Goal: Transaction & Acquisition: Purchase product/service

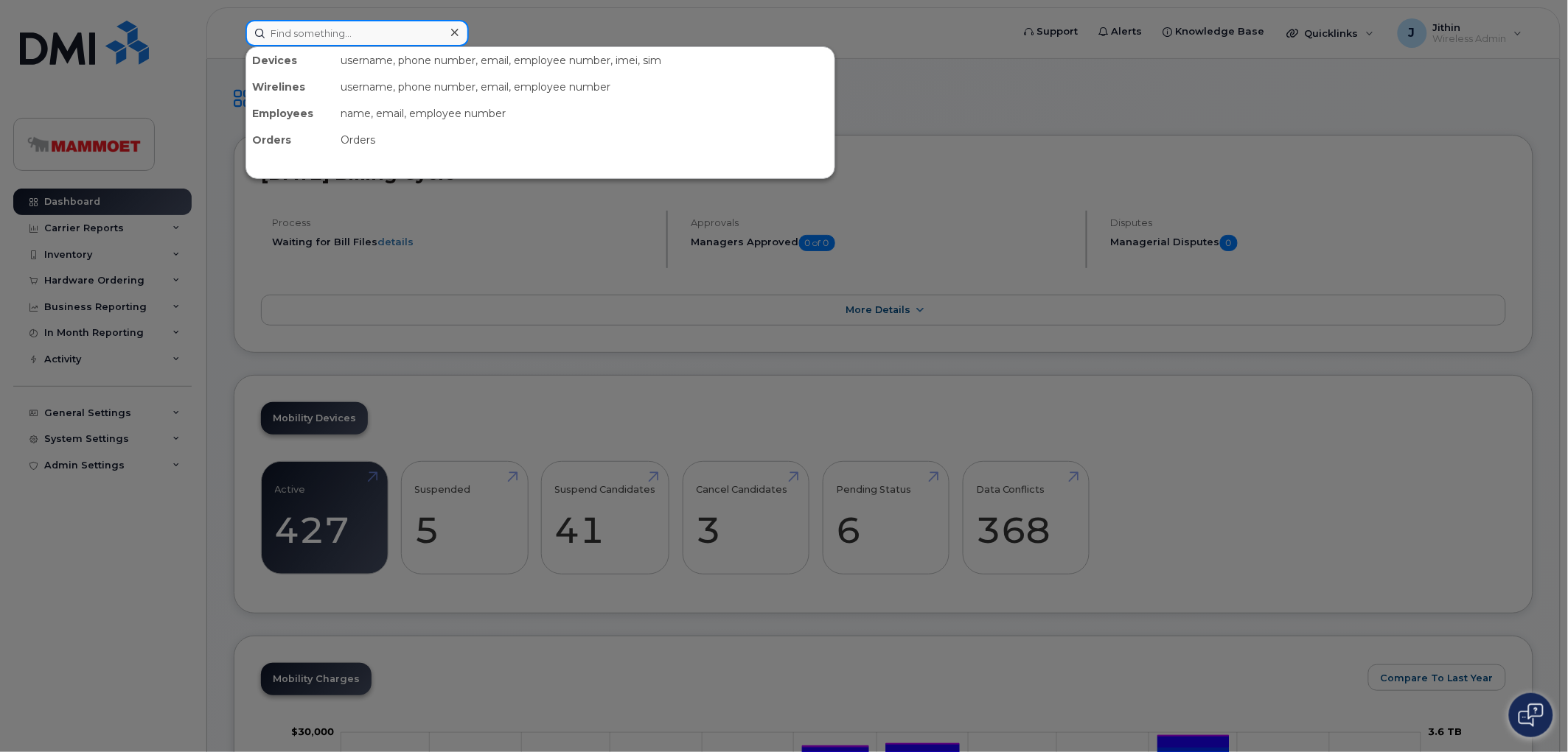
click at [356, 34] on input at bounding box center [357, 33] width 223 height 26
paste input "Starkes"
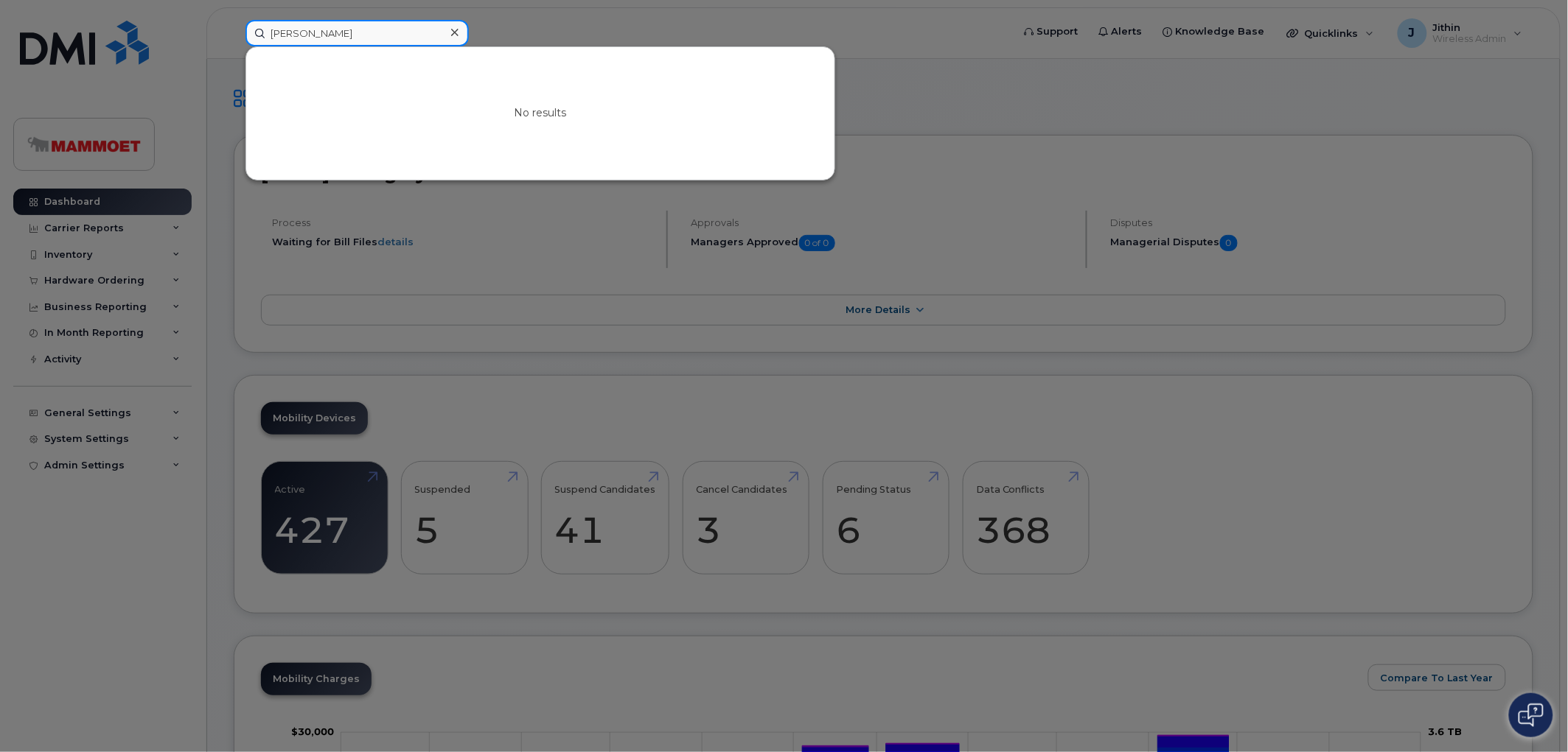
click at [356, 32] on input "Starkes" at bounding box center [357, 33] width 223 height 26
type input "S"
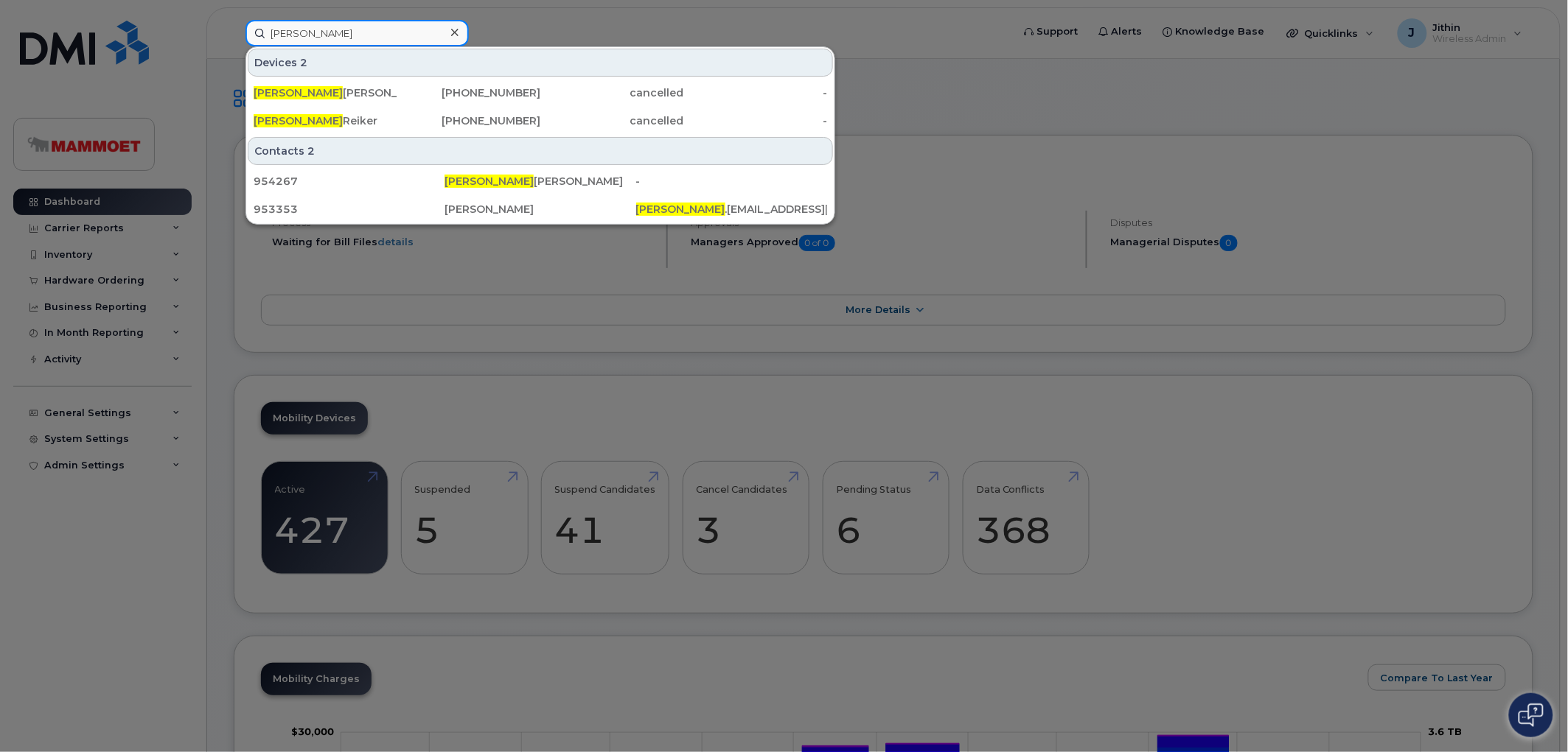
type input "corey"
click at [91, 282] on div at bounding box center [784, 376] width 1568 height 752
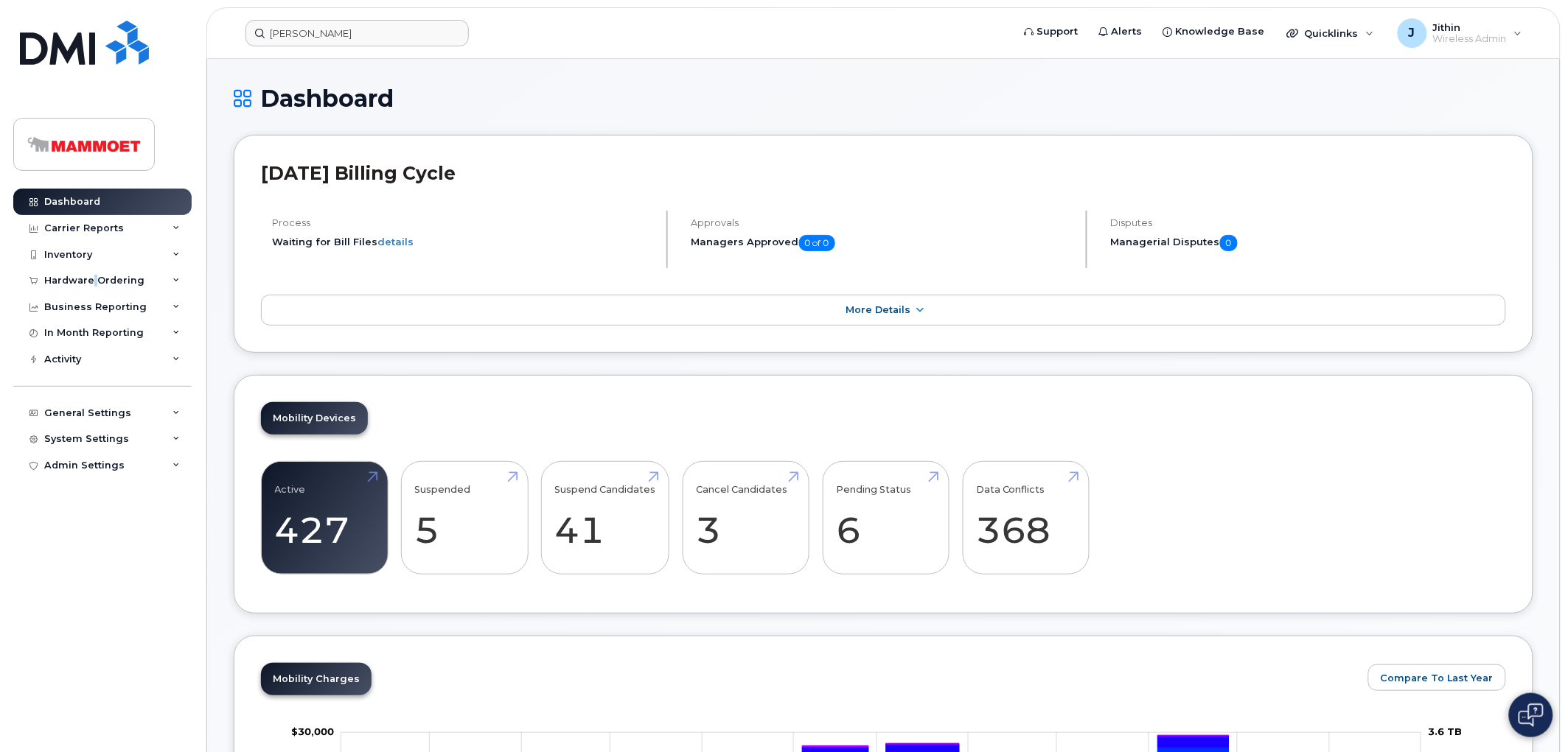
click at [91, 282] on div "Hardware Ordering" at bounding box center [94, 281] width 100 height 12
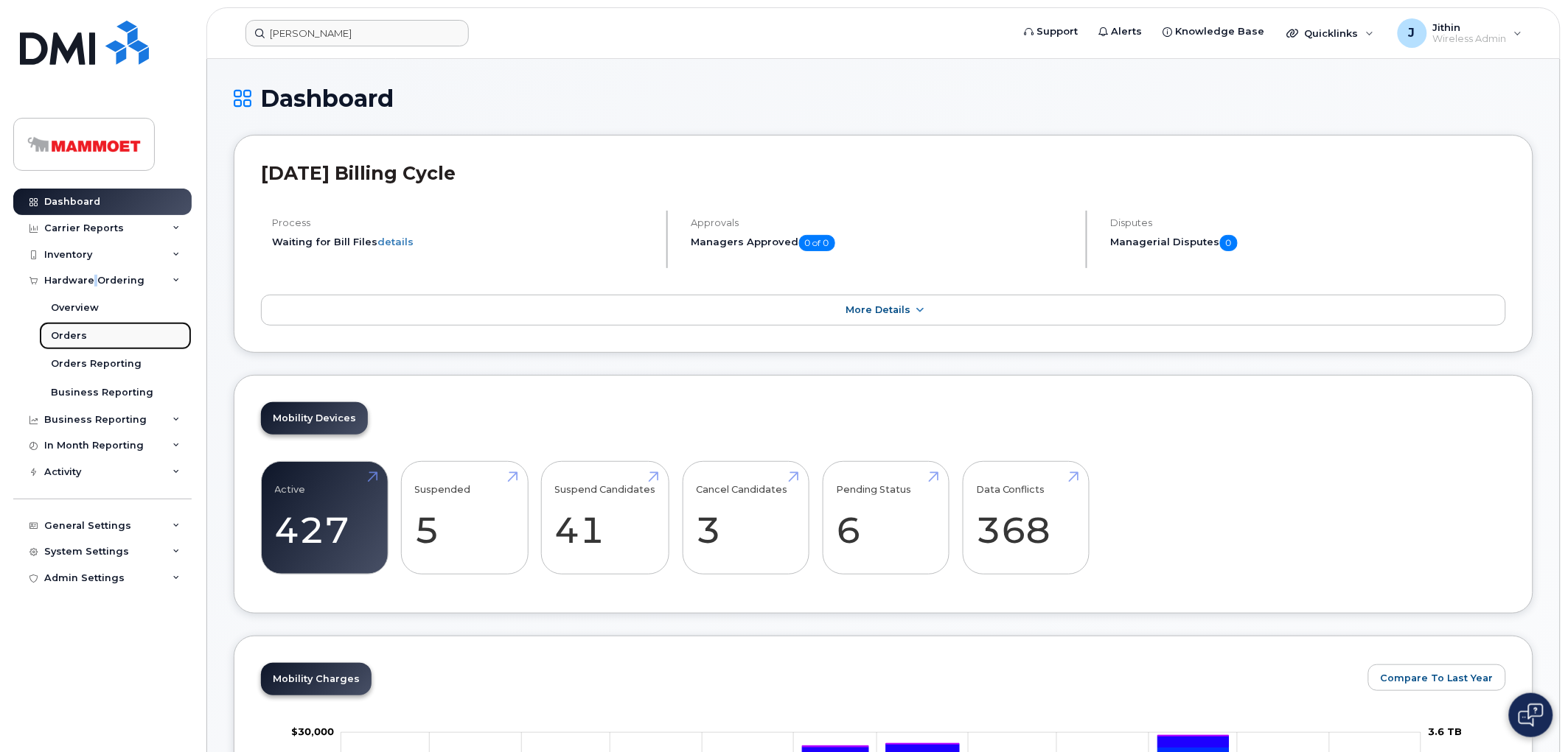
click at [67, 337] on div "Orders" at bounding box center [69, 336] width 36 height 13
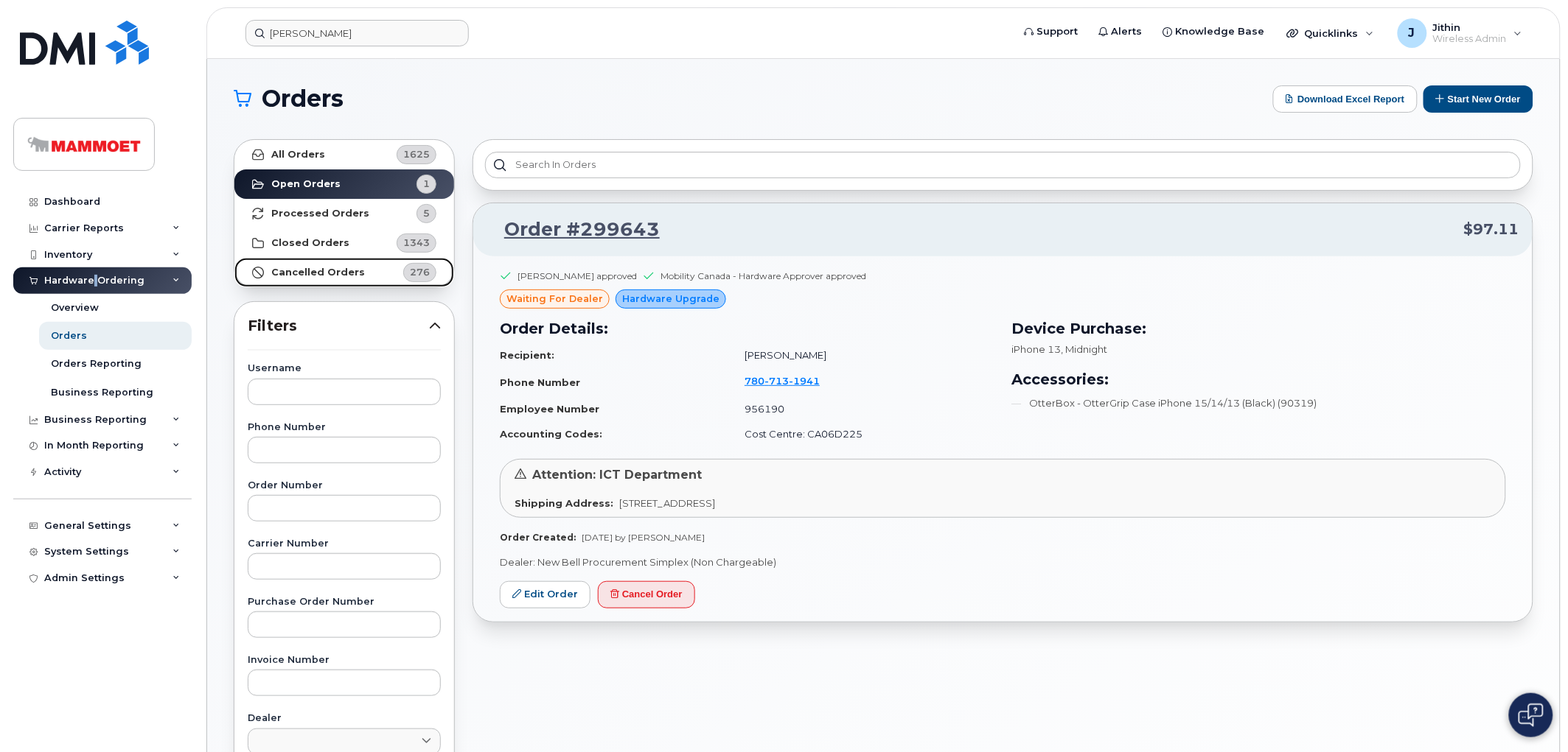
click at [317, 273] on strong "Cancelled Orders" at bounding box center [317, 272] width 94 height 12
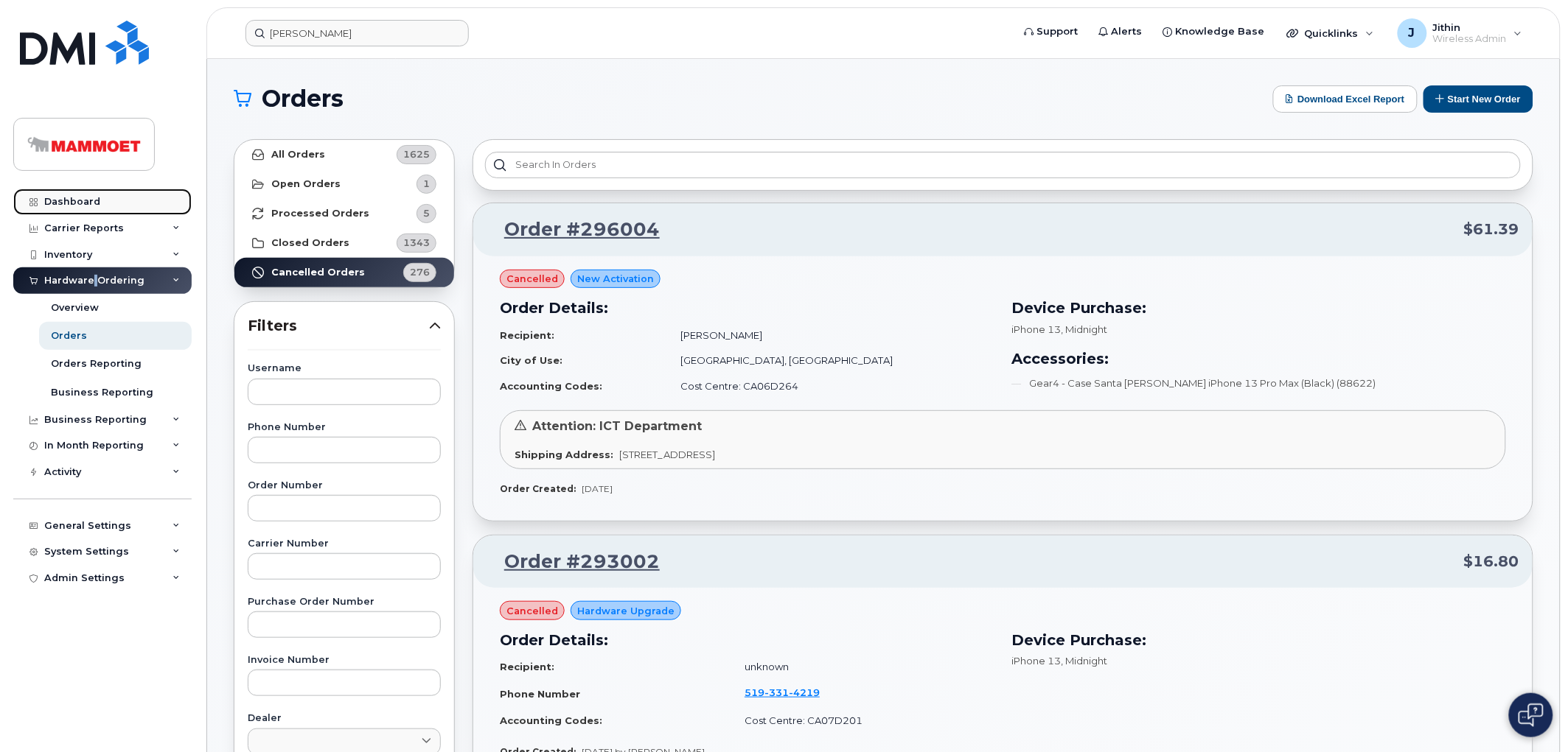
click at [90, 194] on link "Dashboard" at bounding box center [103, 201] width 178 height 26
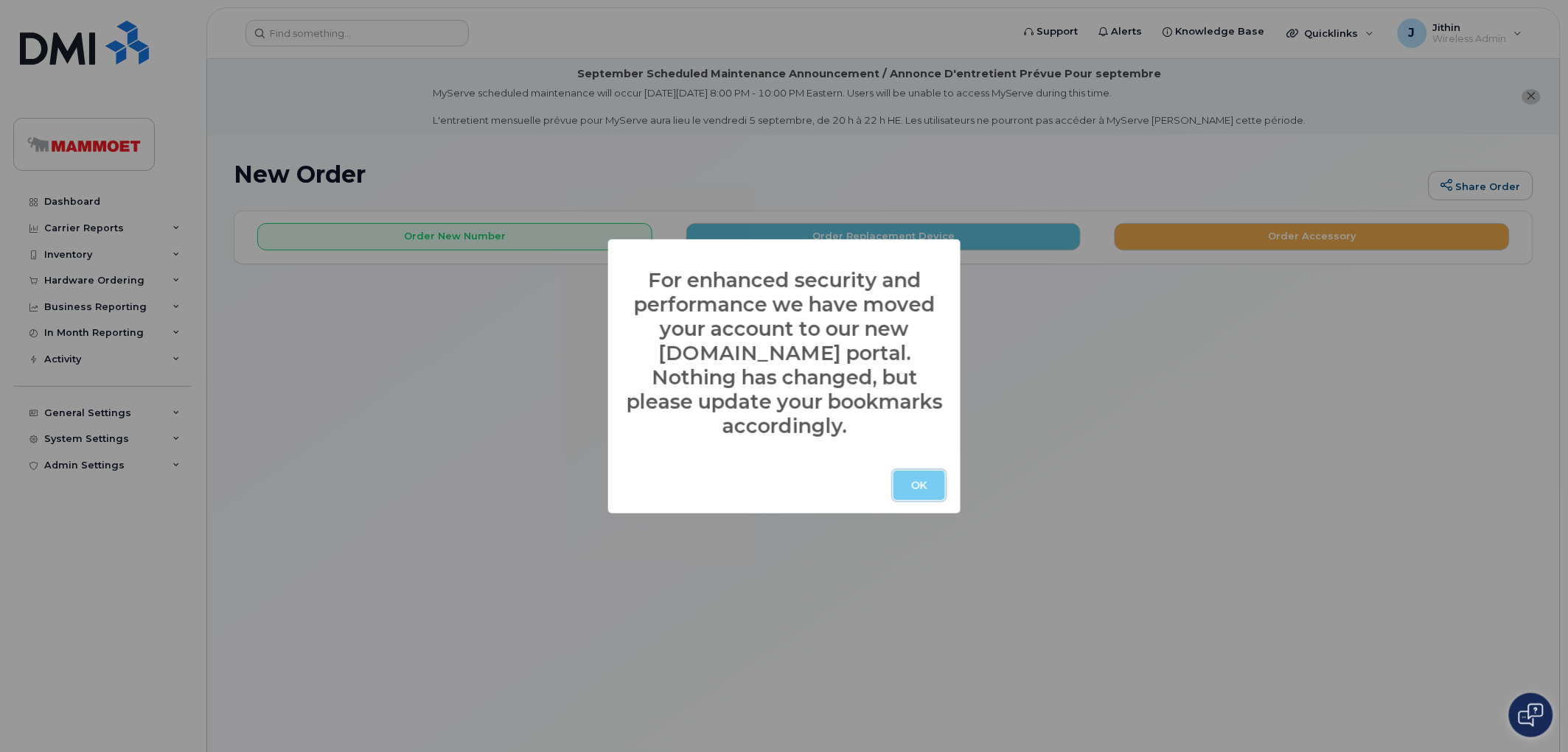
click at [914, 471] on button "OK" at bounding box center [919, 485] width 52 height 29
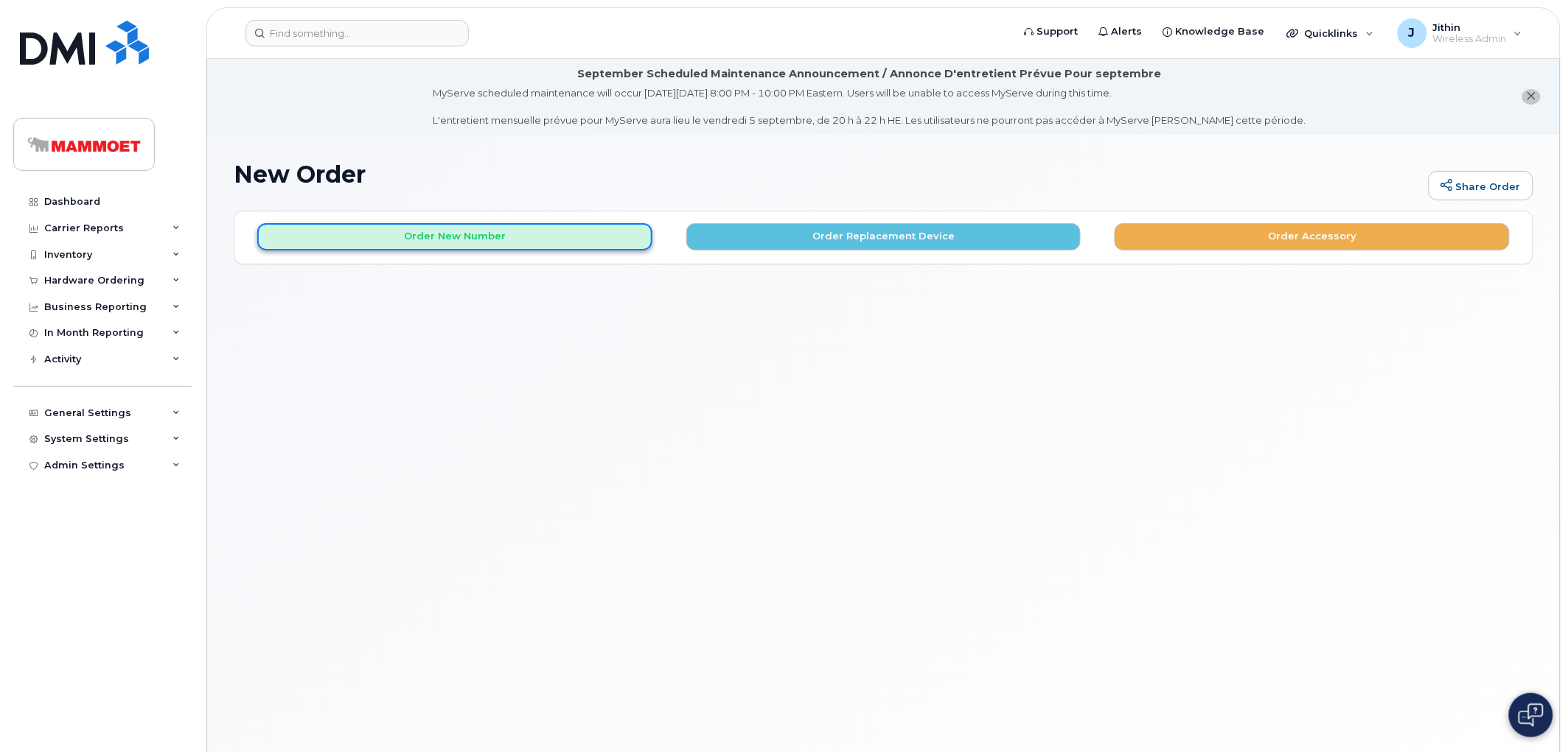
click at [489, 230] on button "Order New Number" at bounding box center [455, 236] width 395 height 27
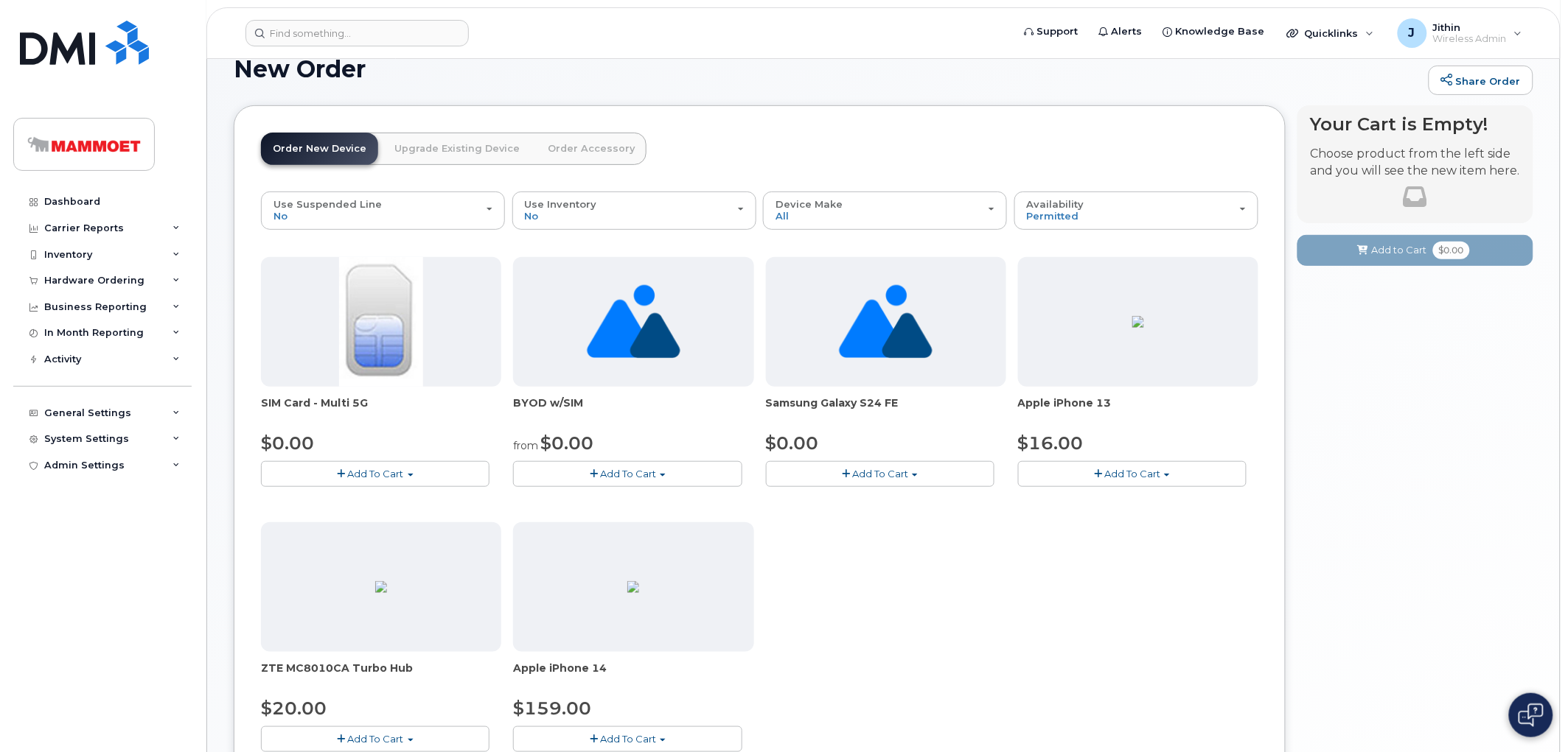
scroll to position [300, 0]
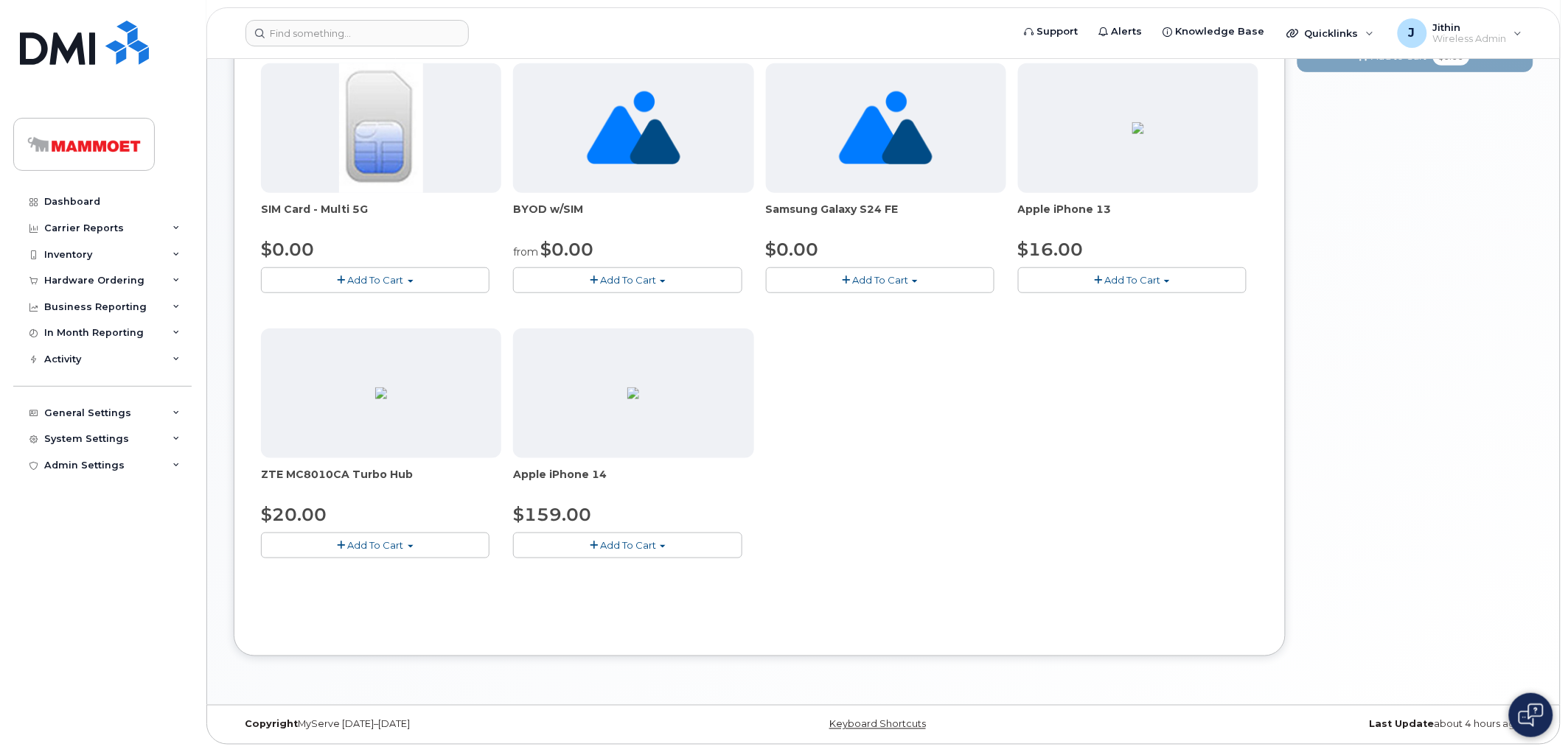
click at [1129, 281] on span "Add To Cart" at bounding box center [1132, 280] width 56 height 12
click at [1093, 302] on link "$16.00 - 3-year activation (128GB model)" at bounding box center [1137, 308] width 231 height 19
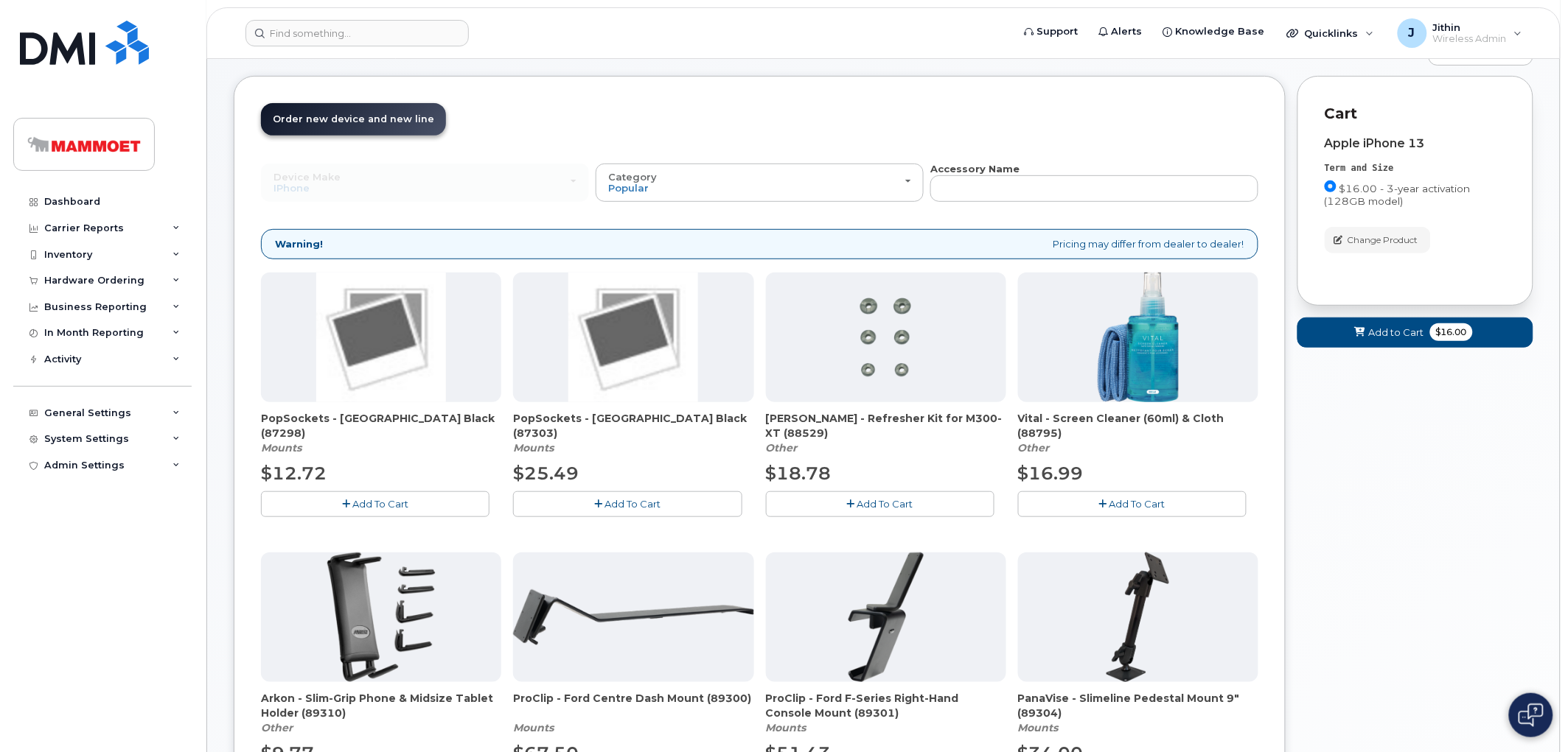
scroll to position [82, 0]
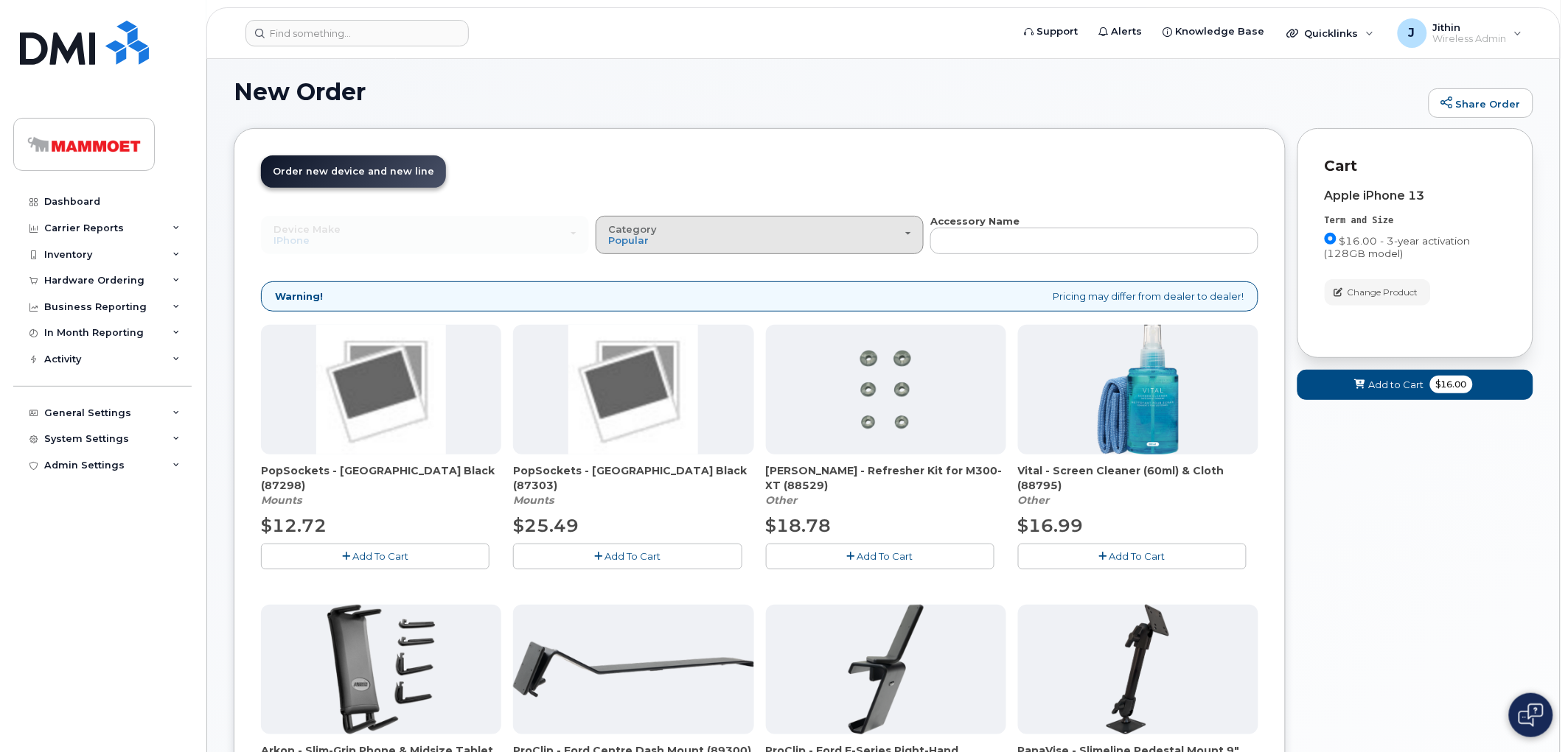
click at [790, 231] on div "Category Popular" at bounding box center [759, 235] width 303 height 23
click at [624, 297] on label "Case" at bounding box center [621, 300] width 43 height 18
click at [0, 0] on input "Case" at bounding box center [0, 0] width 0 height 0
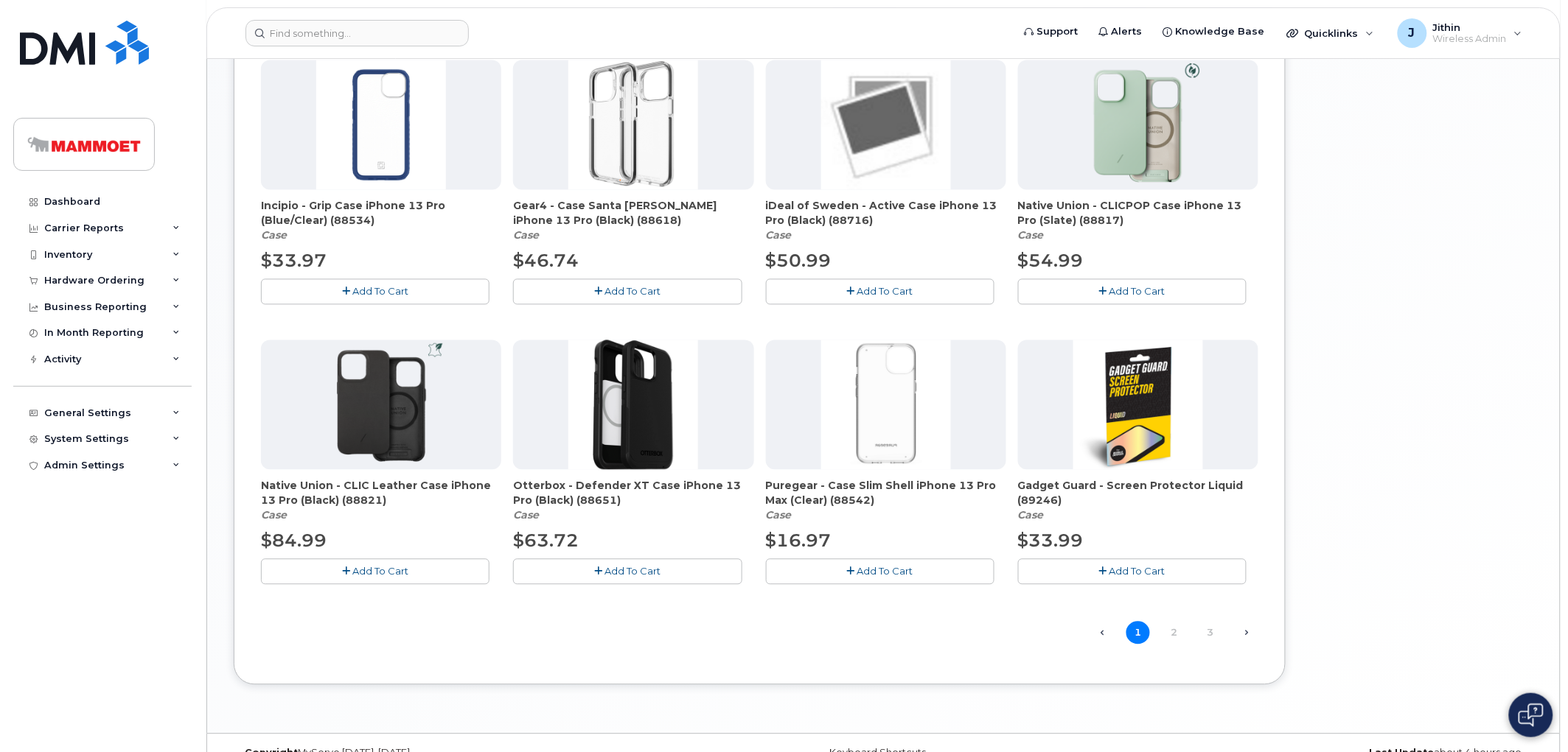
scroll to position [937, 0]
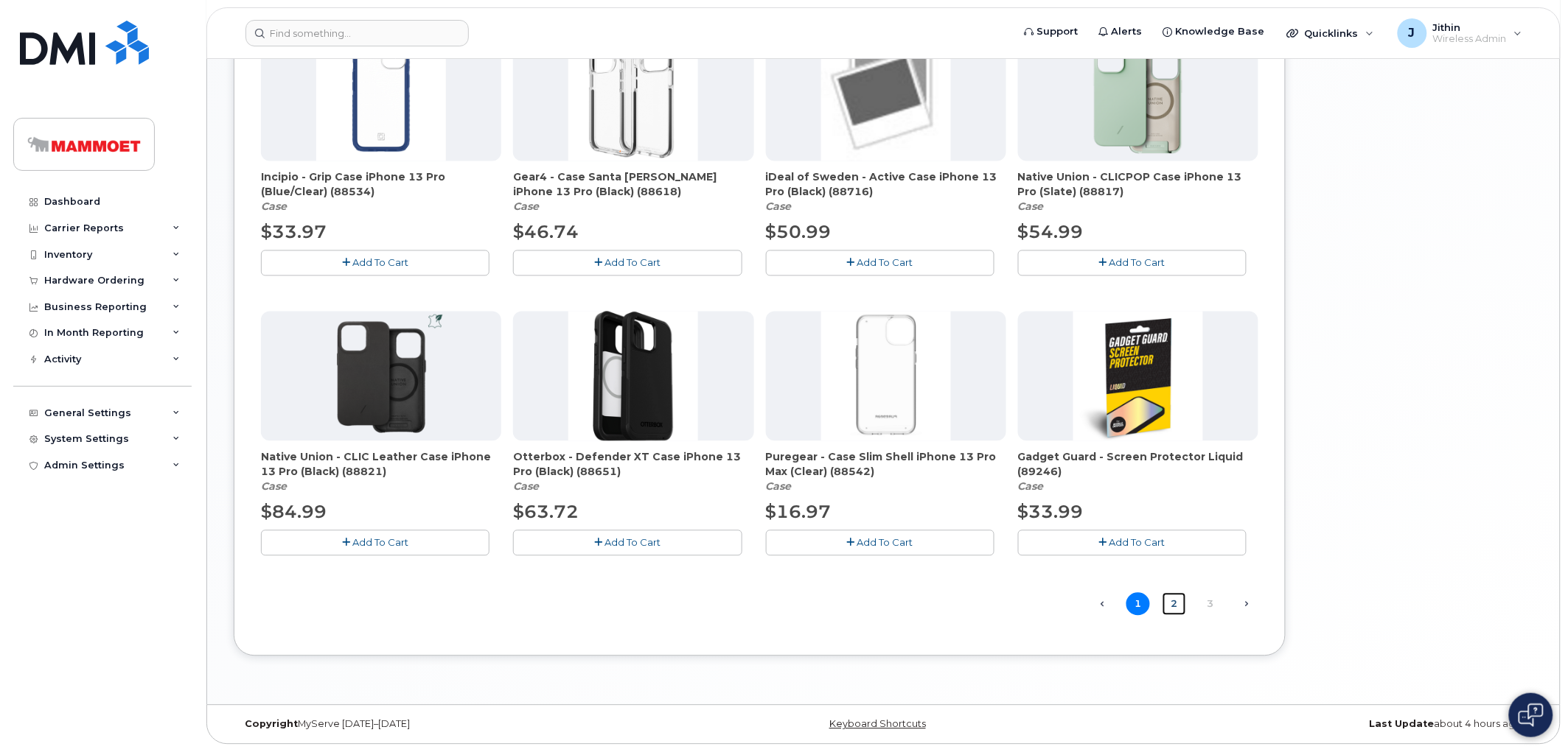
click at [1169, 601] on link "2" at bounding box center [1174, 605] width 24 height 23
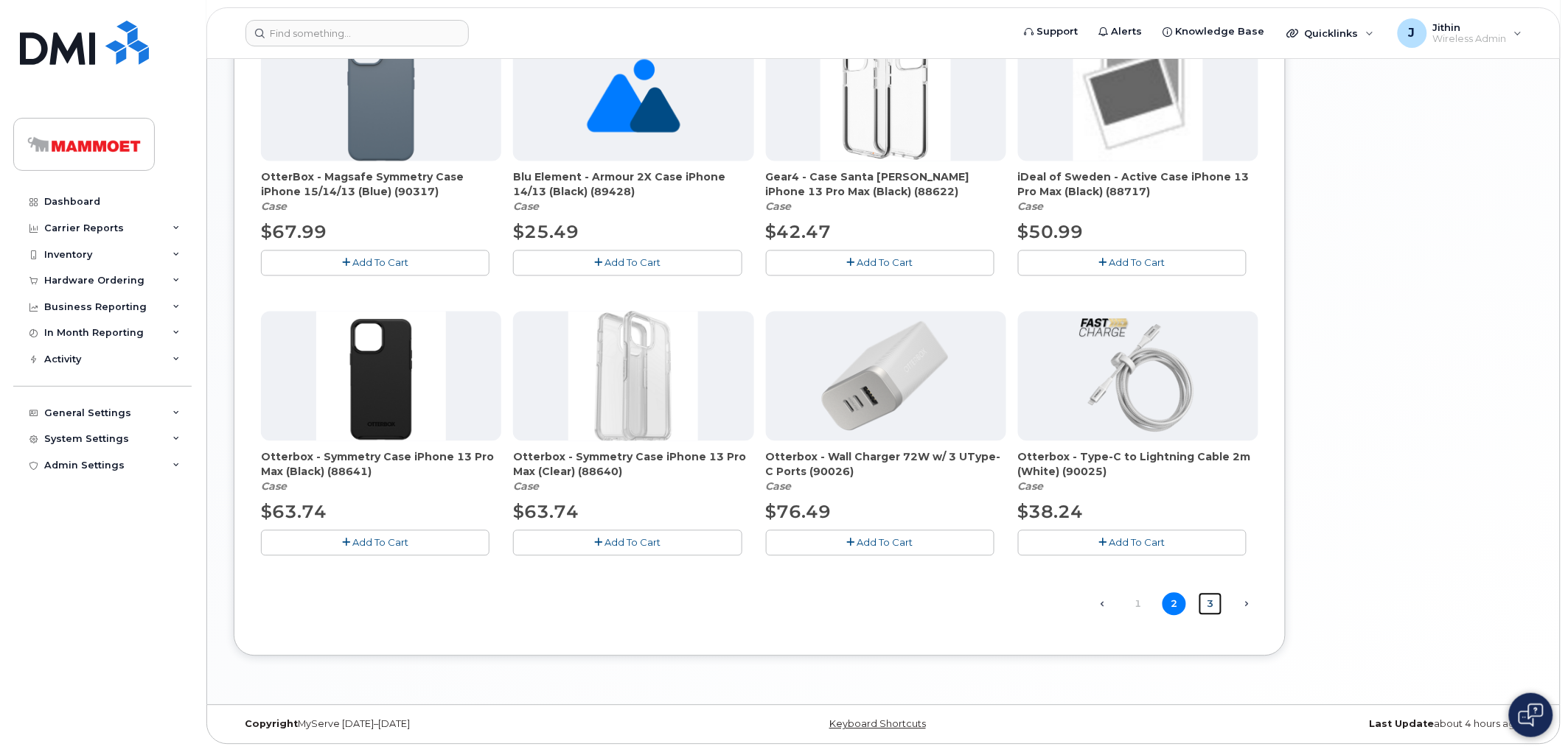
click at [1204, 605] on link "3" at bounding box center [1210, 605] width 24 height 23
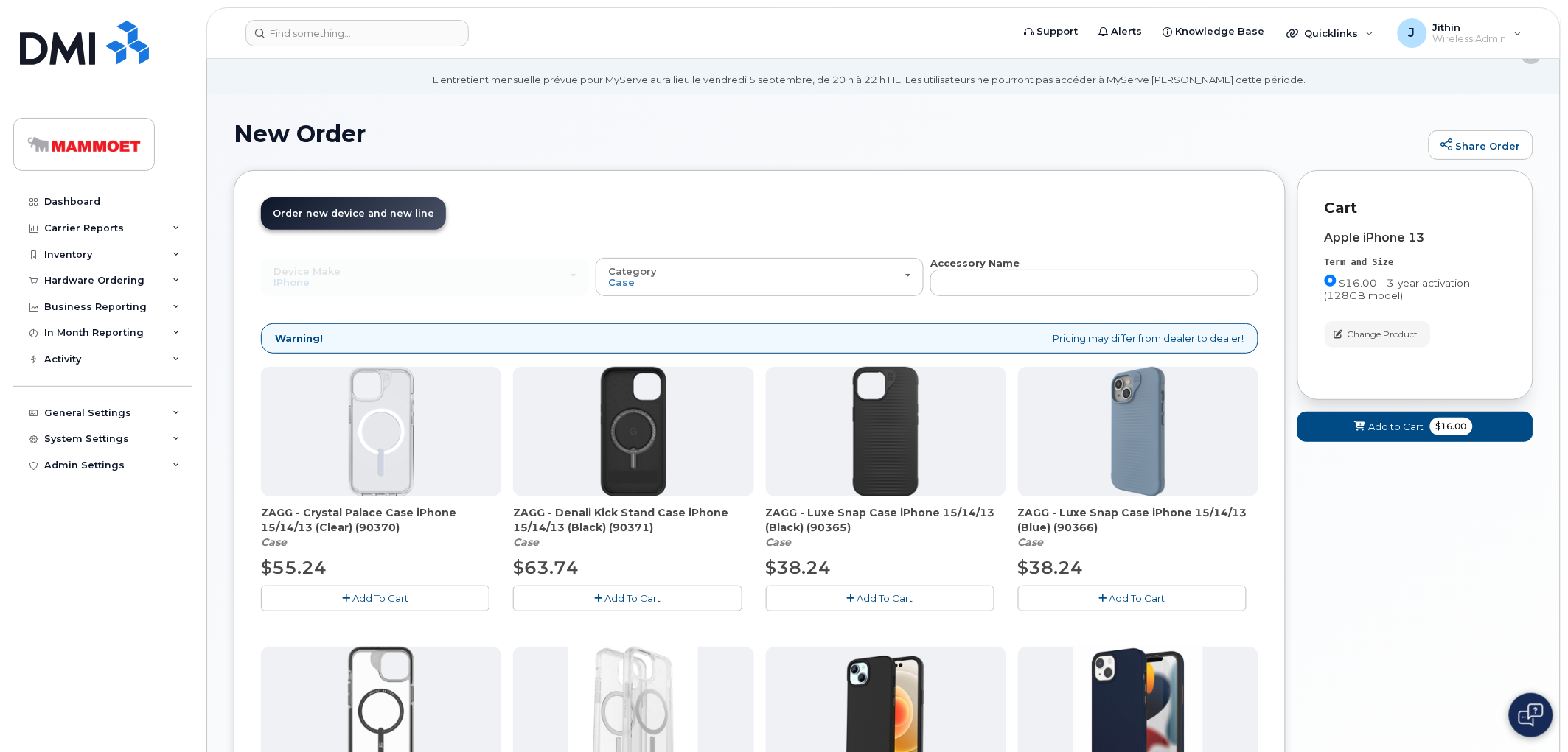
scroll to position [82, 0]
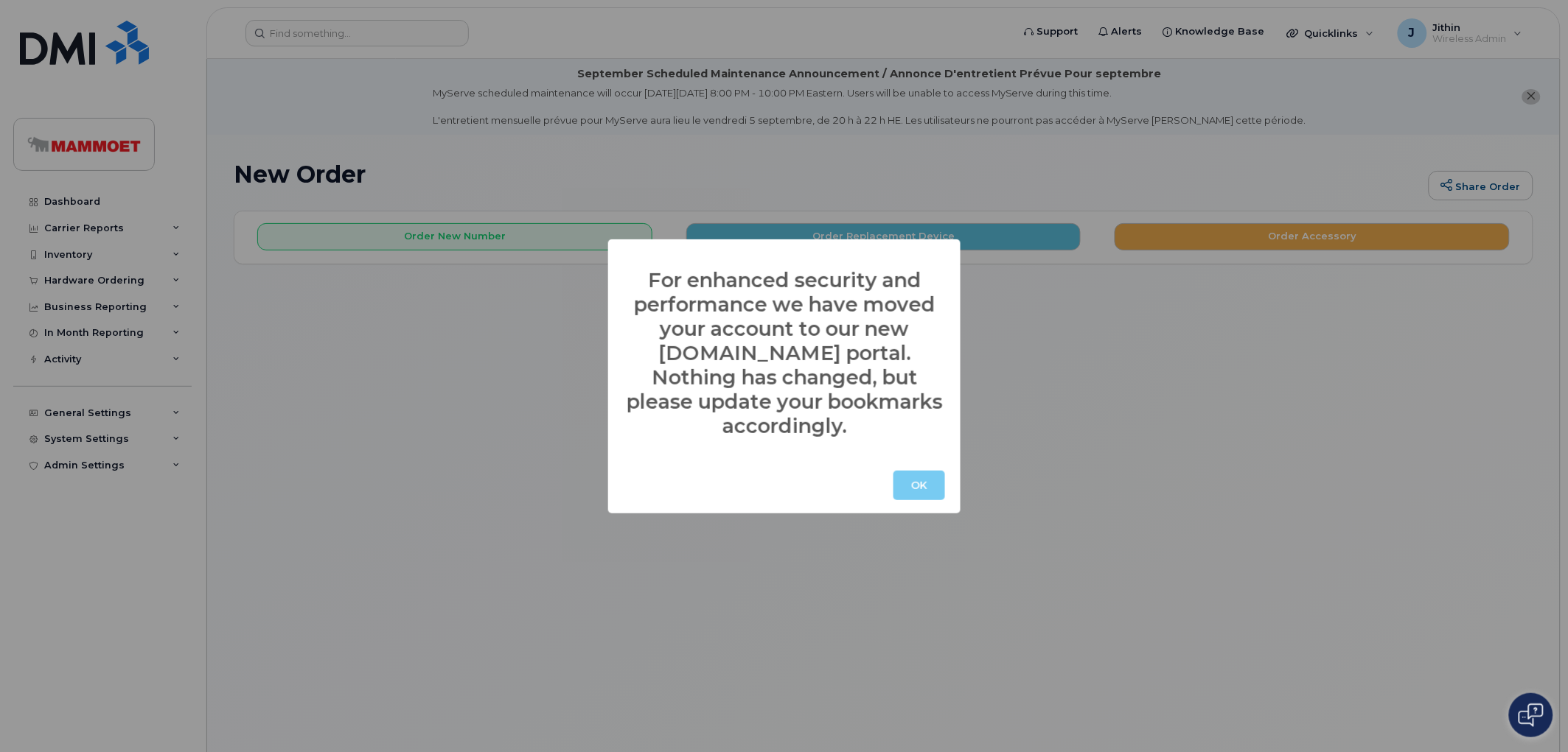
click at [937, 471] on button "OK" at bounding box center [919, 485] width 52 height 29
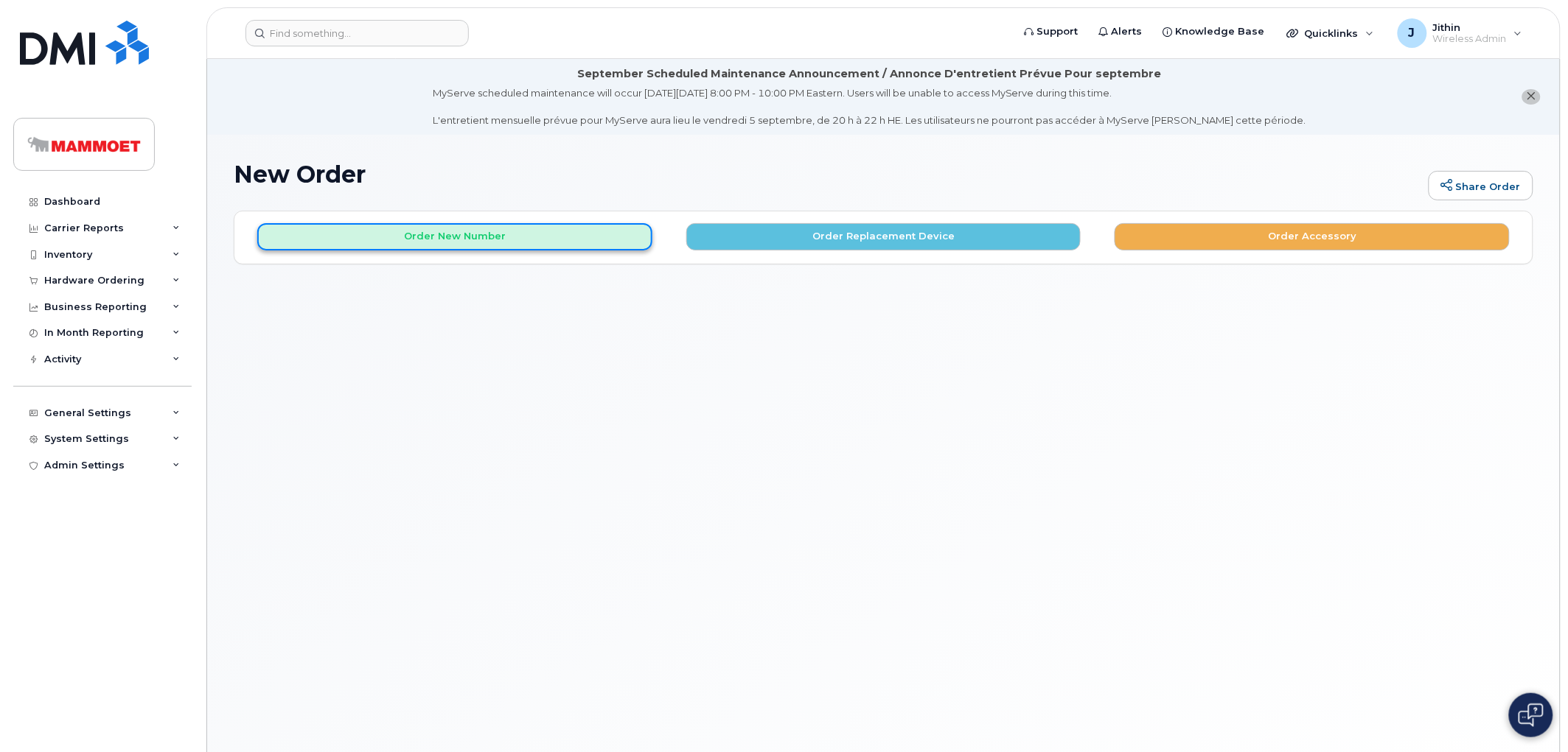
click at [507, 234] on button "Order New Number" at bounding box center [455, 236] width 395 height 27
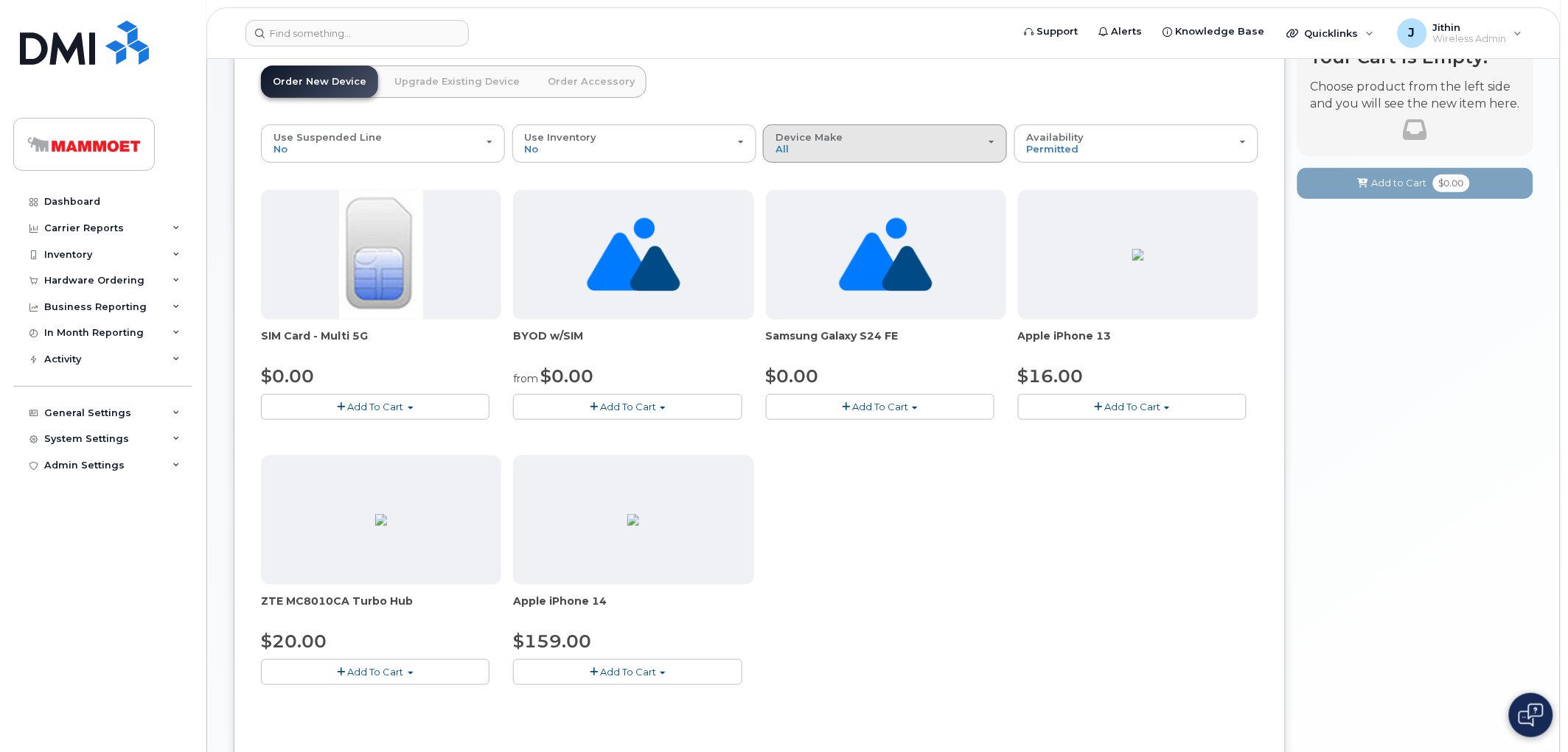
scroll to position [245, 0]
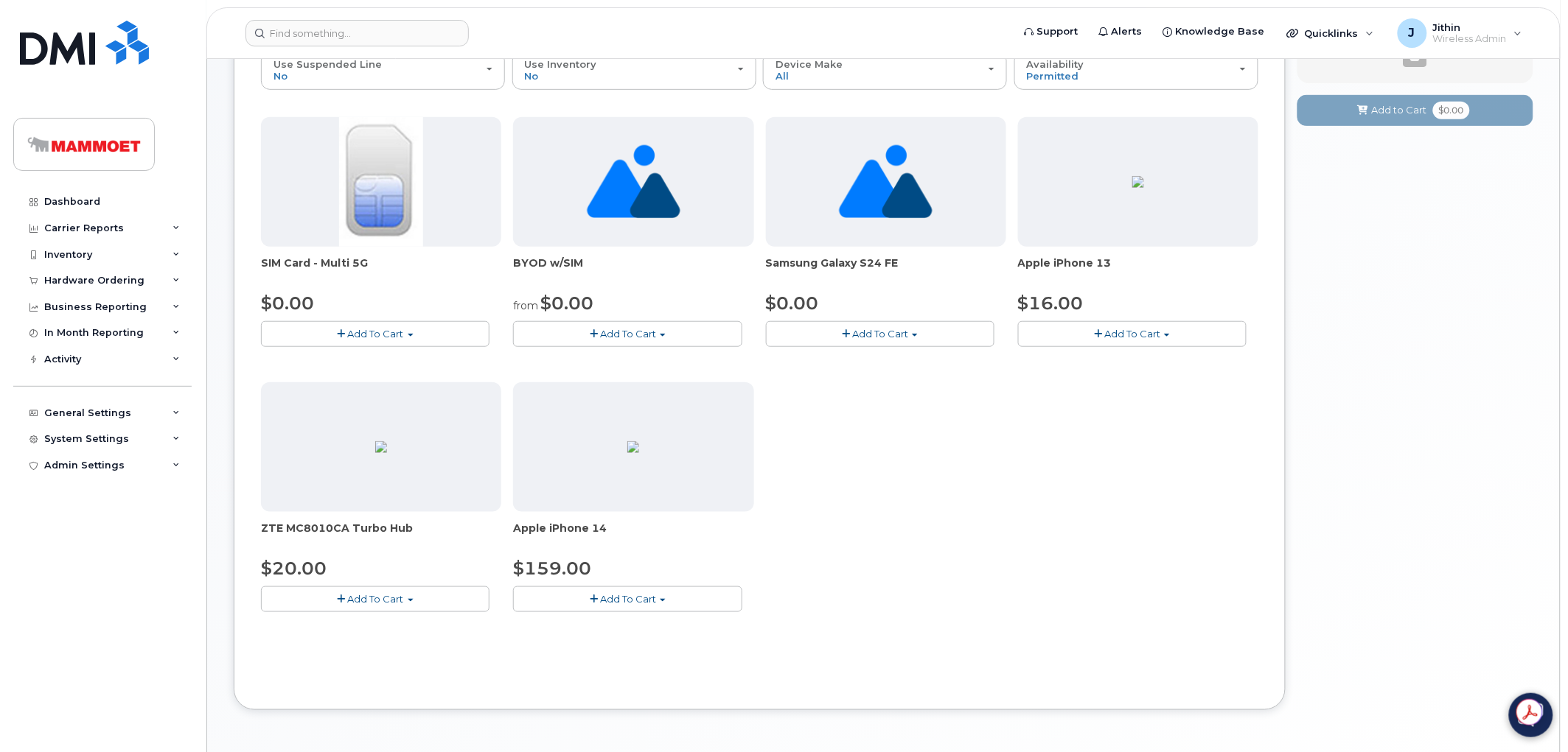
click at [659, 605] on button "Add To Cart" at bounding box center [626, 599] width 228 height 25
click at [591, 626] on link "$159.00 - 3-year activation (128GB model)" at bounding box center [635, 626] width 237 height 19
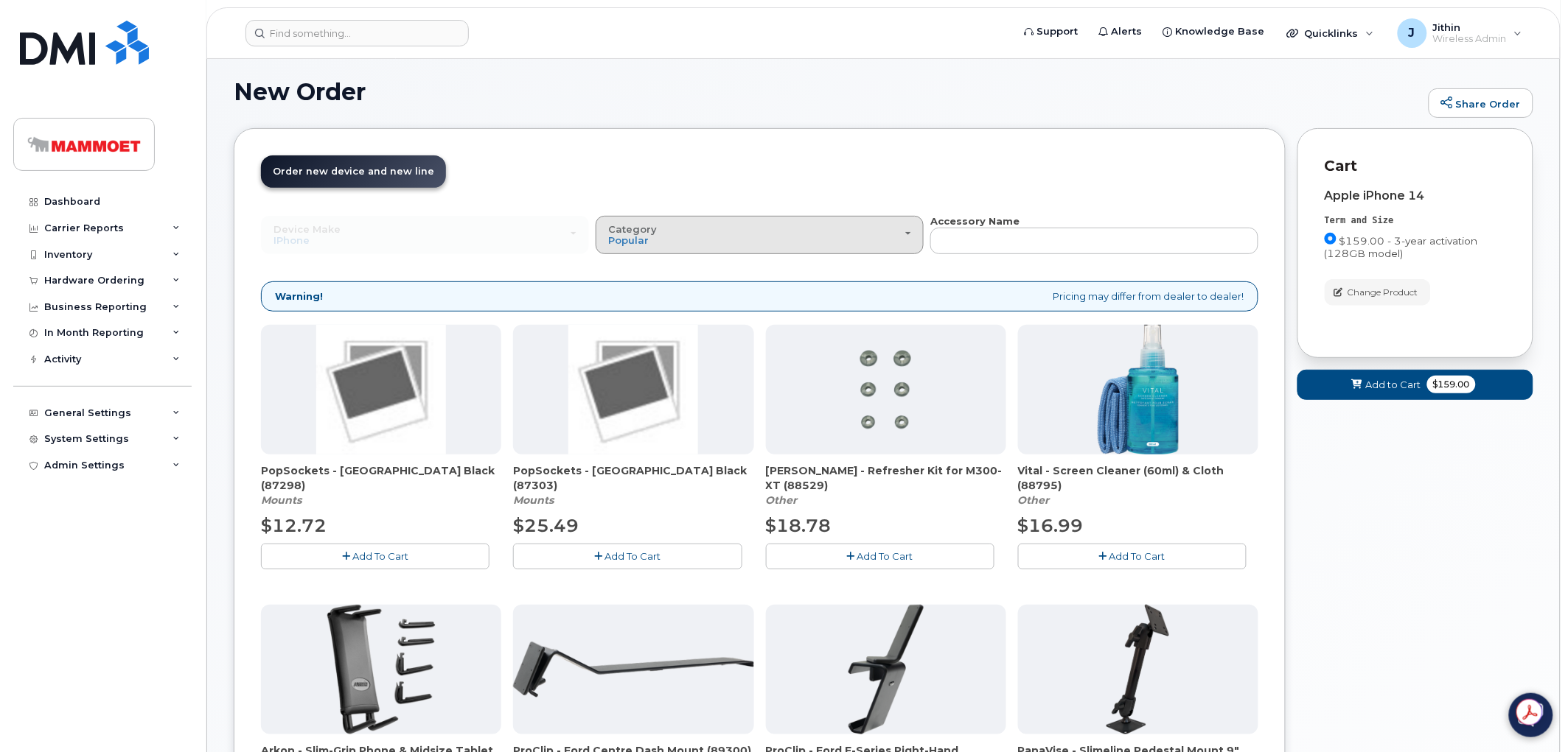
click at [769, 226] on div "Category Popular" at bounding box center [759, 235] width 303 height 23
click at [632, 299] on label "Case" at bounding box center [621, 300] width 43 height 18
click at [0, 0] on input "Case" at bounding box center [0, 0] width 0 height 0
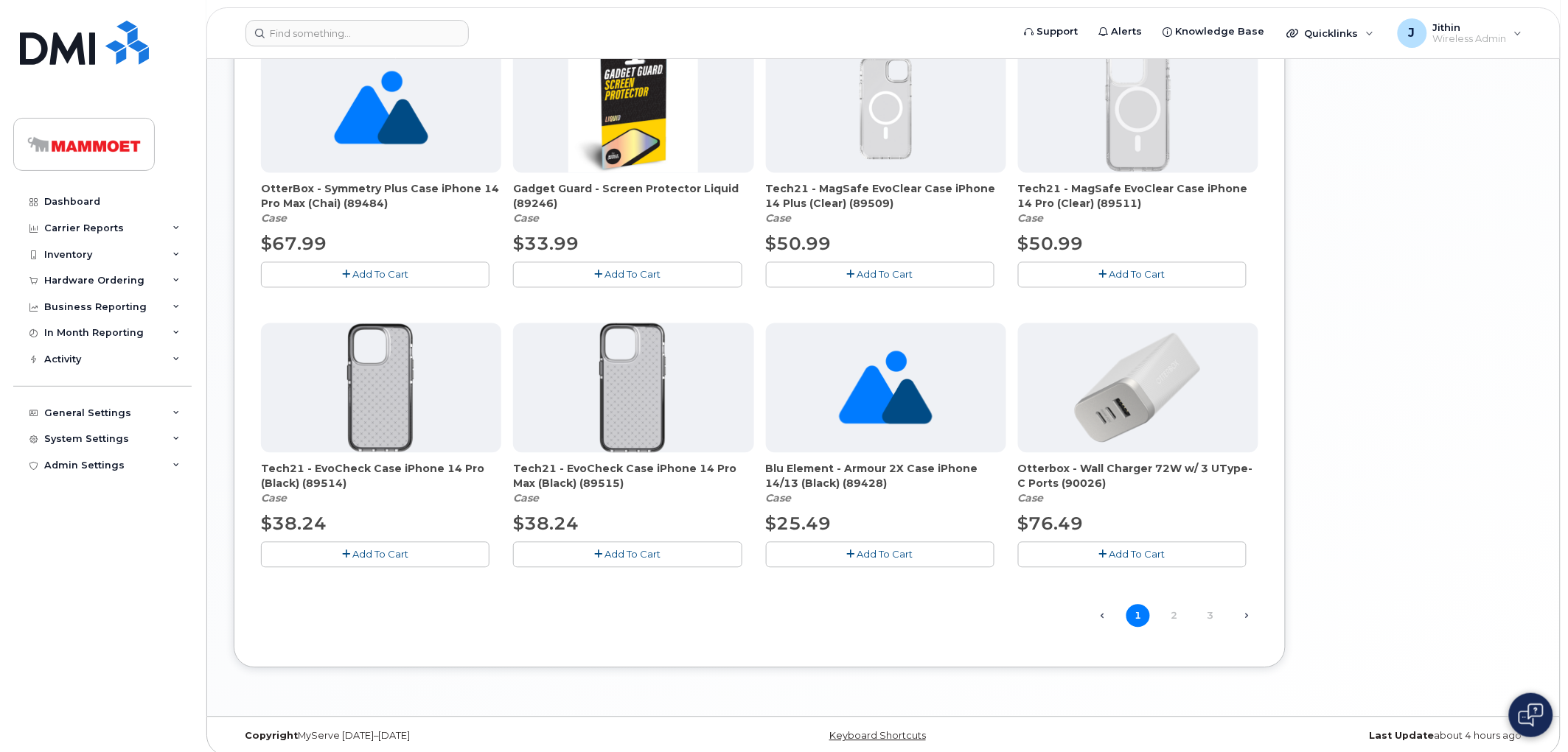
scroll to position [937, 0]
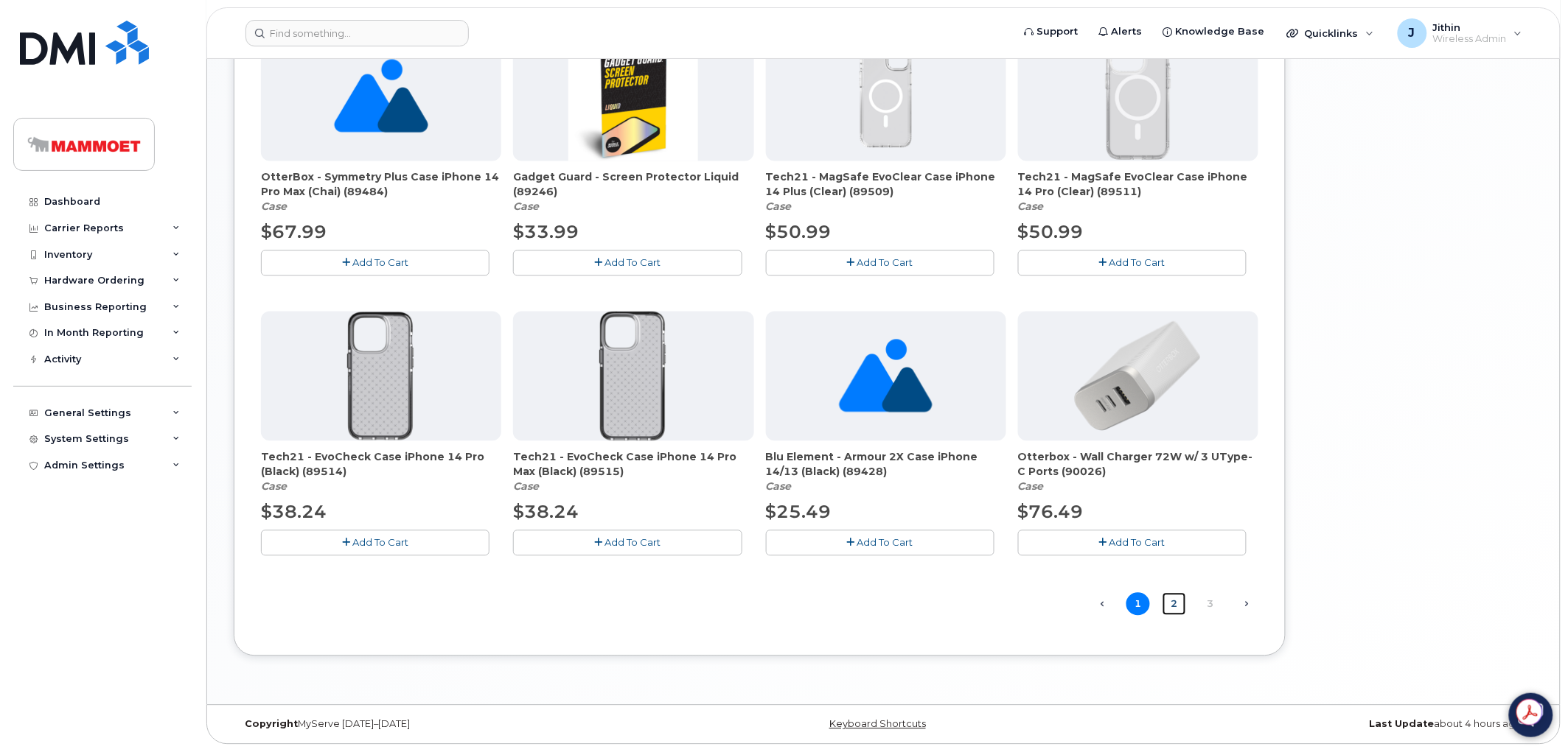
click at [1173, 608] on link "2" at bounding box center [1174, 605] width 24 height 23
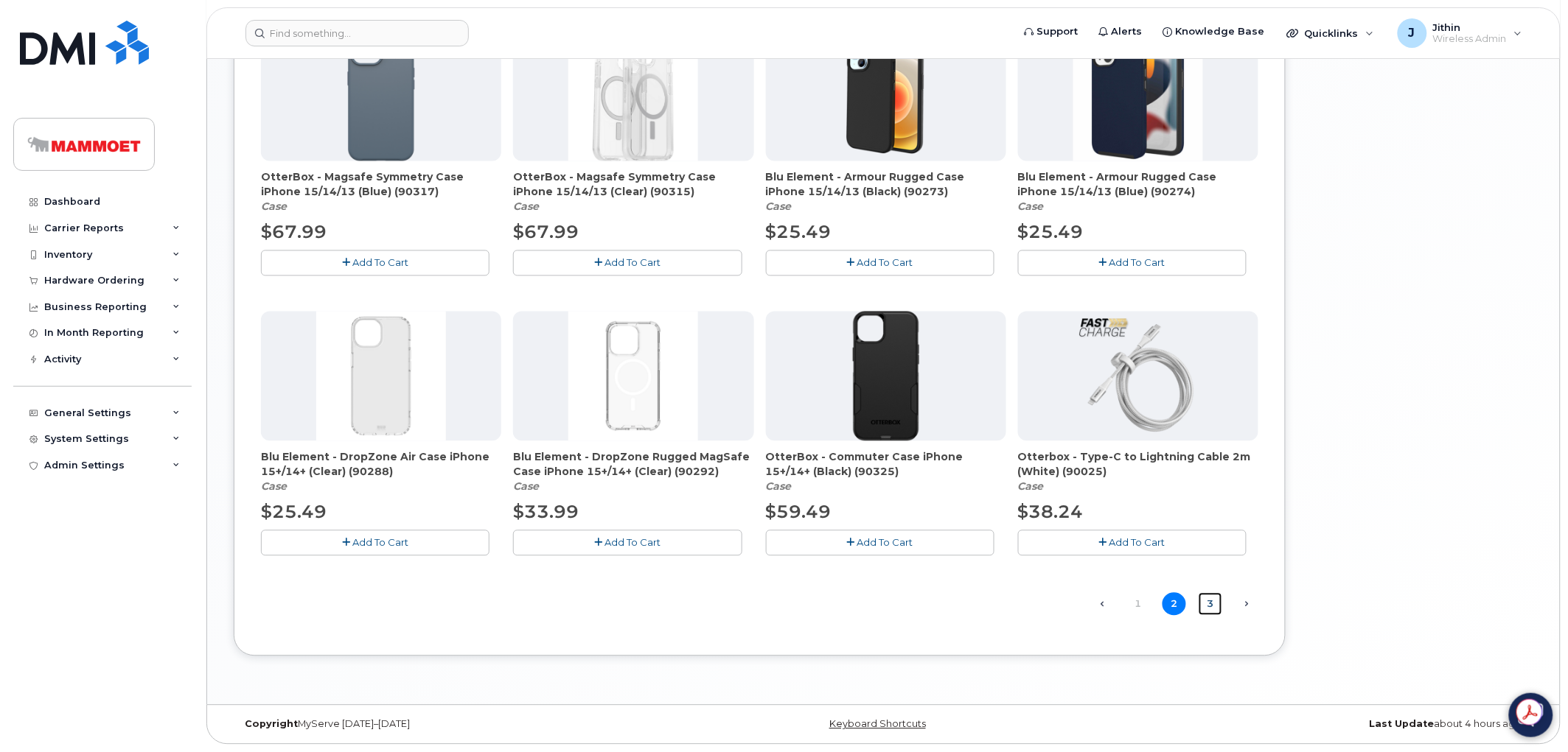
click at [1209, 607] on link "3" at bounding box center [1210, 605] width 24 height 23
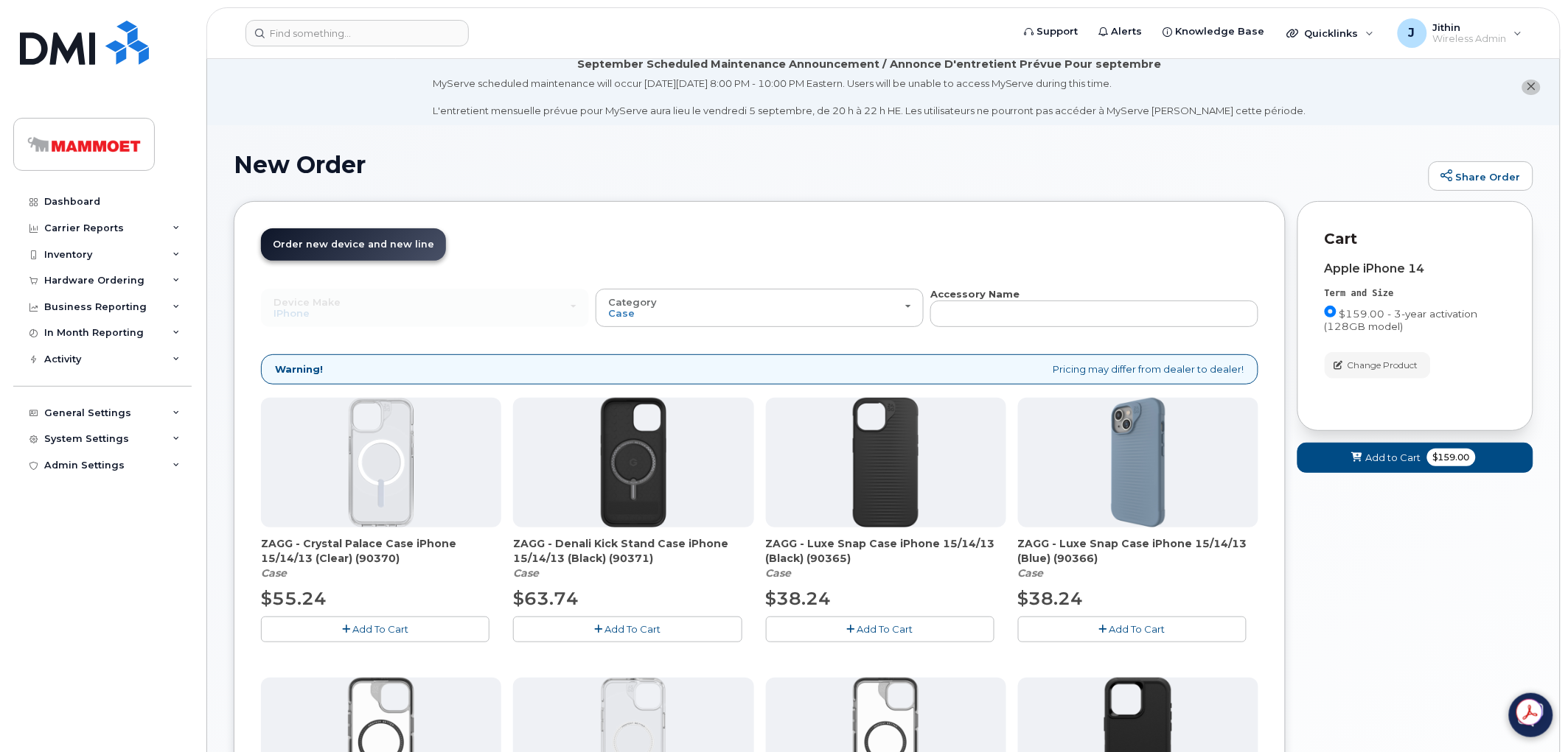
scroll to position [0, 0]
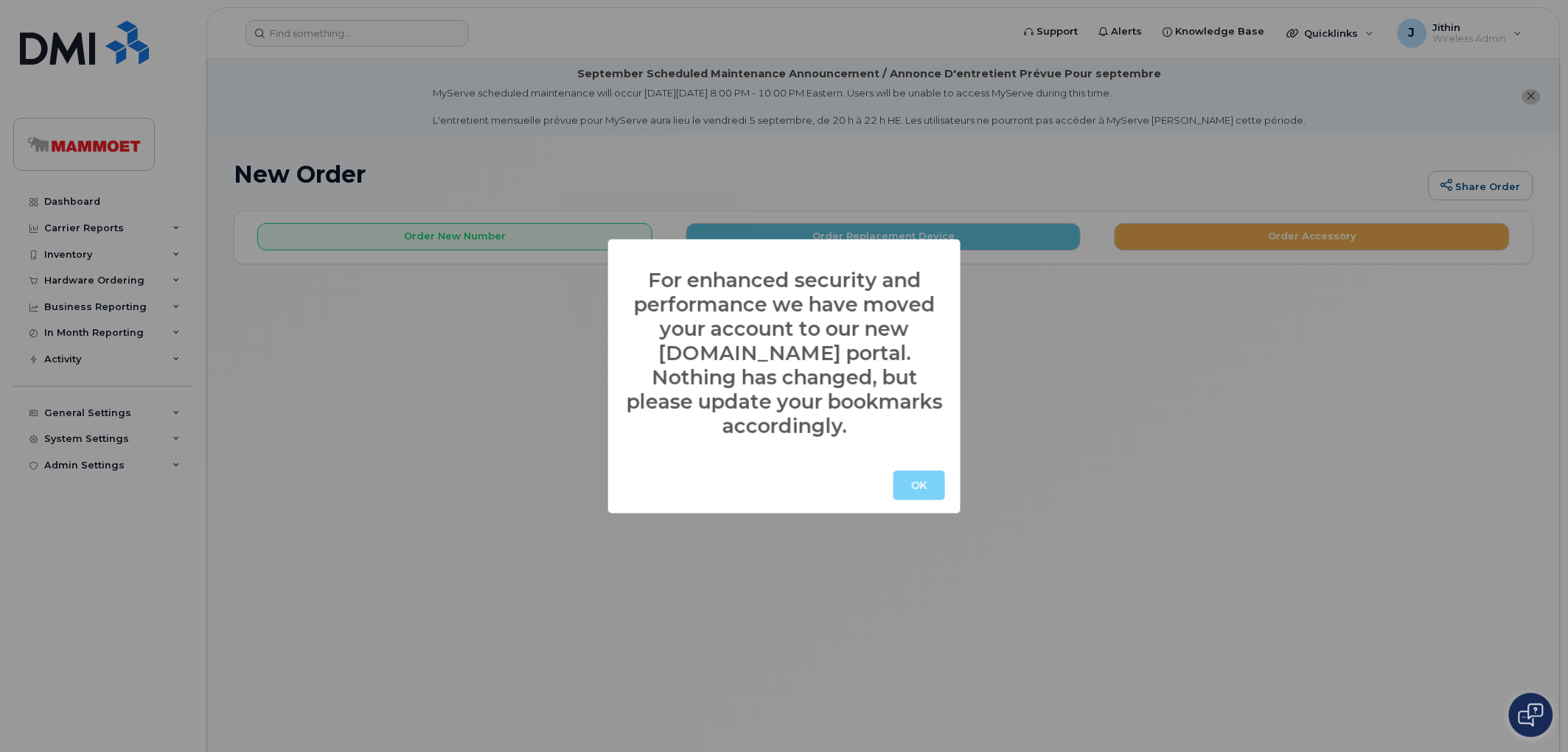
click at [470, 239] on div "For enhanced security and performance we have moved your account to our new mys…" at bounding box center [784, 376] width 1568 height 752
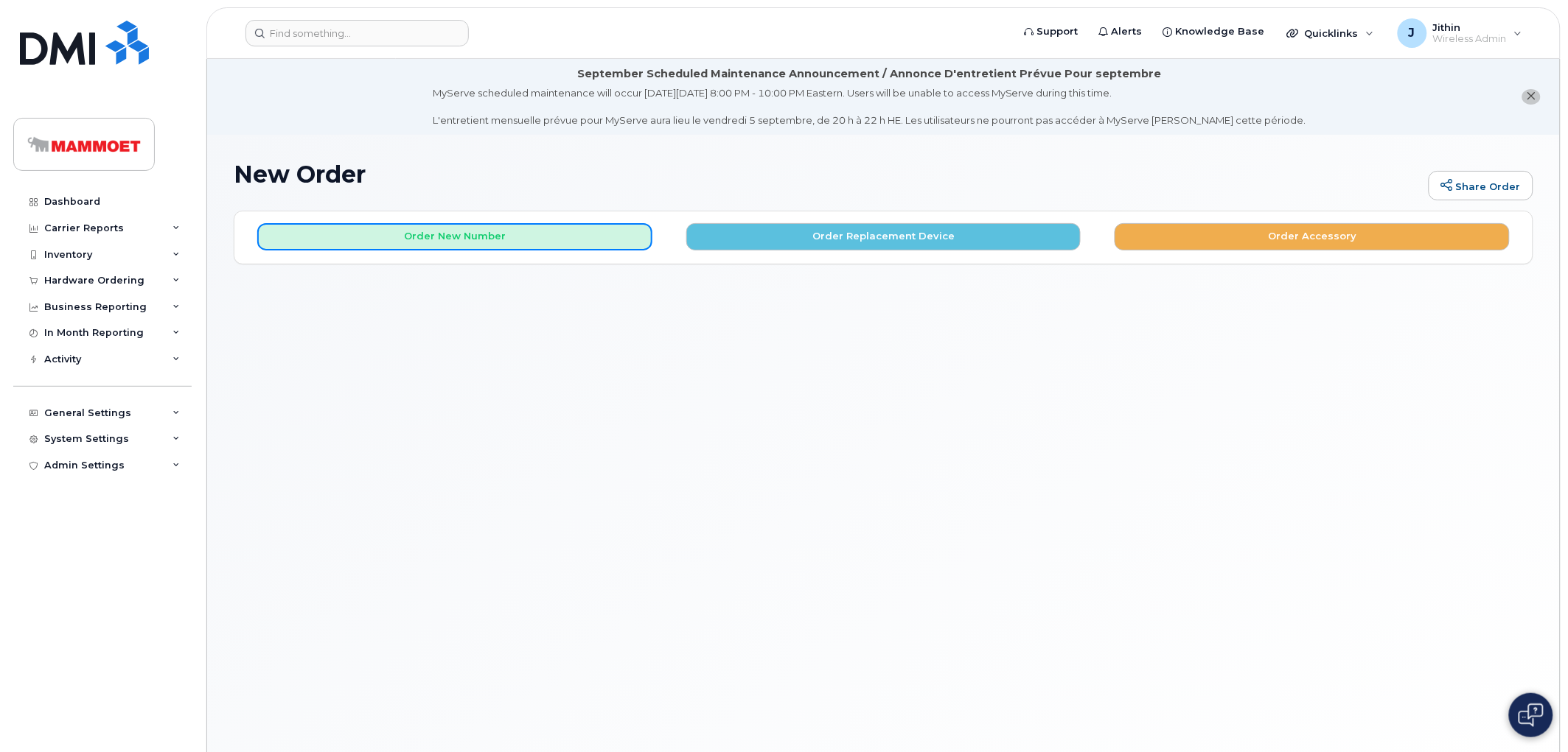
click at [470, 239] on button "Order New Number" at bounding box center [455, 236] width 395 height 27
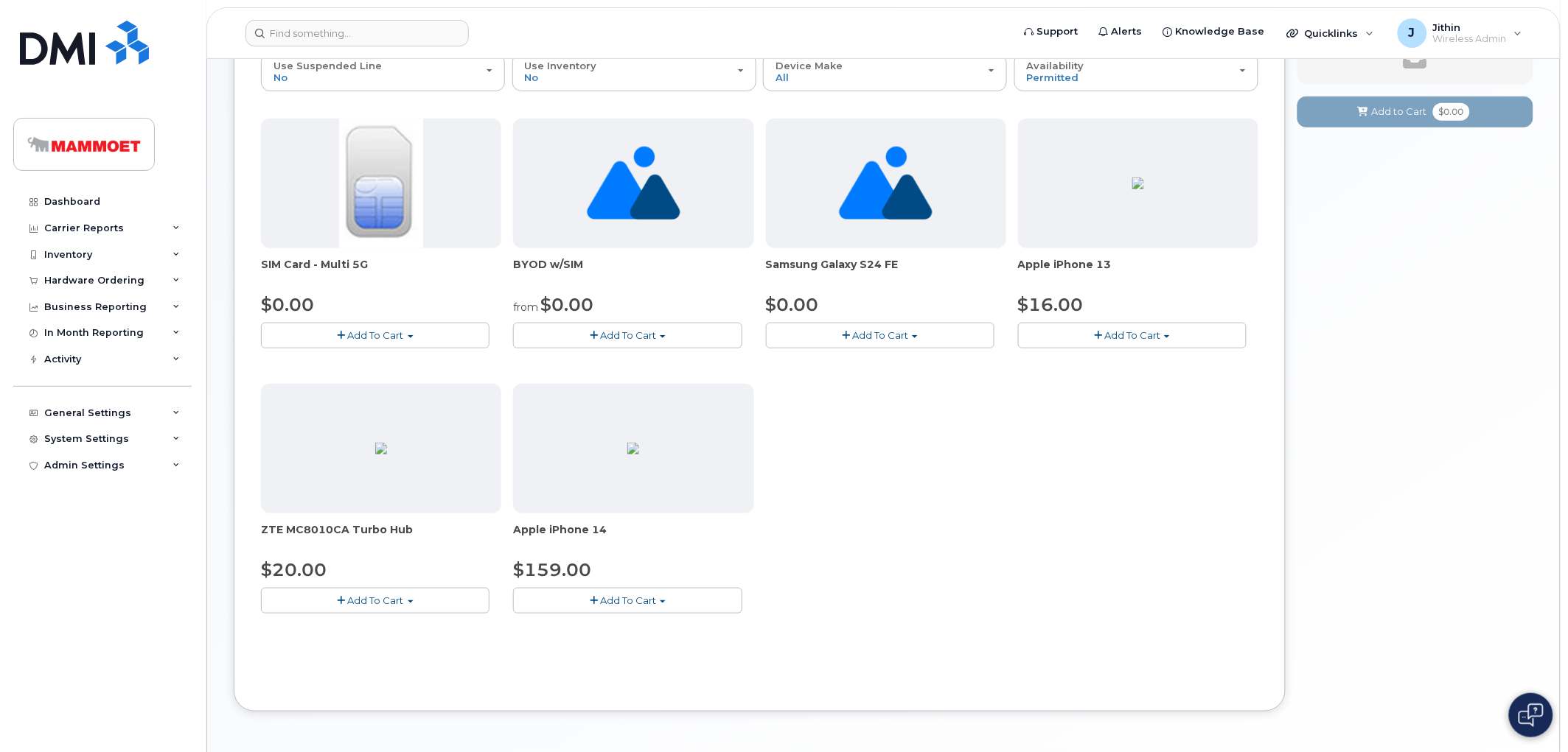
scroll to position [300, 0]
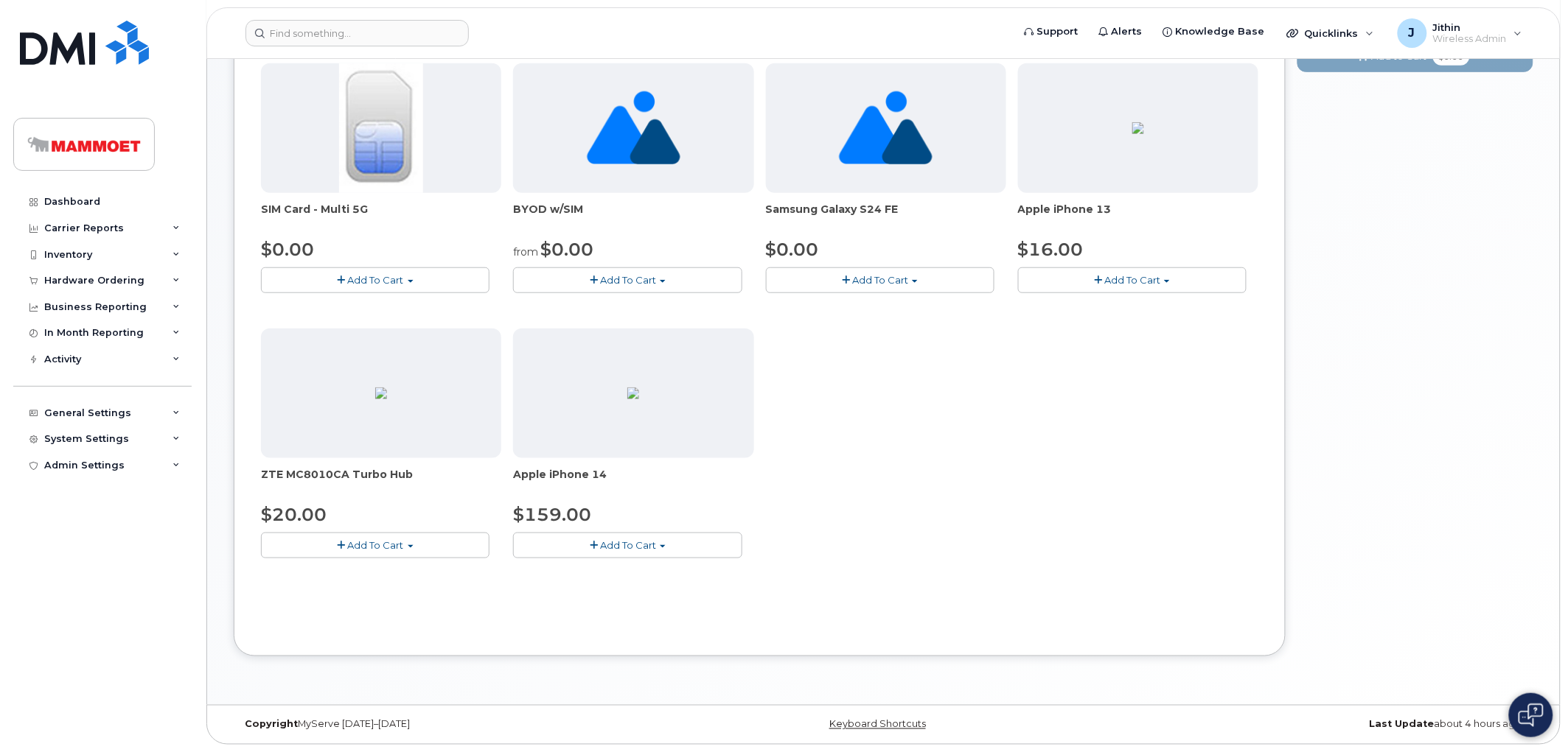
click at [1145, 284] on span "Add To Cart" at bounding box center [1132, 280] width 56 height 12
click at [1118, 310] on link "$16.00 - 3-year activation (128GB model)" at bounding box center [1137, 308] width 231 height 19
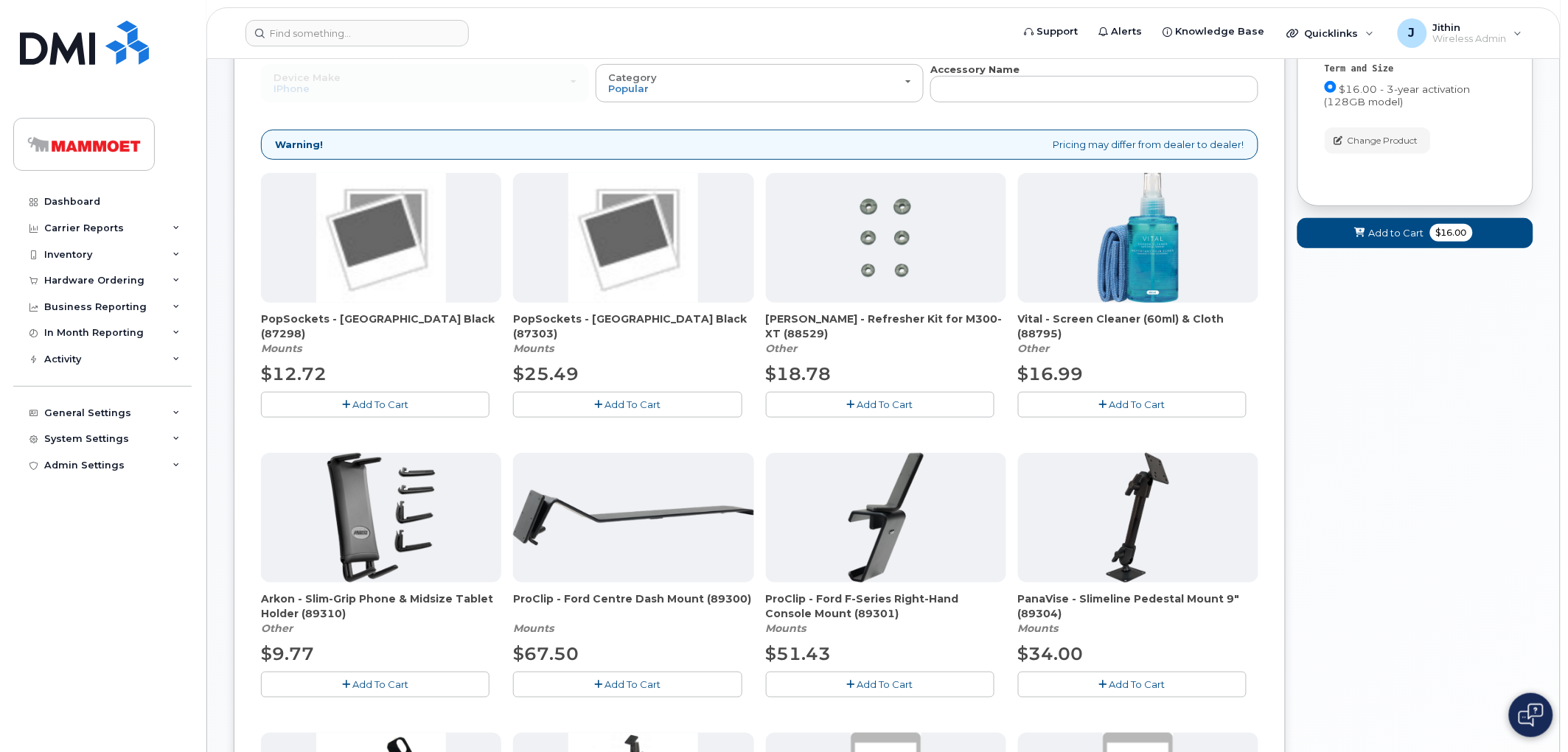
scroll to position [246, 0]
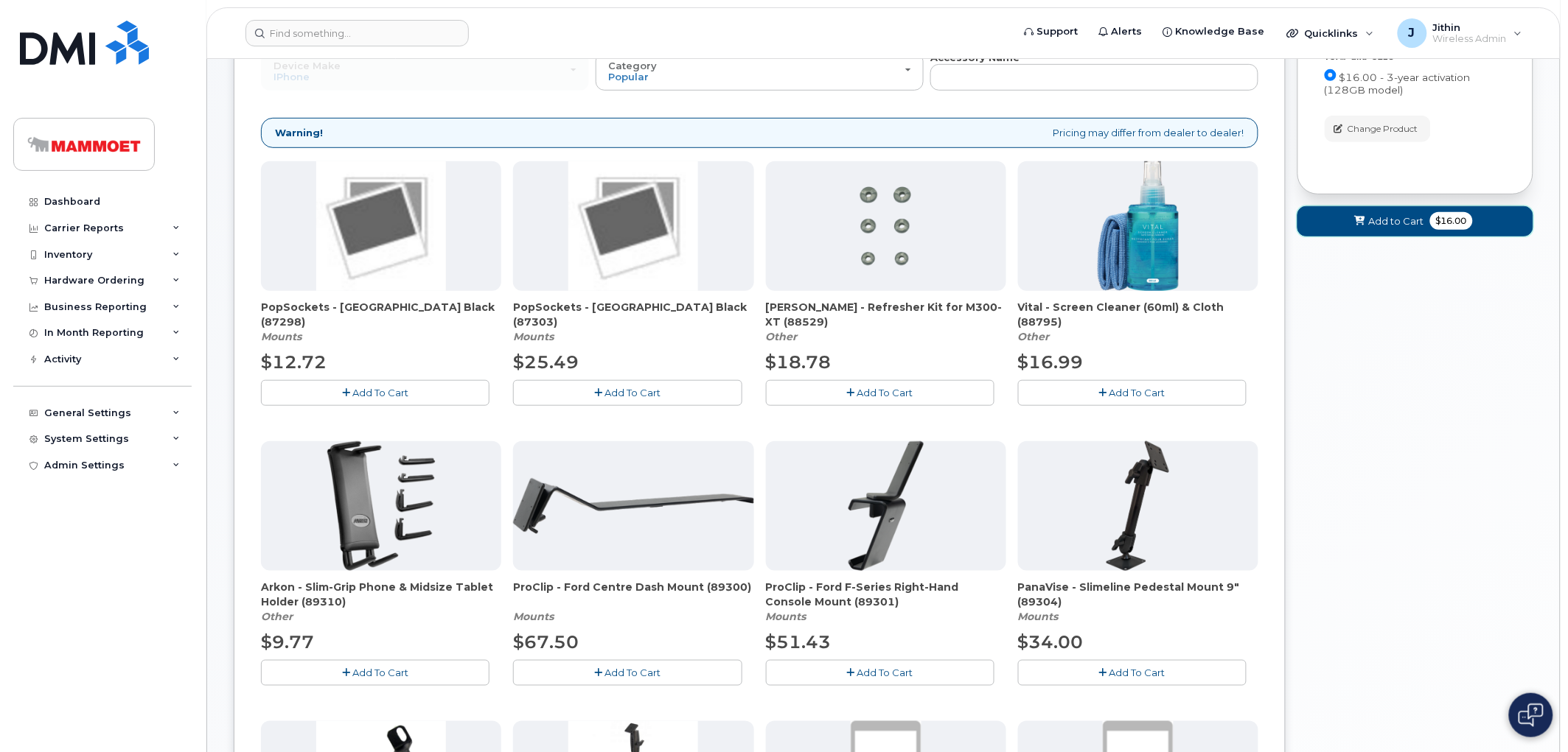
click at [1367, 221] on button "Add to Cart $16.00" at bounding box center [1415, 221] width 236 height 30
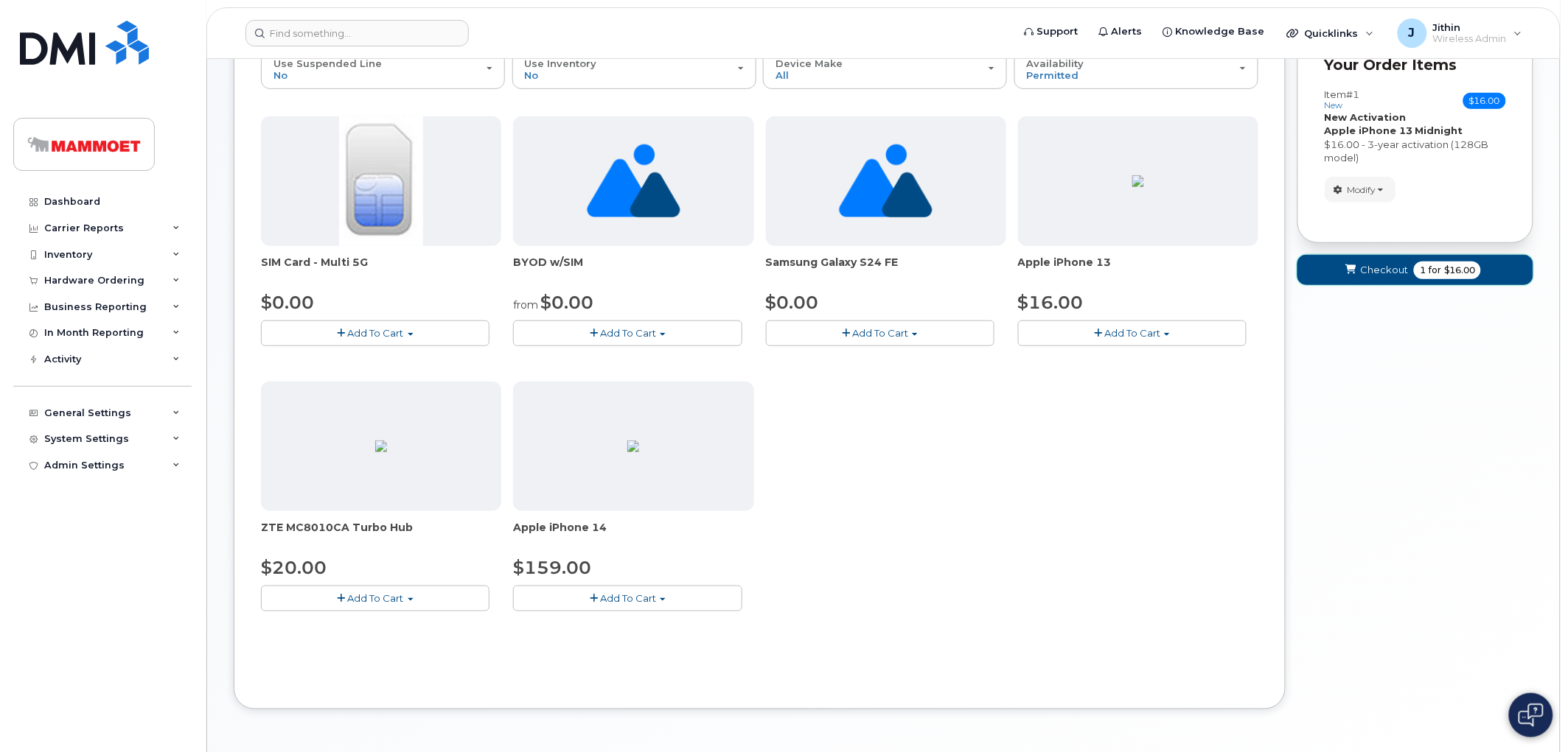
click at [1362, 271] on span "Checkout" at bounding box center [1384, 270] width 48 height 14
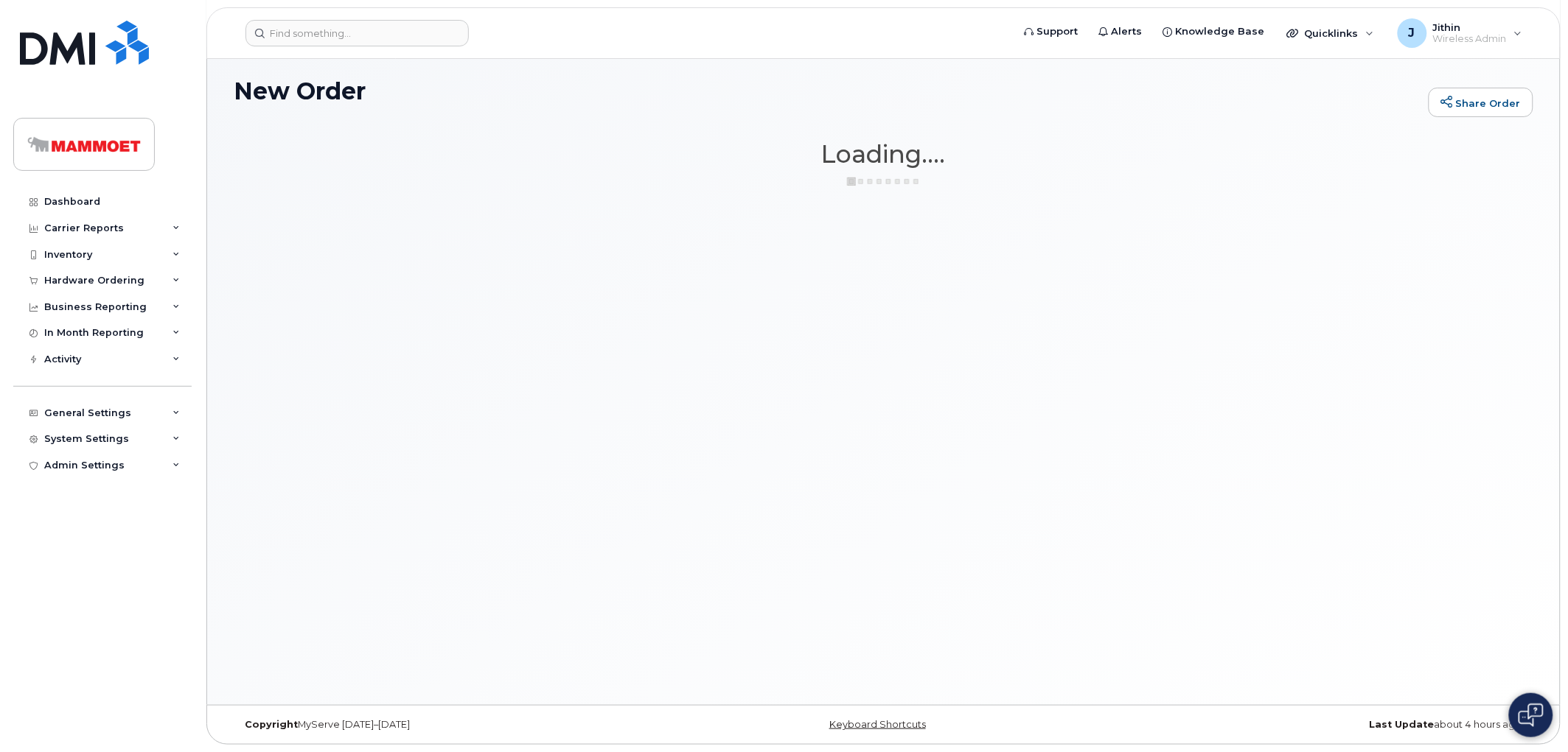
scroll to position [82, 0]
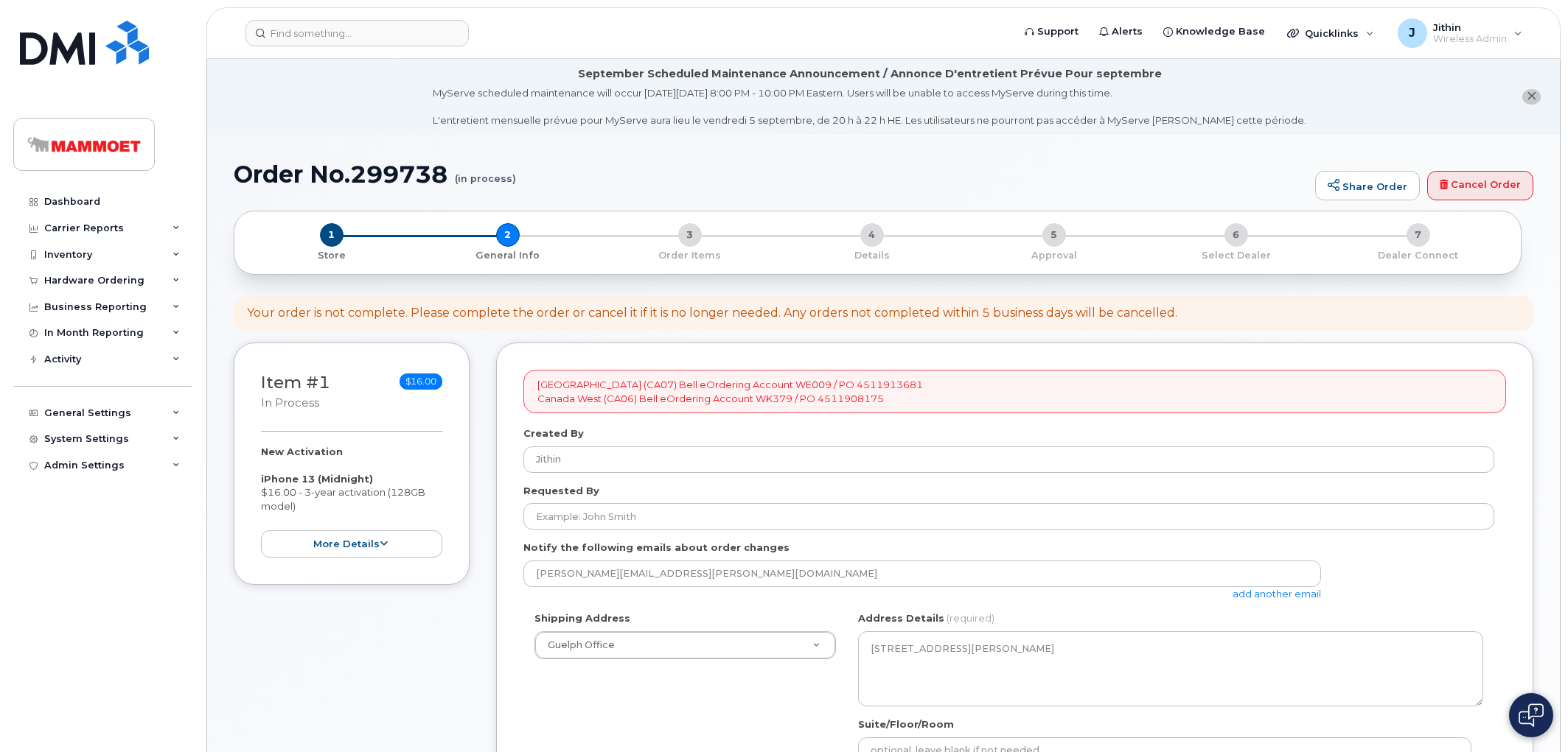
select select
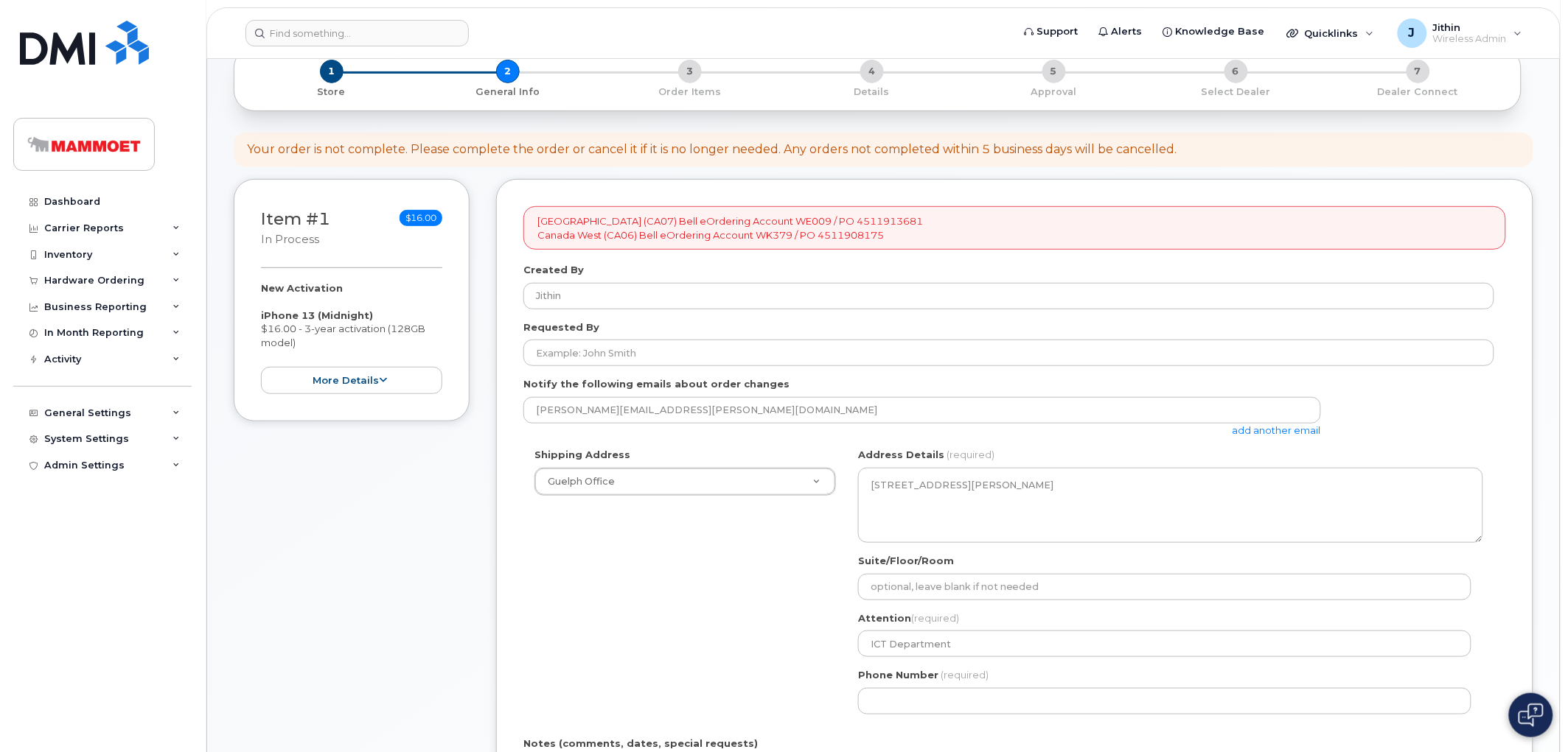
scroll to position [245, 0]
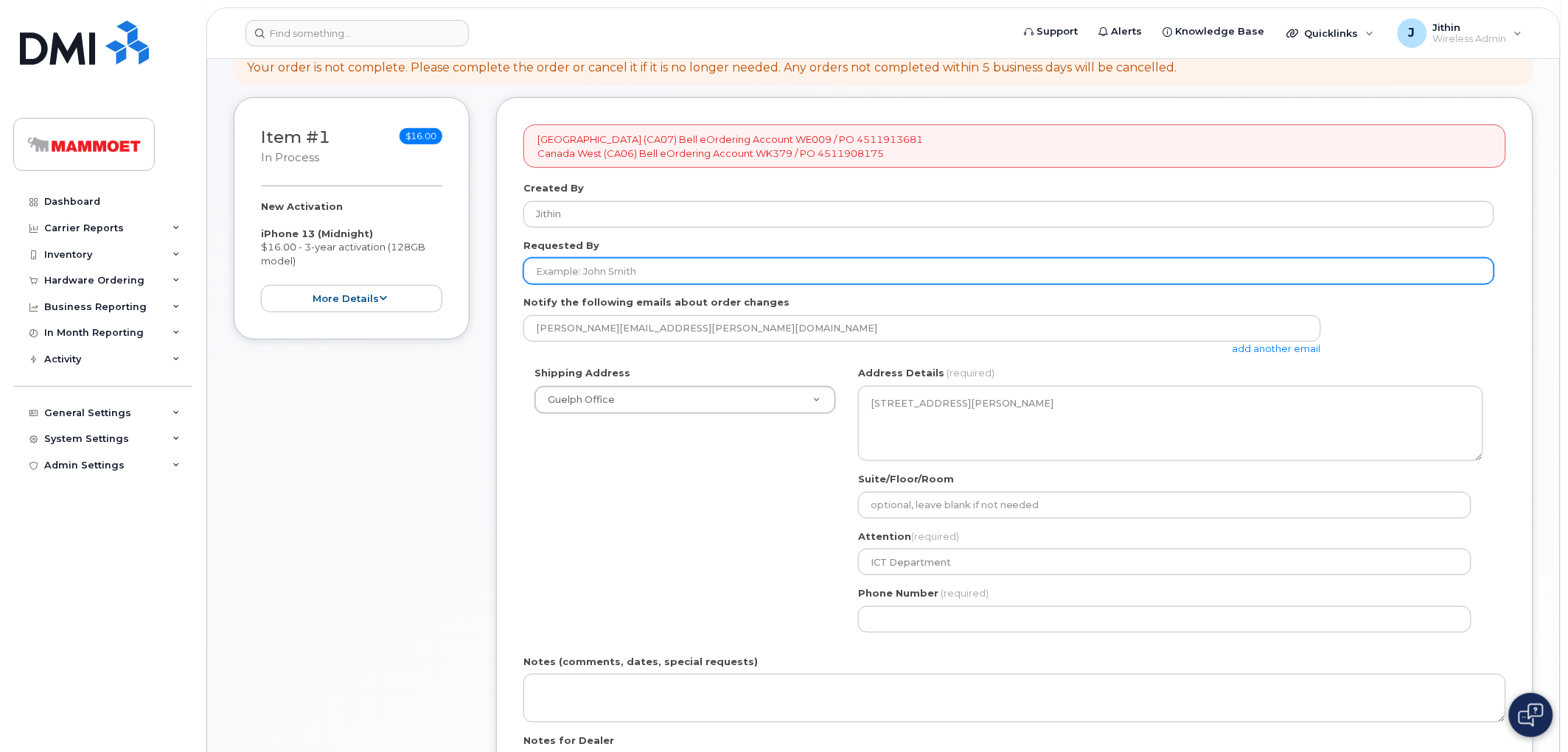
click at [558, 263] on input "Requested By" at bounding box center [1008, 271] width 971 height 26
paste input "[PERSON_NAME]"
type input "[PERSON_NAME]"
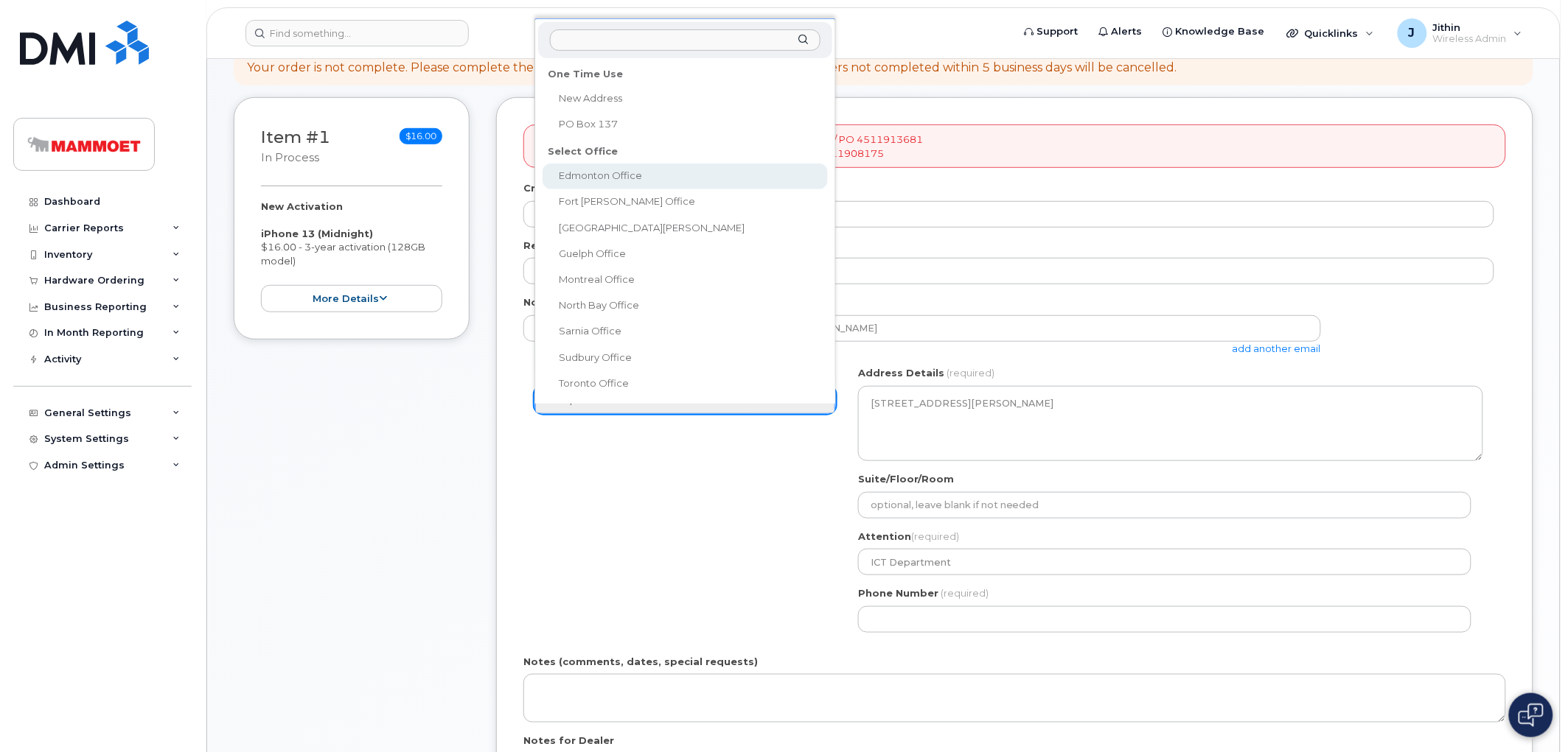
select select
type textarea "[STREET_ADDRESS]"
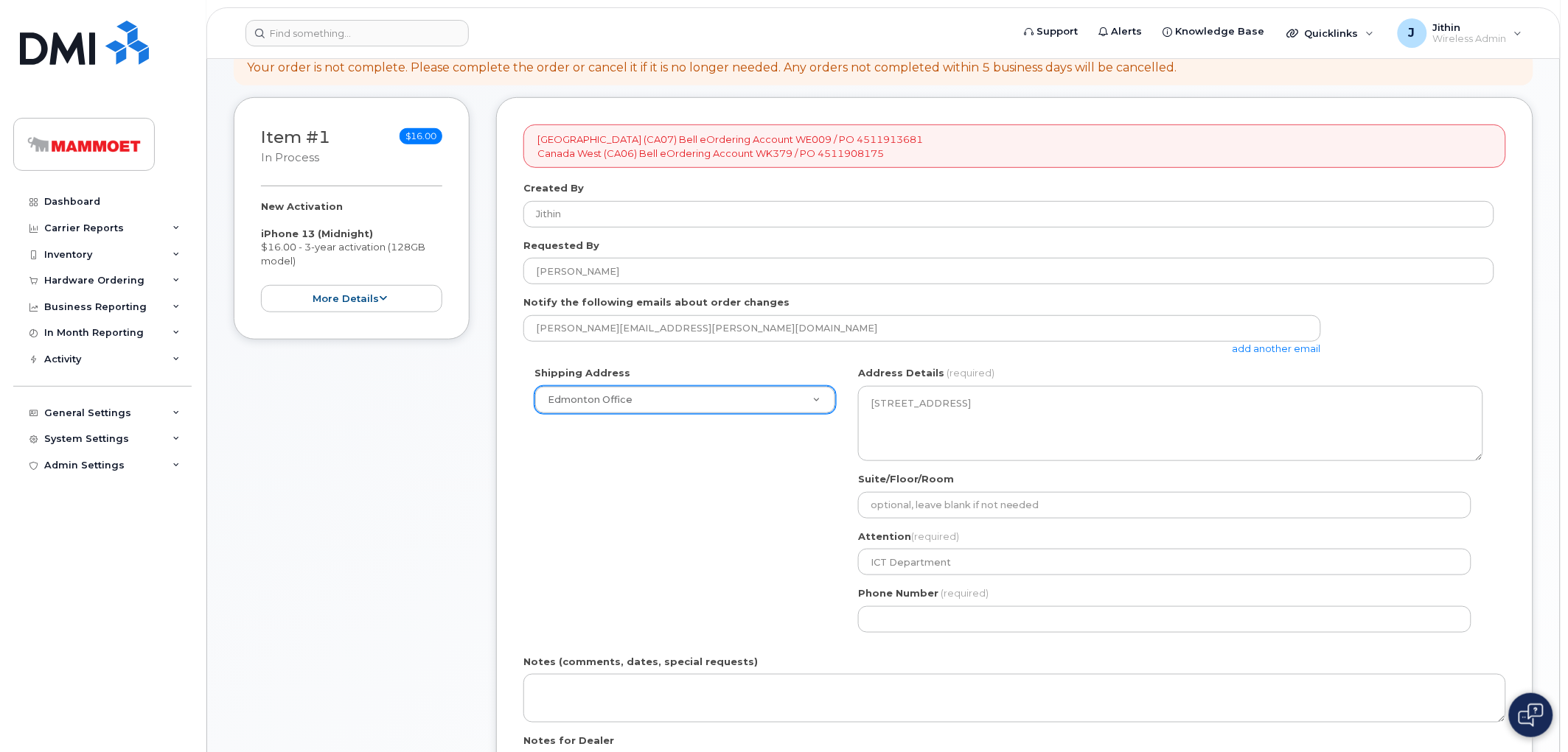
click at [1272, 347] on link "add another email" at bounding box center [1277, 349] width 88 height 12
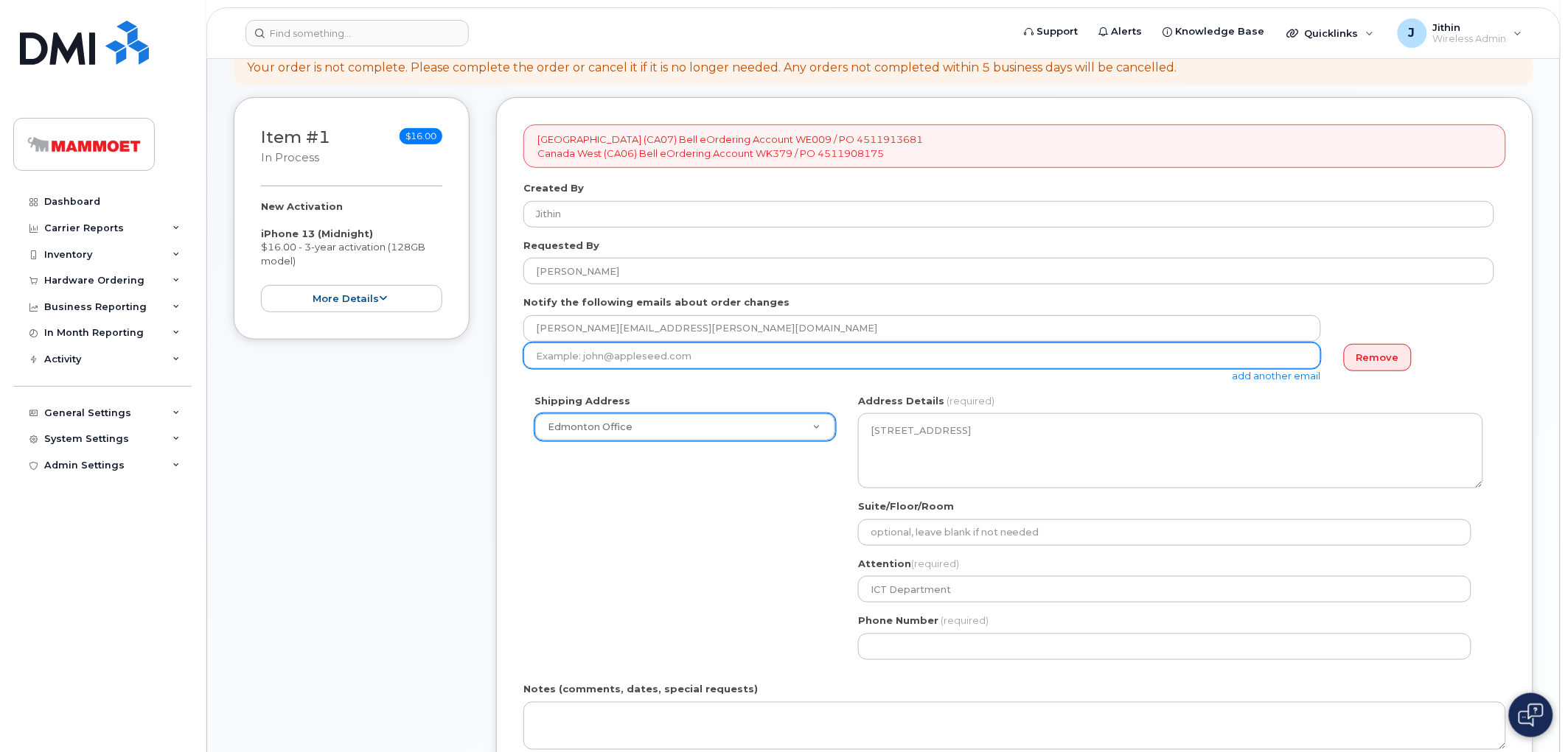
click at [562, 349] on input "email" at bounding box center [922, 355] width 798 height 26
paste input "[PERSON_NAME][EMAIL_ADDRESS][PERSON_NAME][DOMAIN_NAME]"
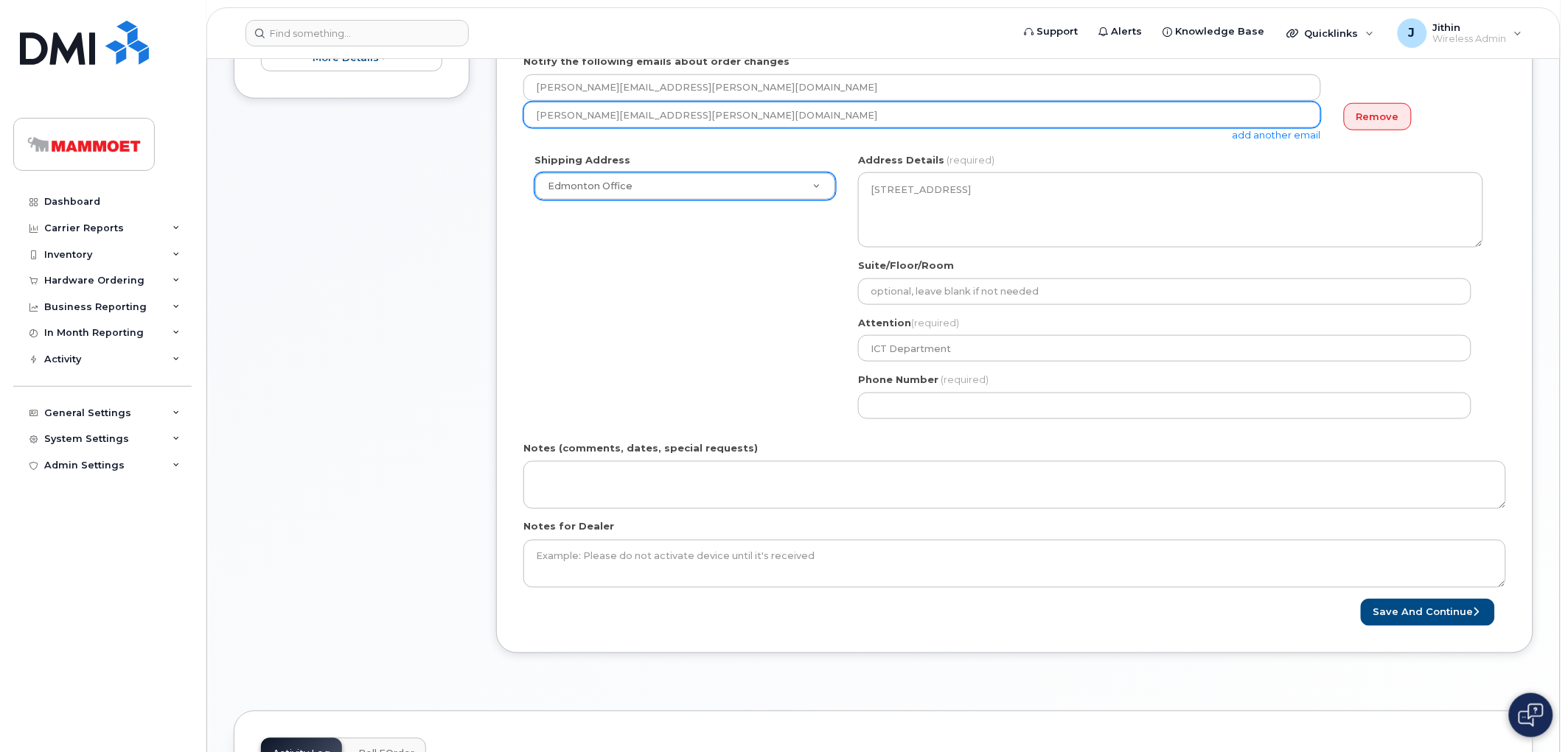
scroll to position [491, 0]
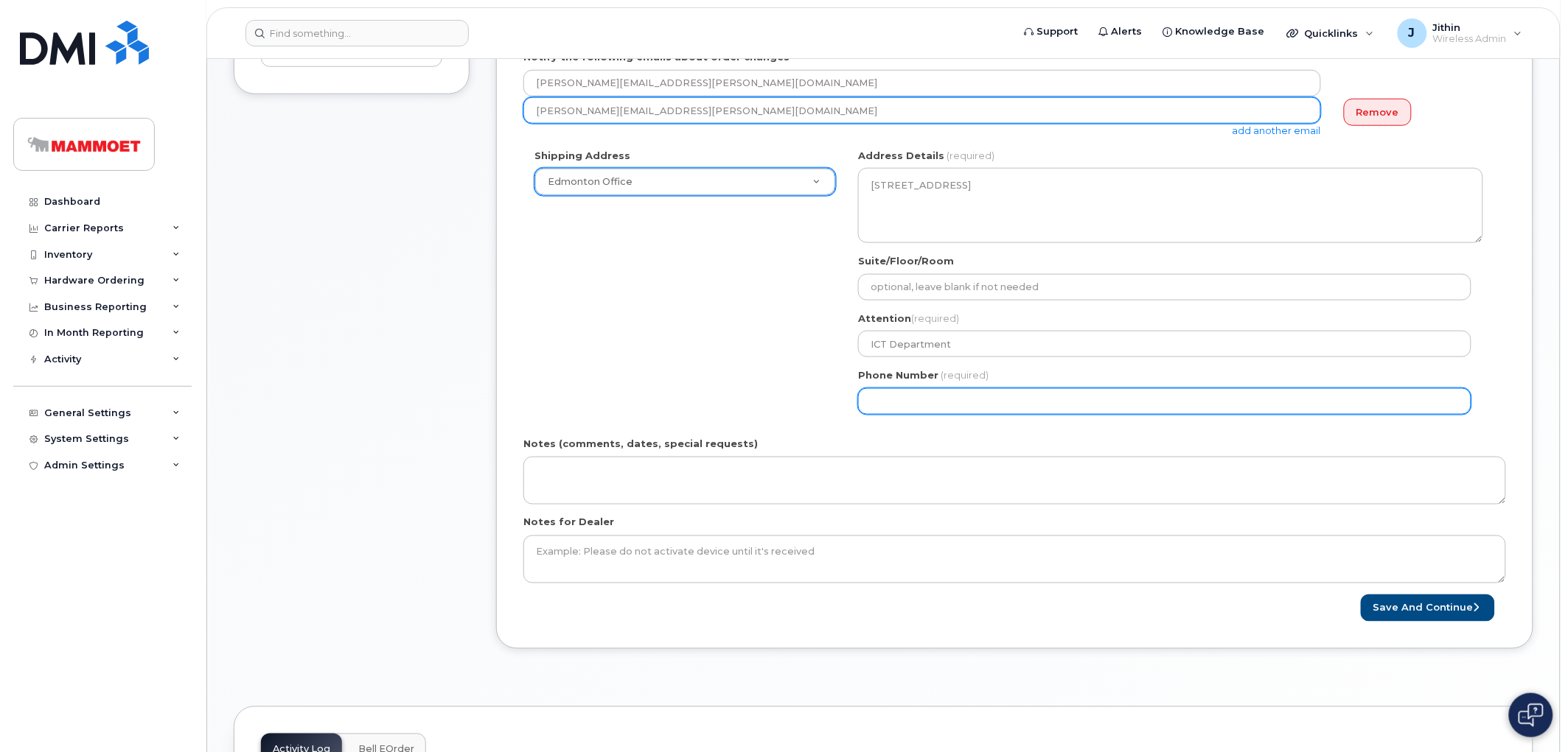
type input "[PERSON_NAME][EMAIL_ADDRESS][PERSON_NAME][DOMAIN_NAME]"
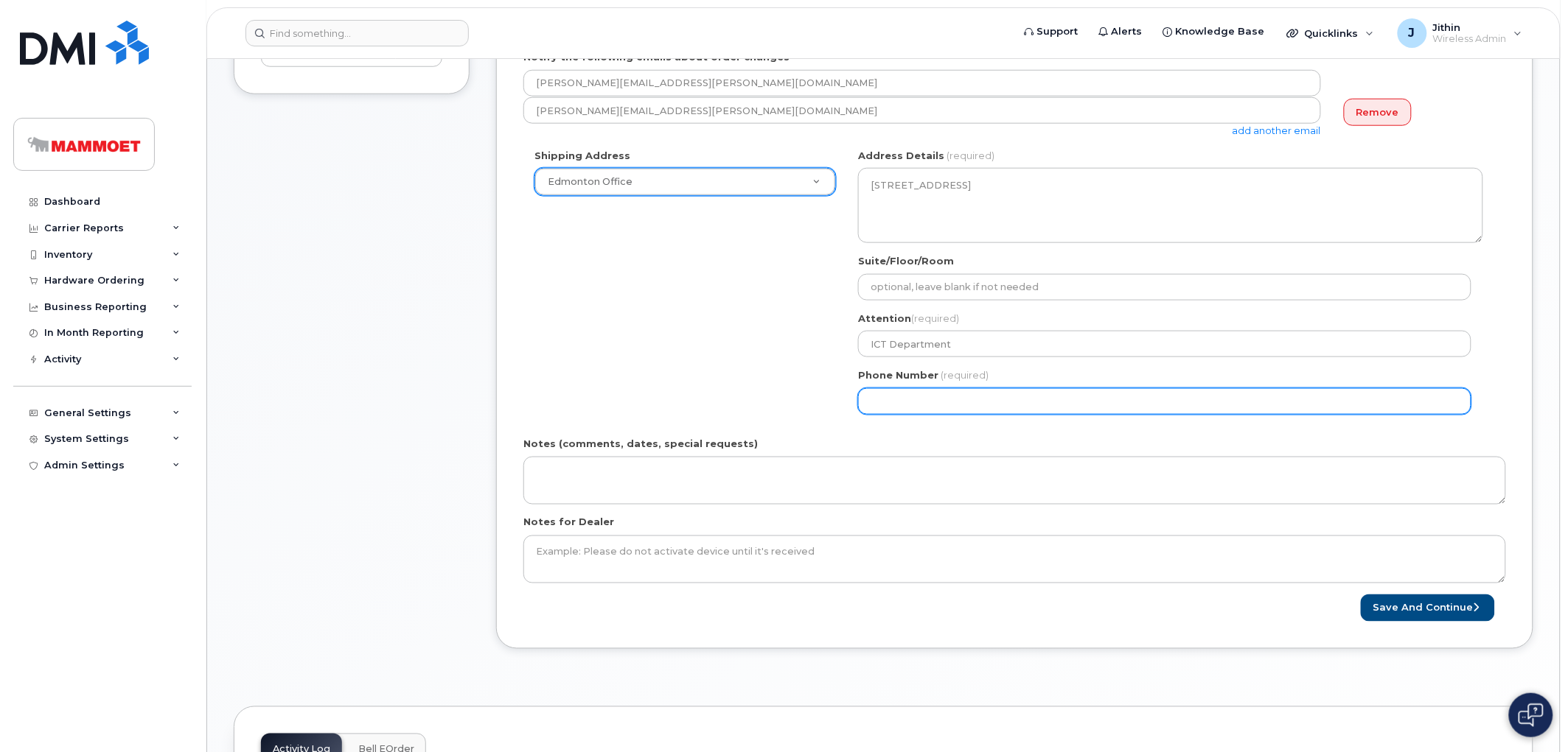
click at [880, 398] on input "Phone Number" at bounding box center [1164, 401] width 613 height 26
select select
type input "780293790"
select select
type input "7802937908"
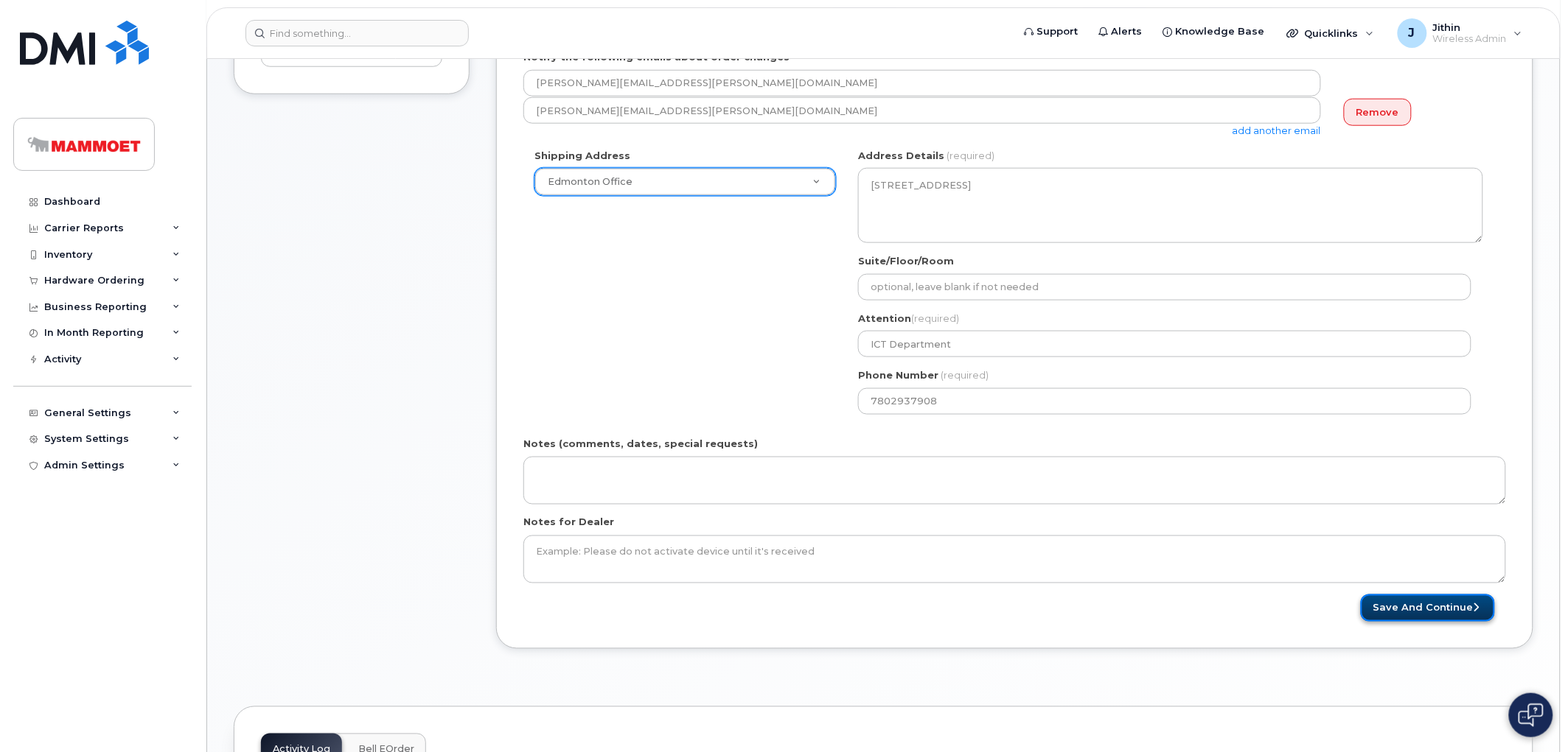
click at [1421, 603] on button "Save and Continue" at bounding box center [1427, 608] width 134 height 27
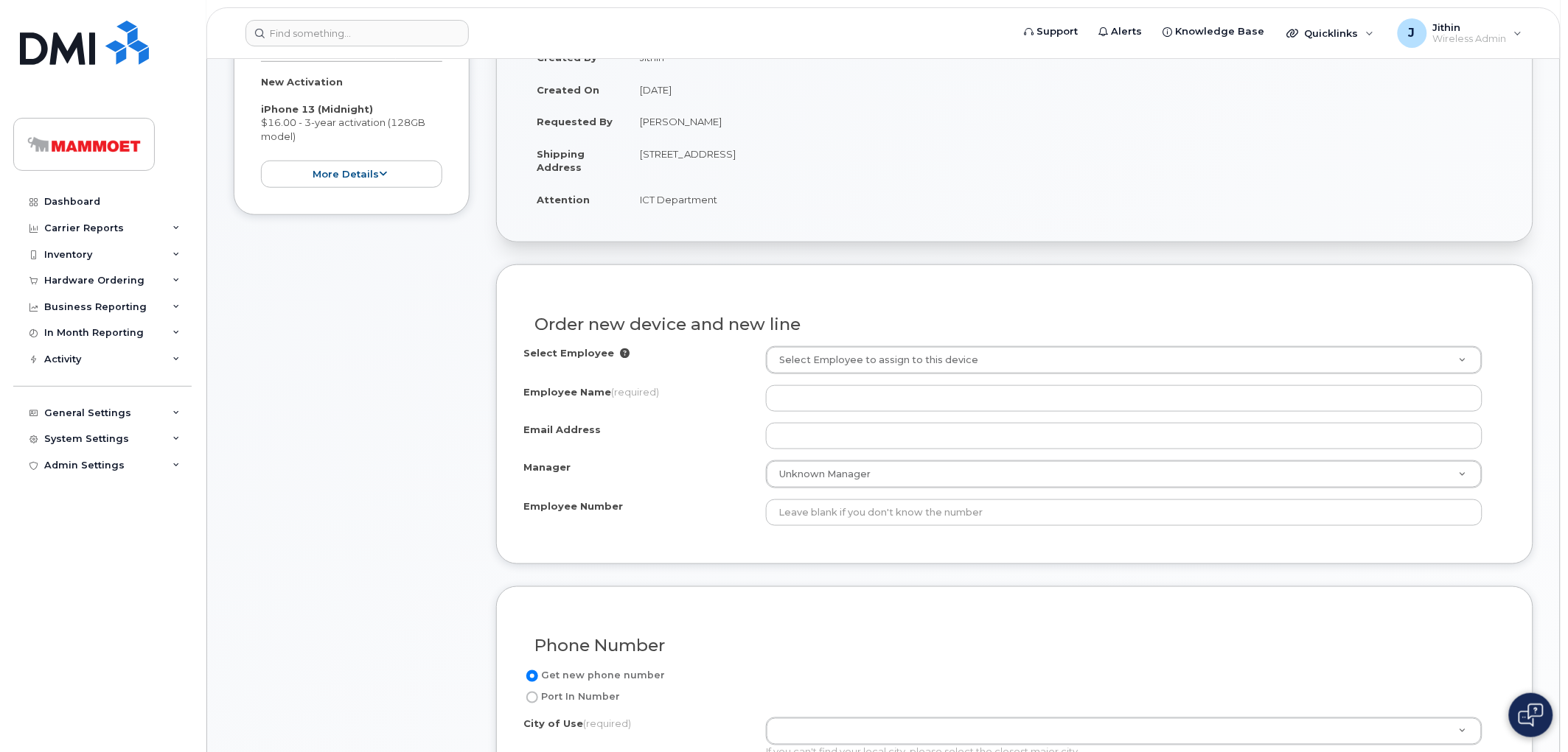
scroll to position [409, 0]
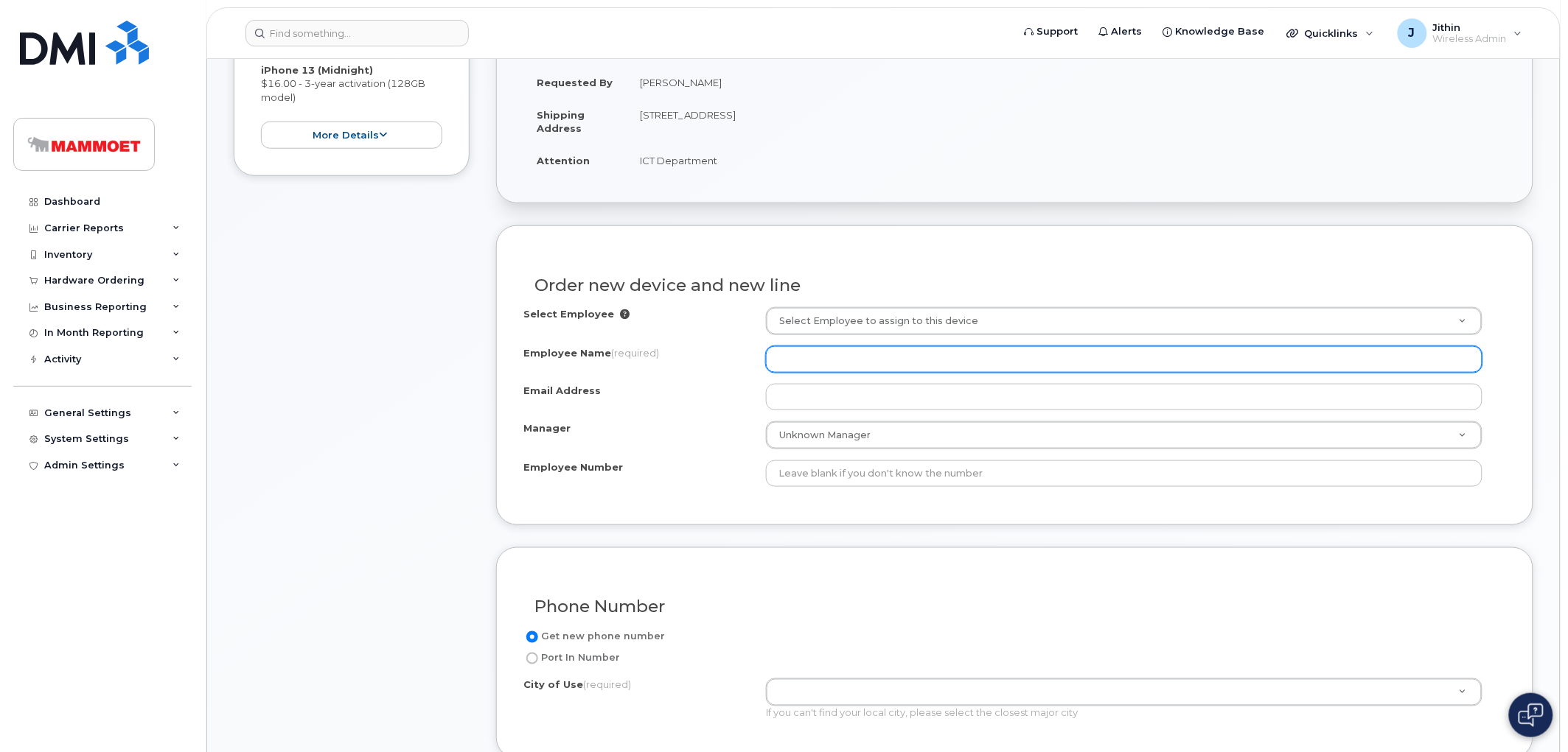
click at [821, 351] on input "Employee Name (required)" at bounding box center [1123, 359] width 716 height 26
type input "corey"
drag, startPoint x: 821, startPoint y: 351, endPoint x: 686, endPoint y: 355, distance: 135.1
click at [686, 355] on div "Employee Name (required) corey" at bounding box center [1014, 359] width 983 height 26
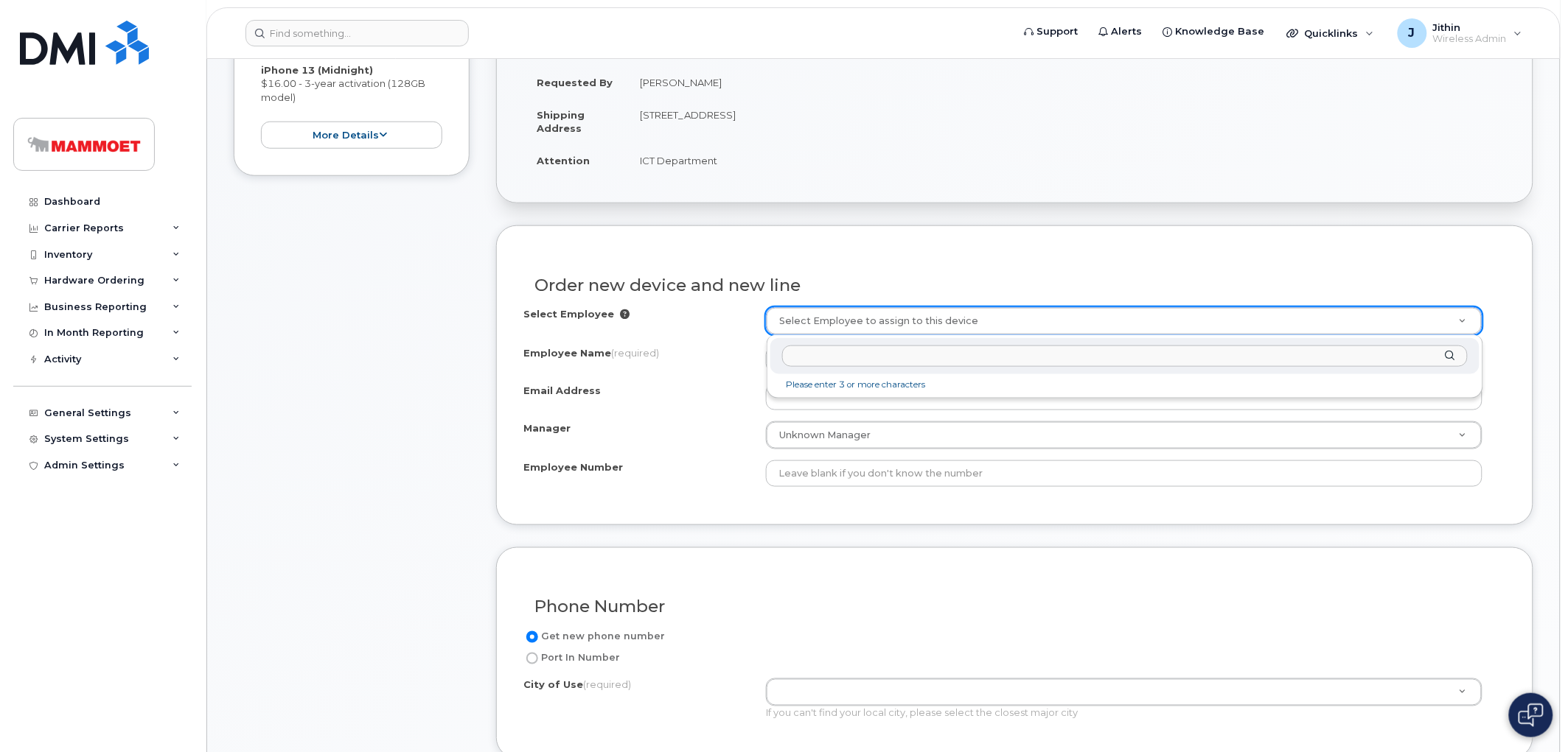
paste input "corey"
type input "corey"
drag, startPoint x: 828, startPoint y: 317, endPoint x: 675, endPoint y: 318, distance: 153.0
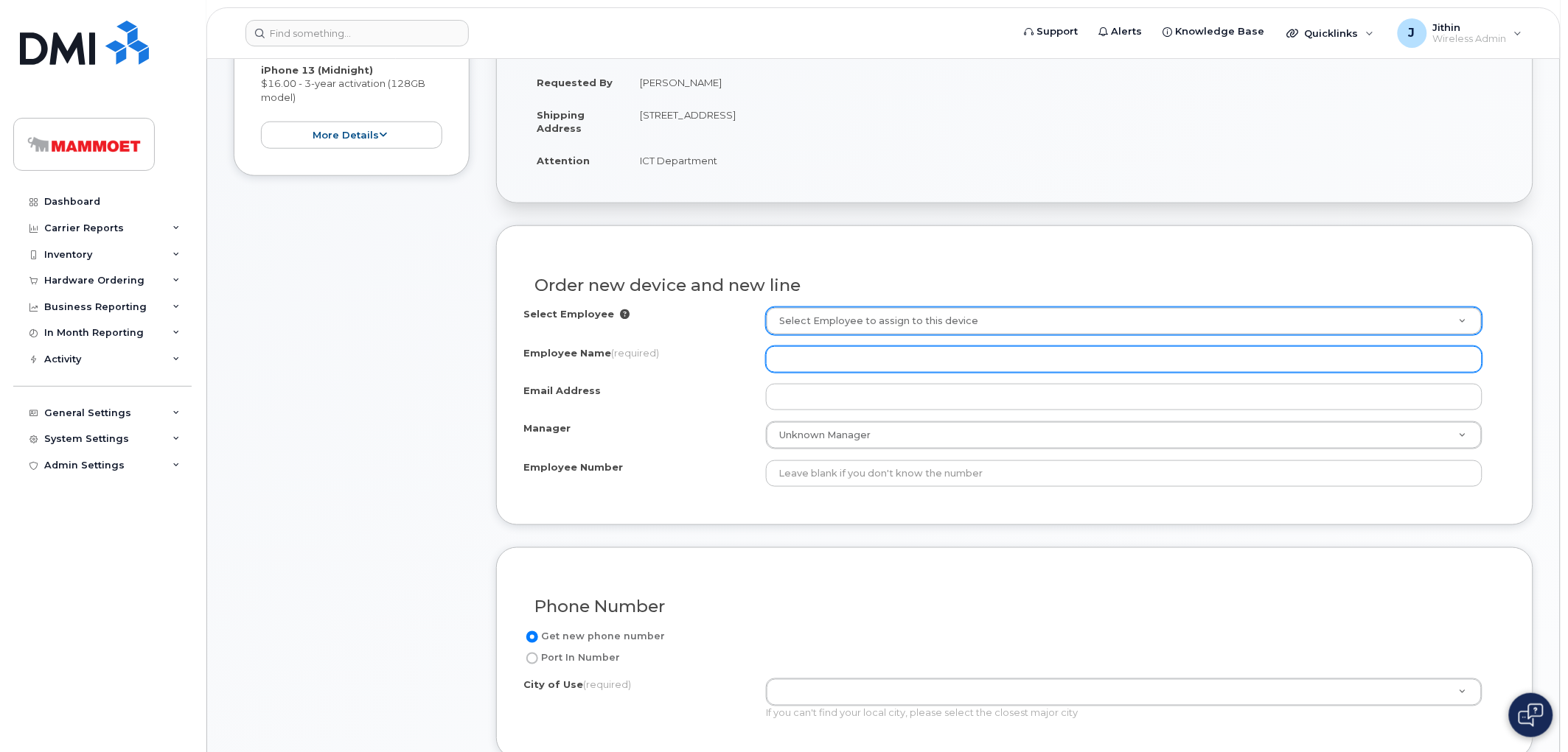
click at [793, 360] on input "Employee Name (required)" at bounding box center [1123, 359] width 716 height 26
paste input "[PERSON_NAME]"
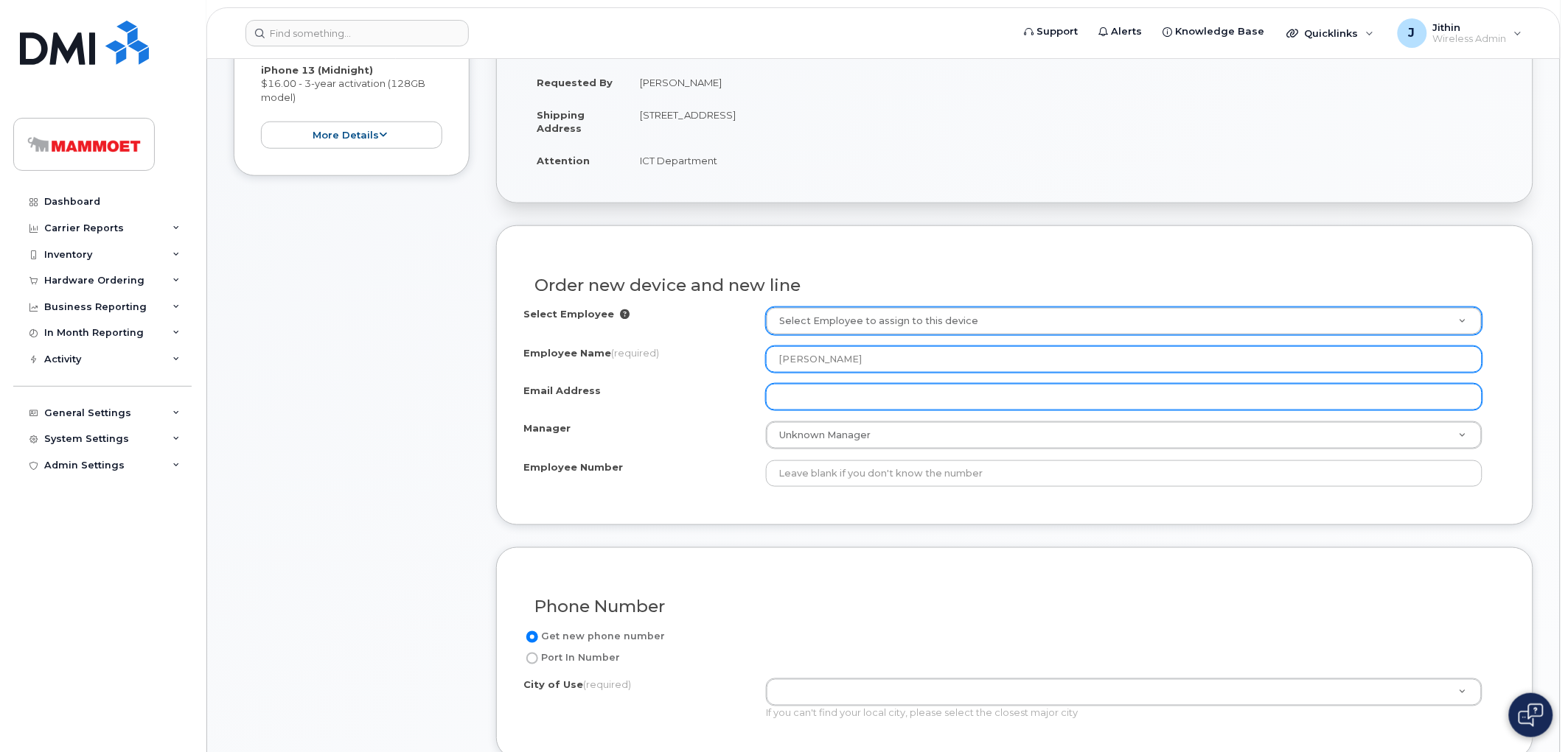
type input "[PERSON_NAME]"
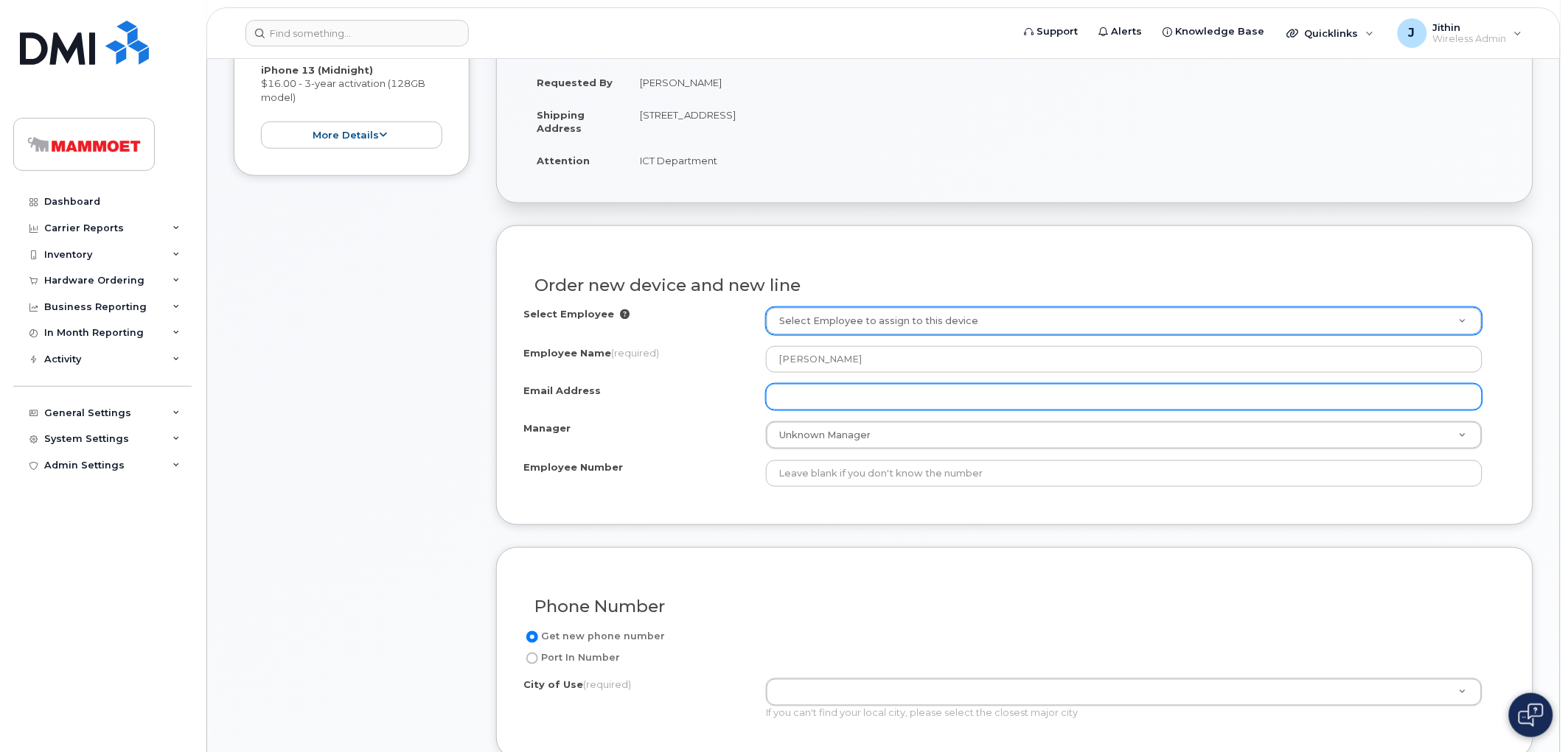
click at [808, 391] on input "Email Address" at bounding box center [1123, 397] width 716 height 26
click at [799, 391] on input "Email Address" at bounding box center [1123, 397] width 716 height 26
paste input "[PERSON_NAME][EMAIL_ADDRESS][DOMAIN_NAME]"
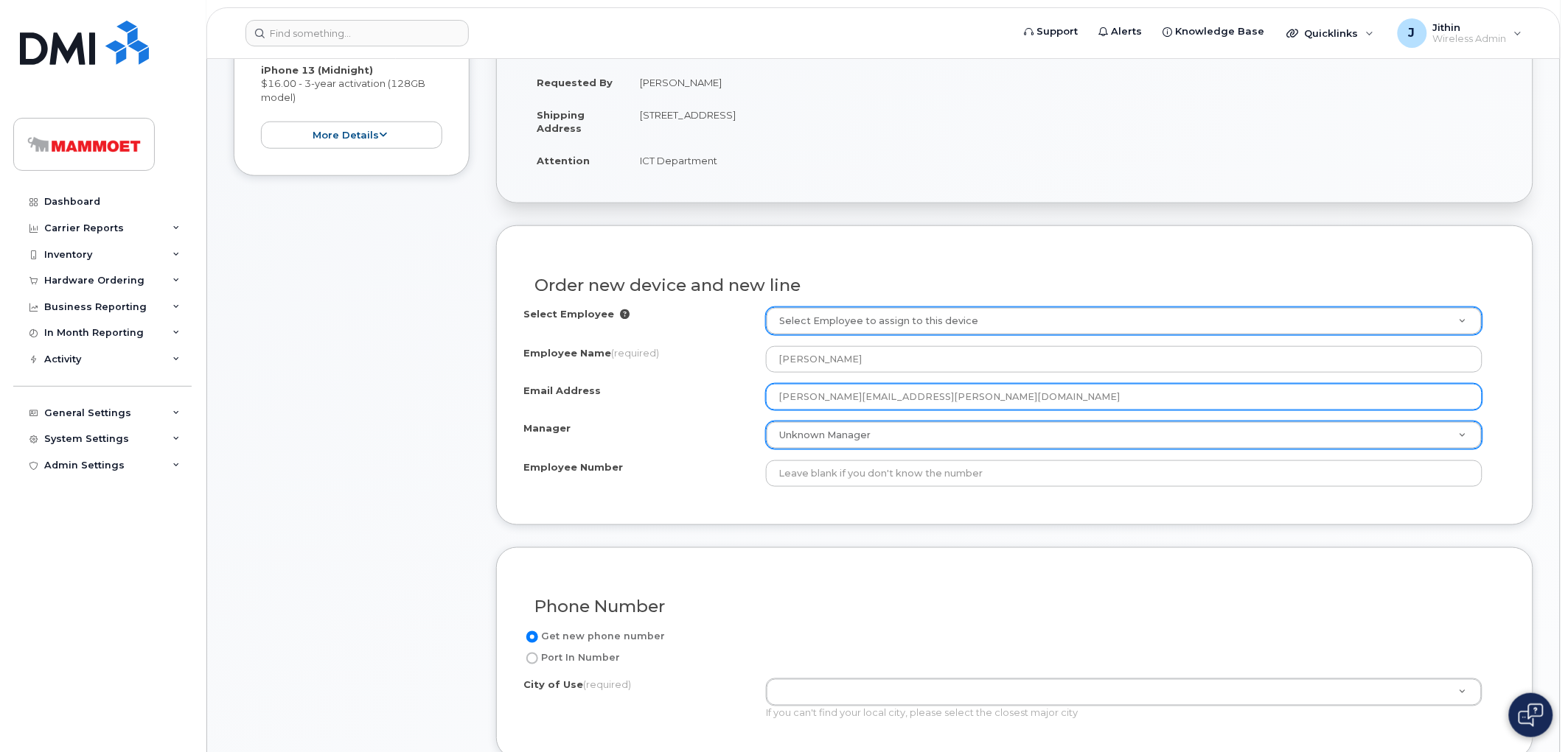
type input "Corey.Starkes@mammoet.com"
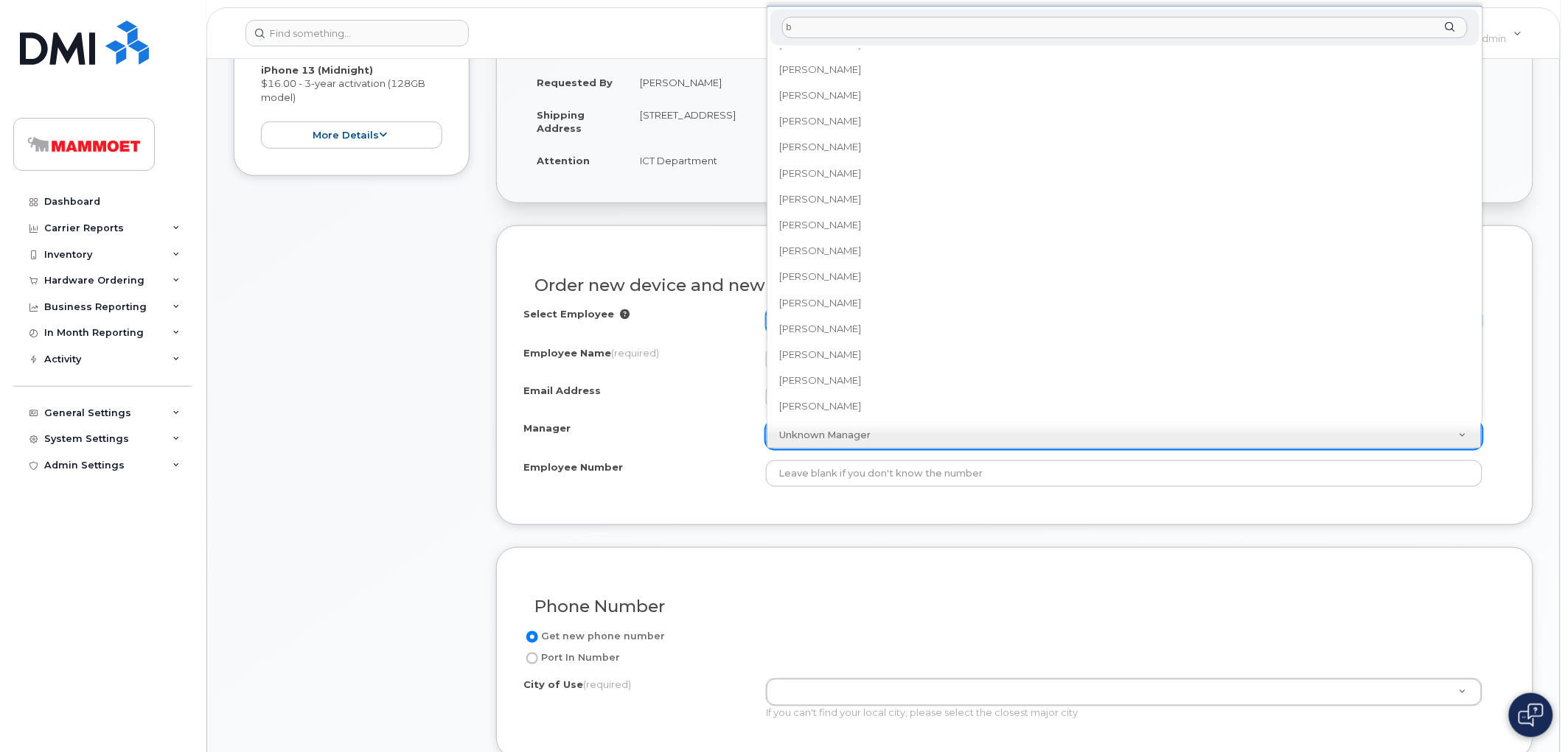
scroll to position [0, 0]
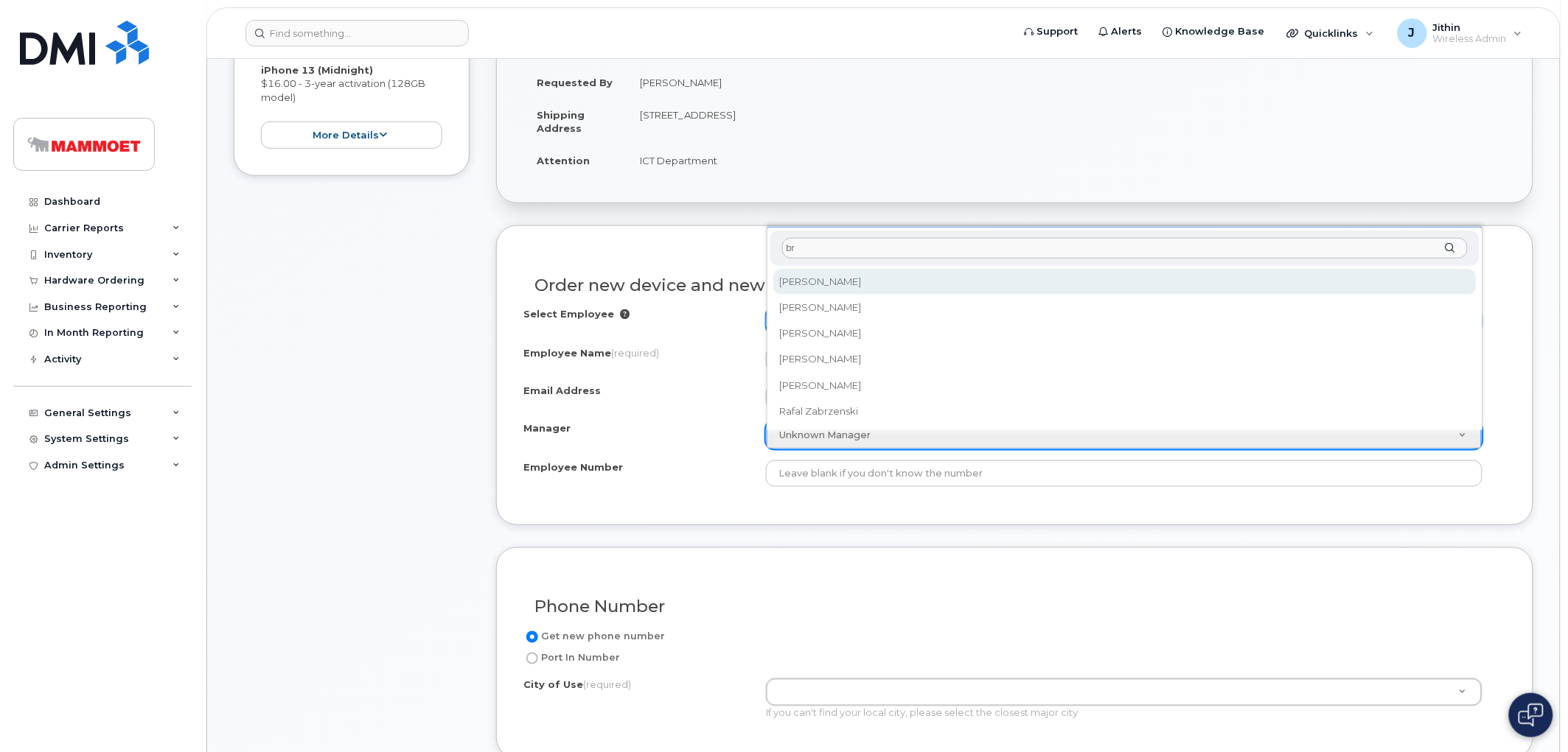
type input "b"
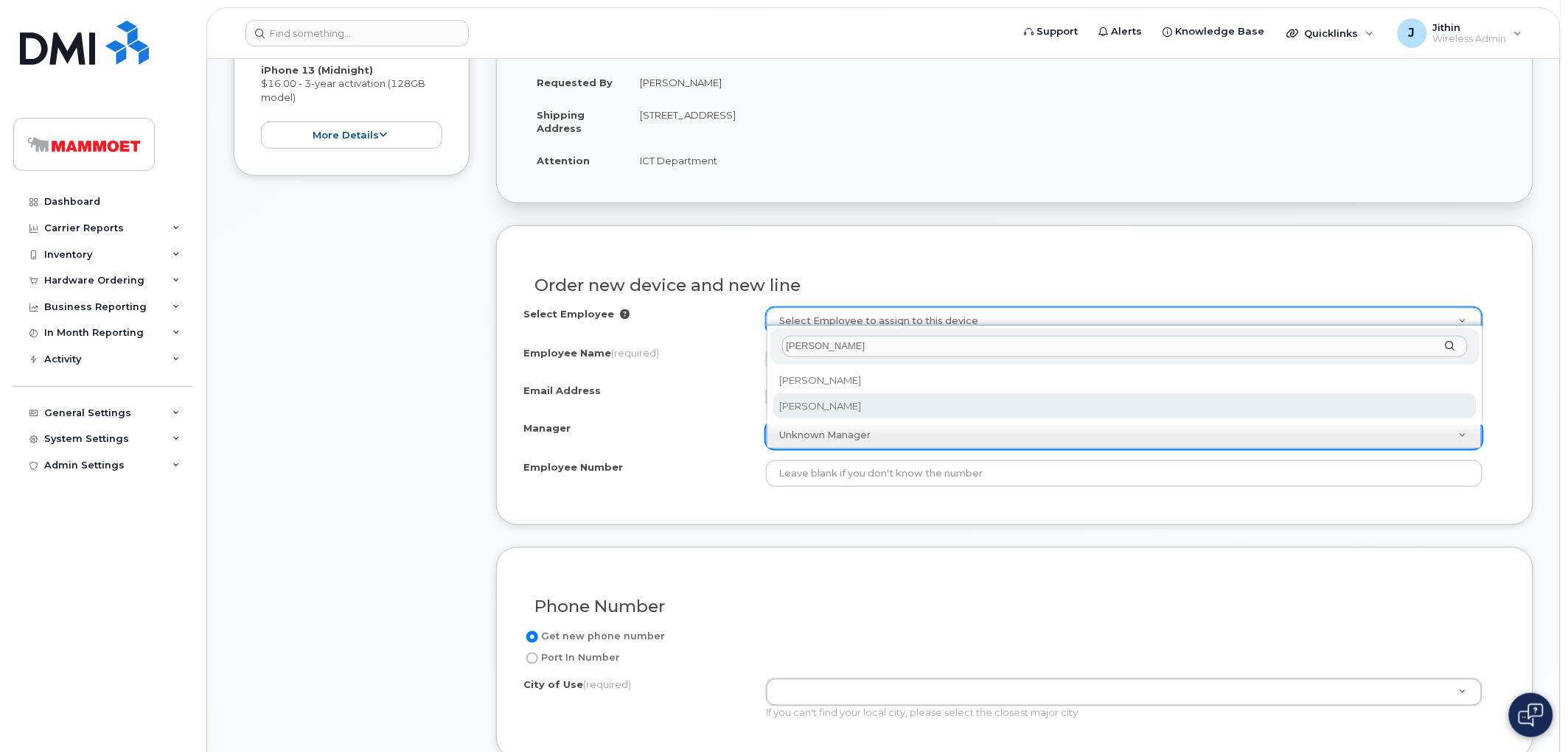
type input "jean"
select select "161072"
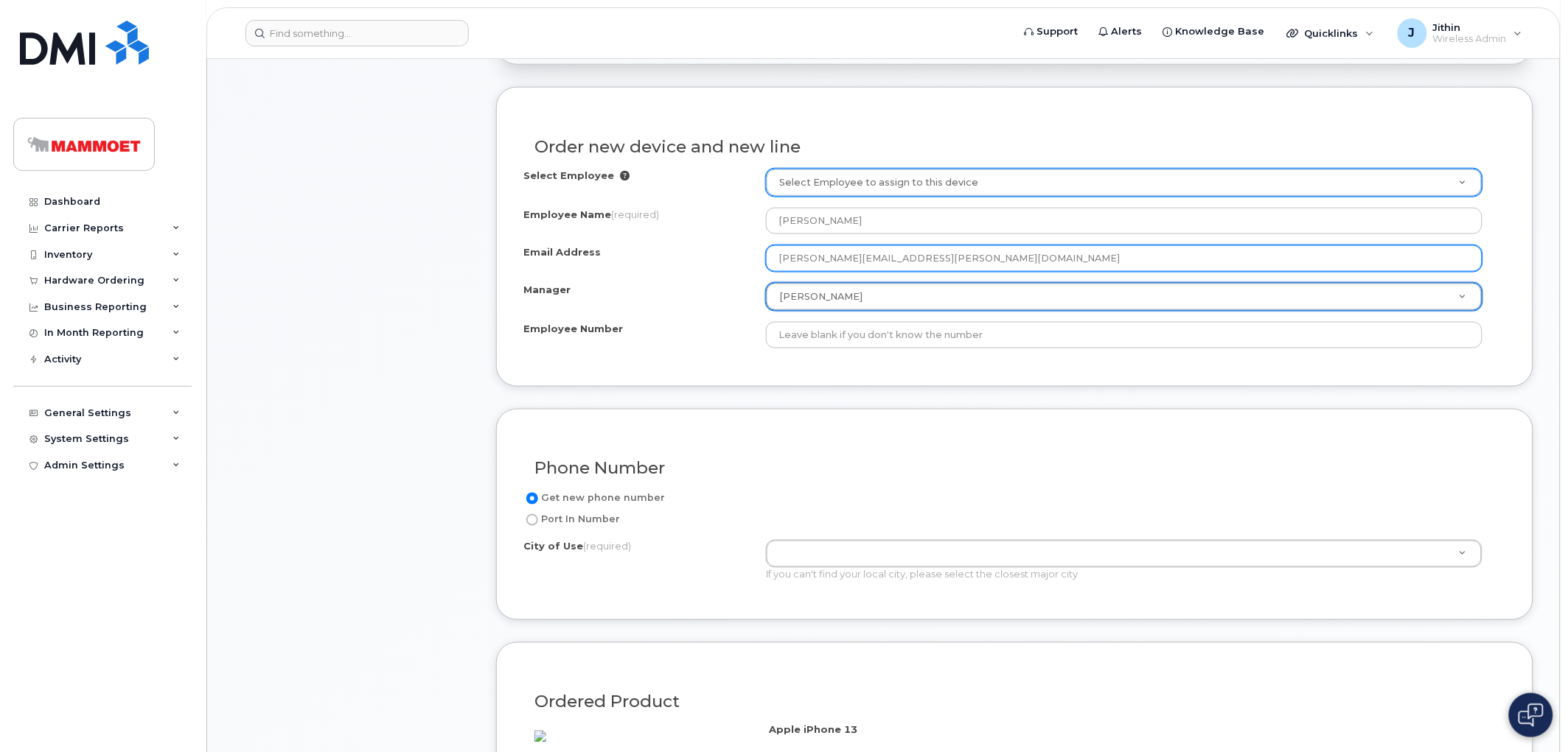
scroll to position [572, 0]
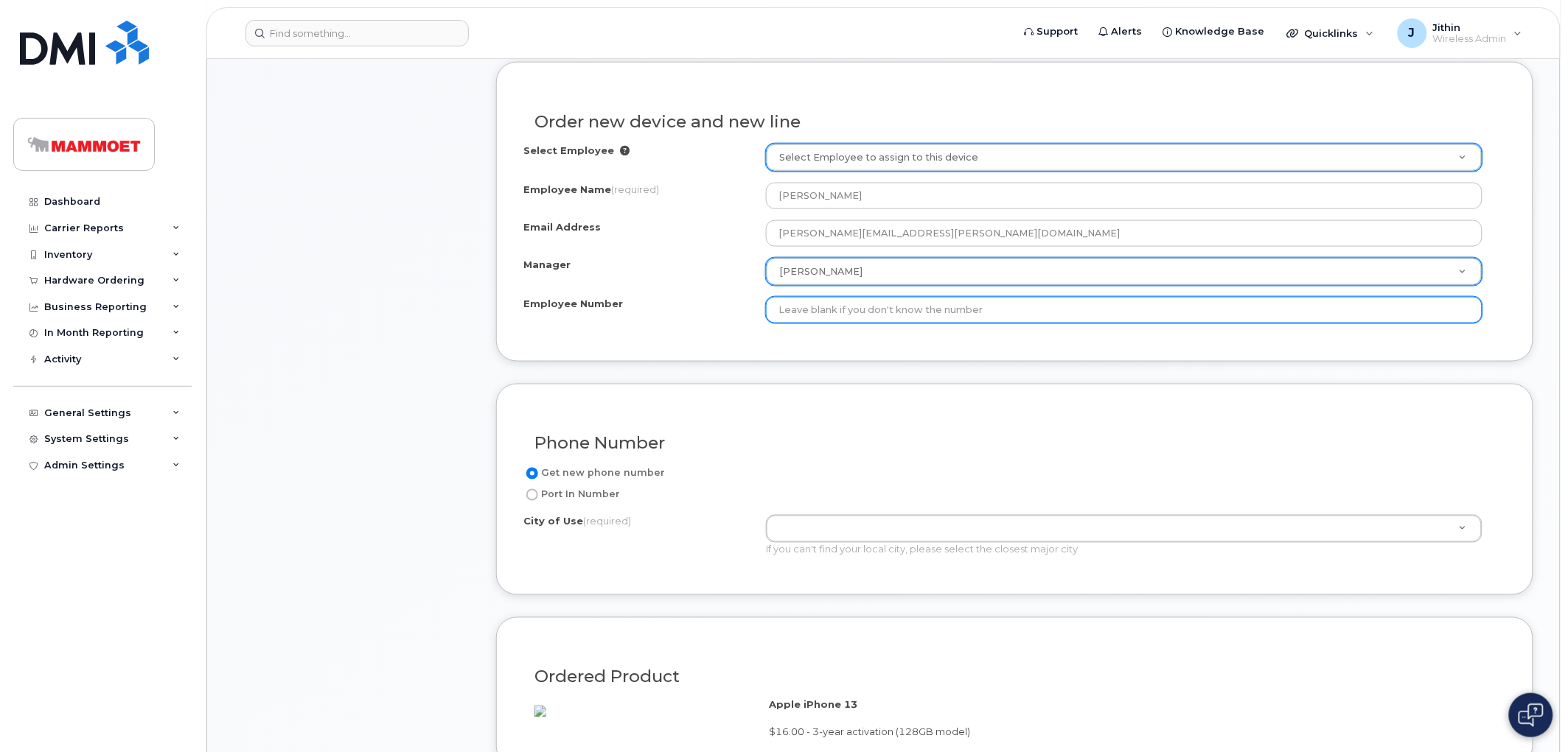
click at [800, 305] on input "Employee Number" at bounding box center [1123, 310] width 716 height 26
paste input "952605"
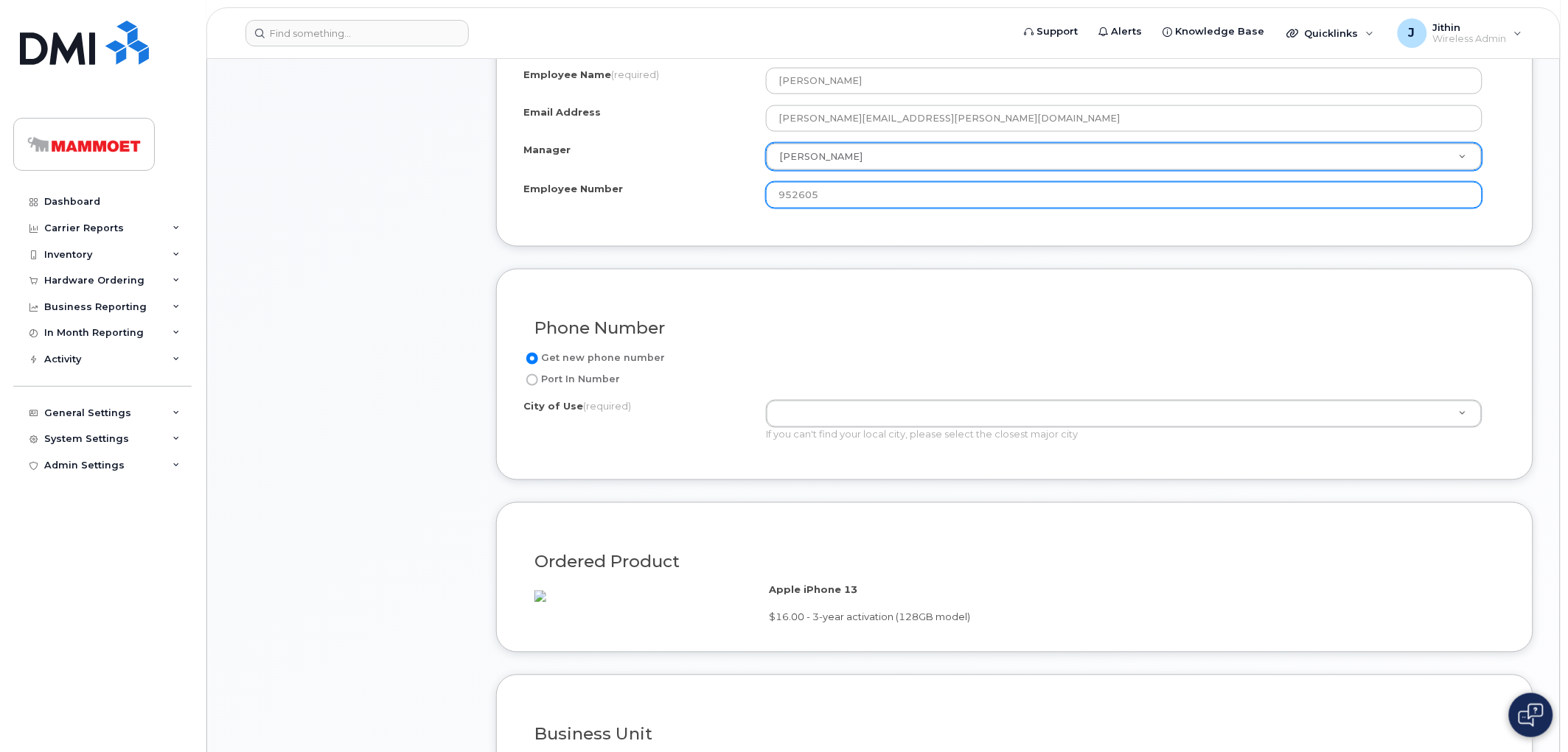
scroll to position [737, 0]
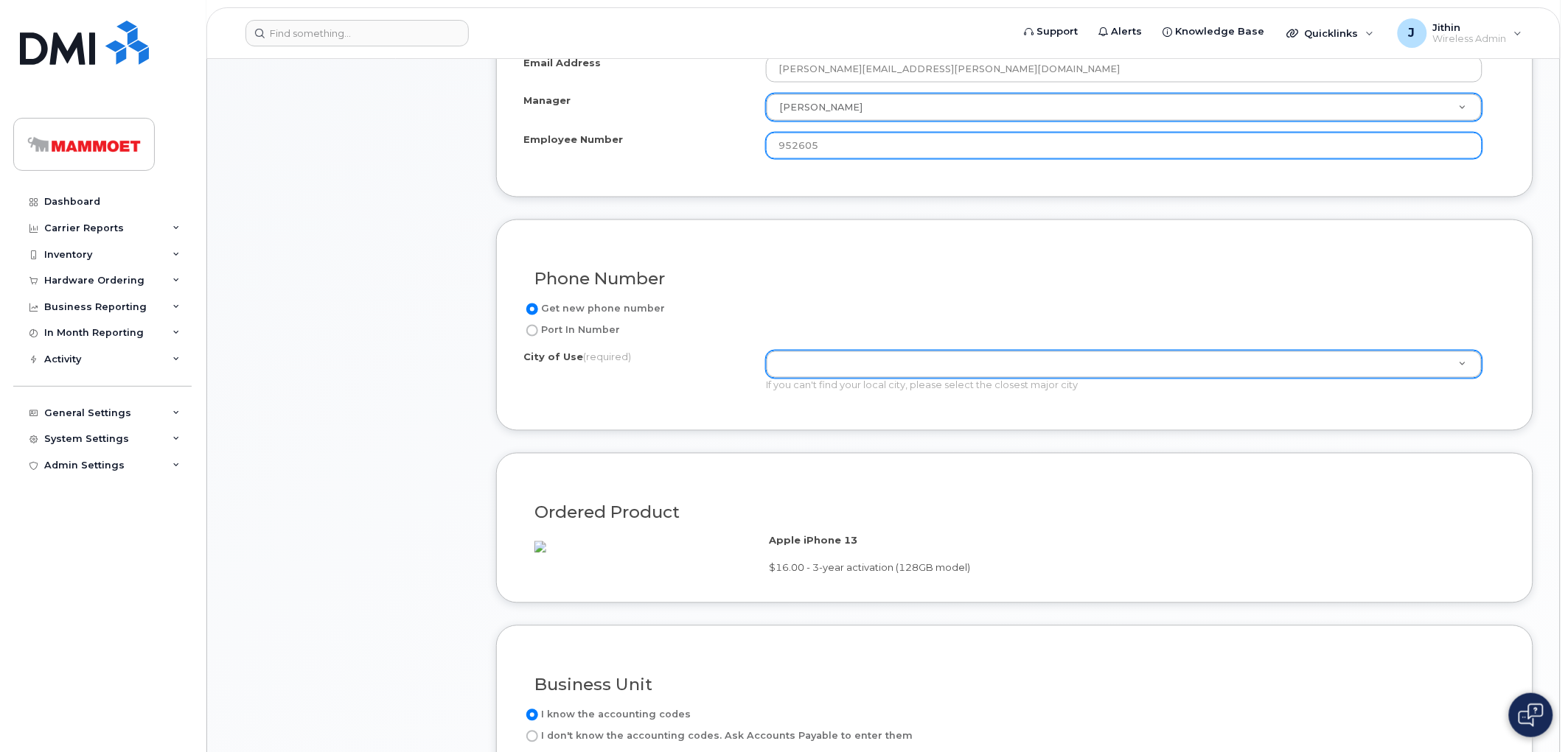
type input "952605"
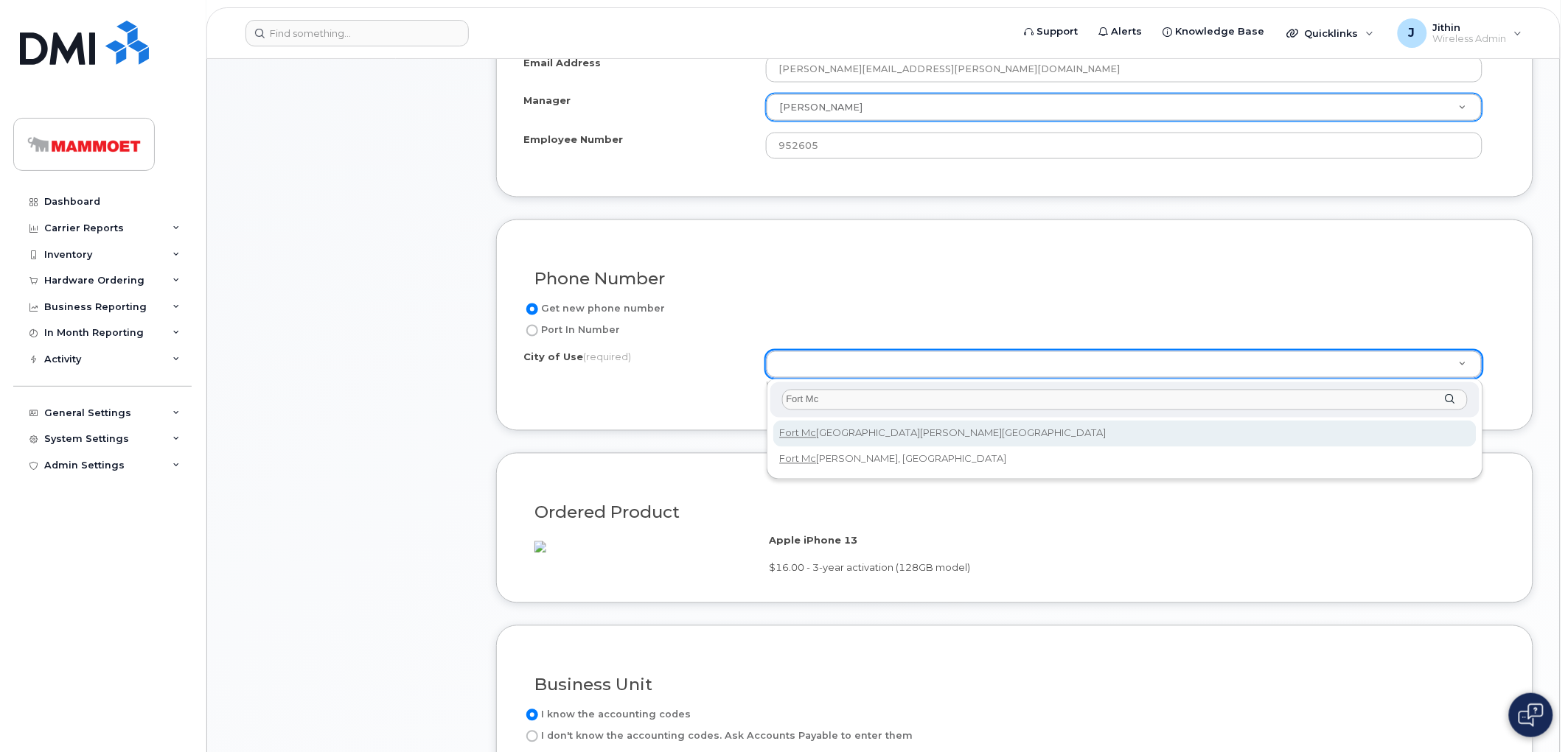
type input "Fort Mc"
type input "215"
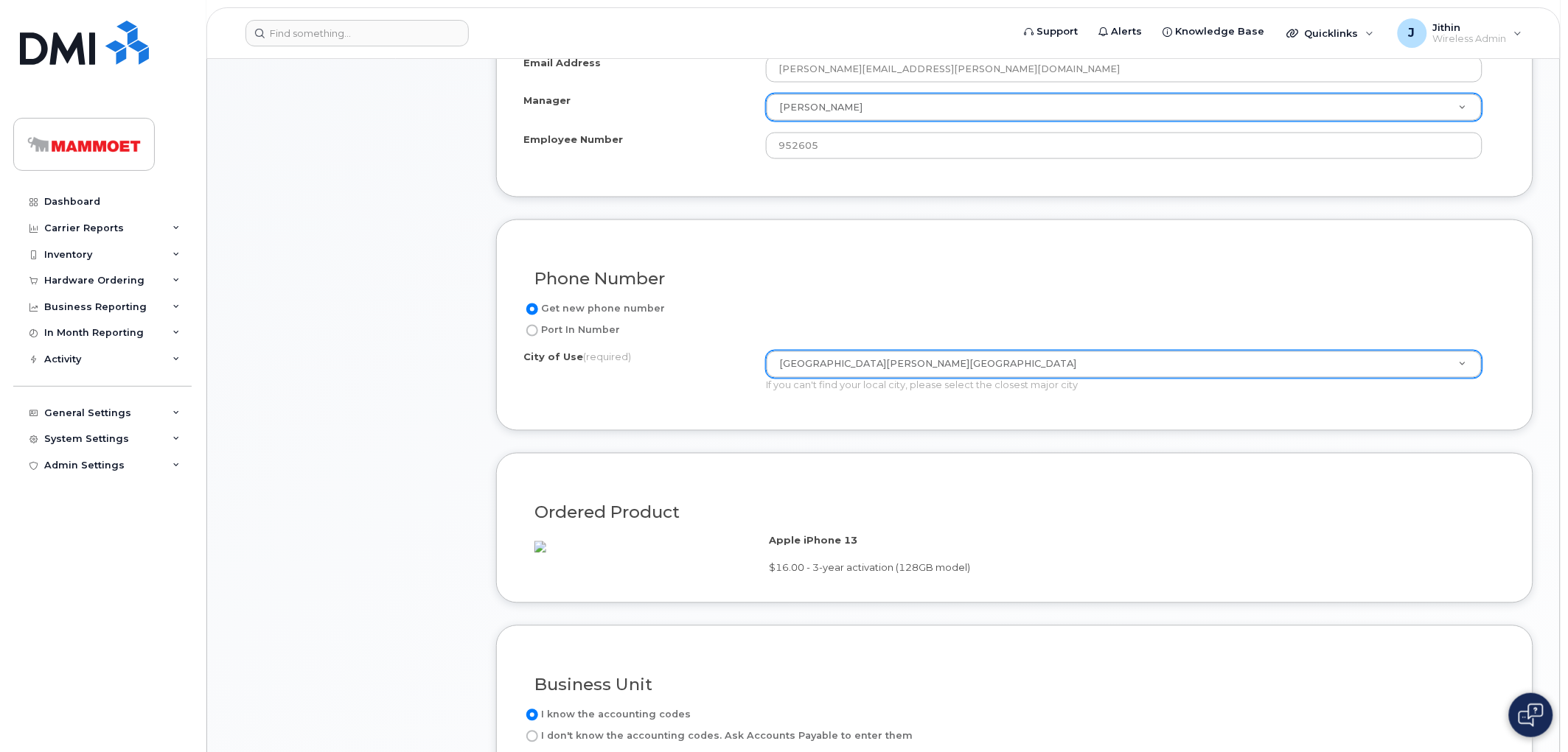
click at [979, 303] on div "Get new phone number" at bounding box center [1008, 310] width 971 height 18
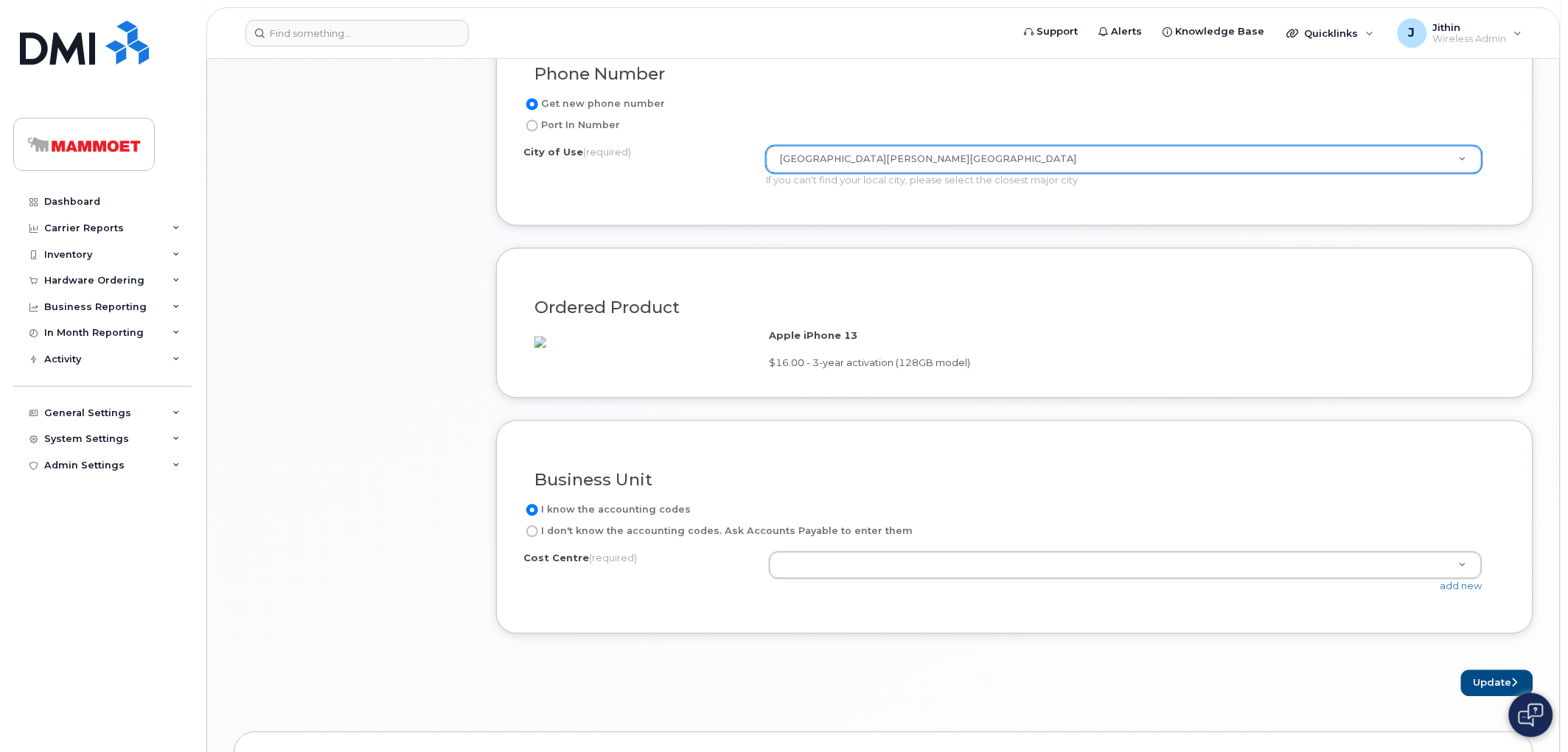
scroll to position [982, 0]
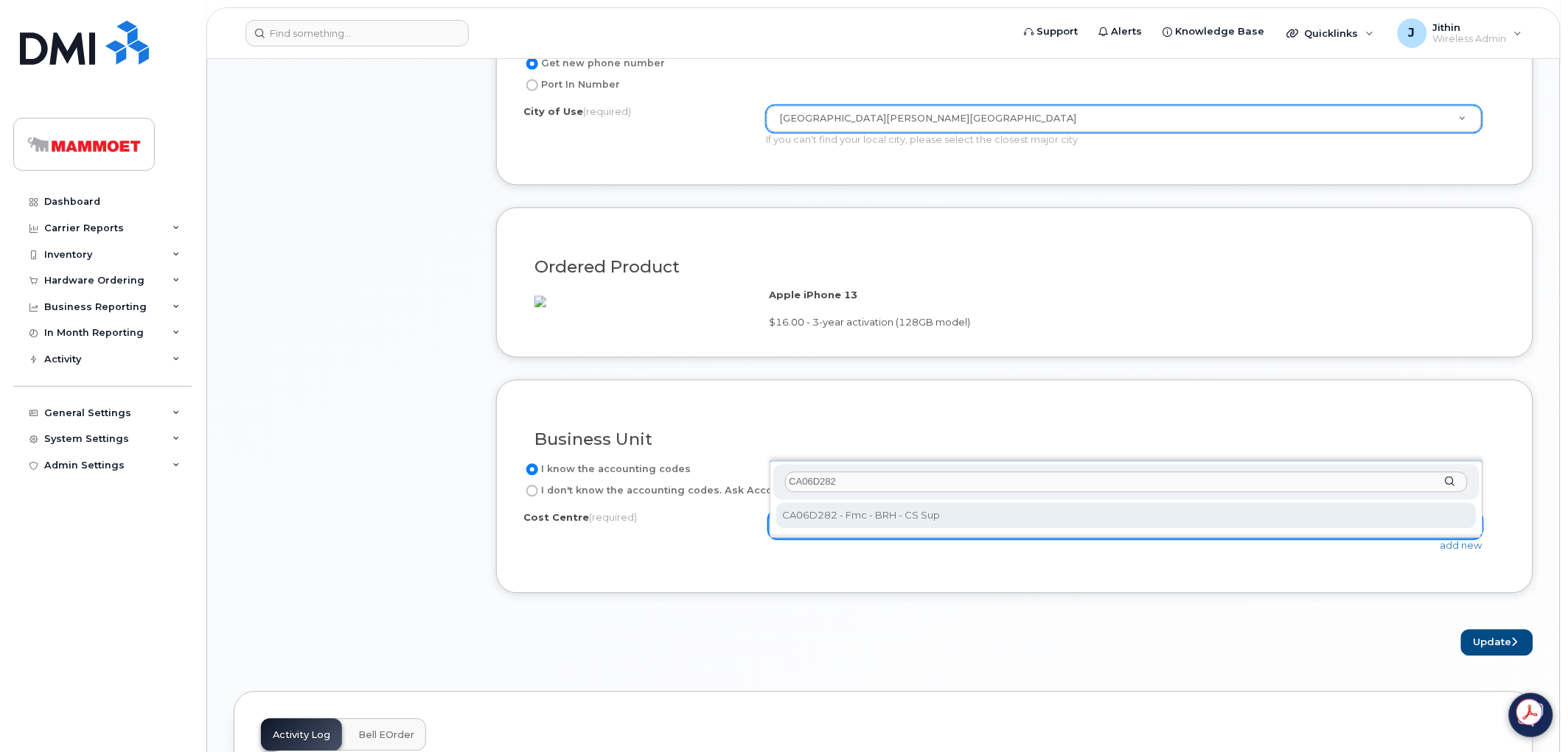
type input "CA06D282"
select select "CA06D282"
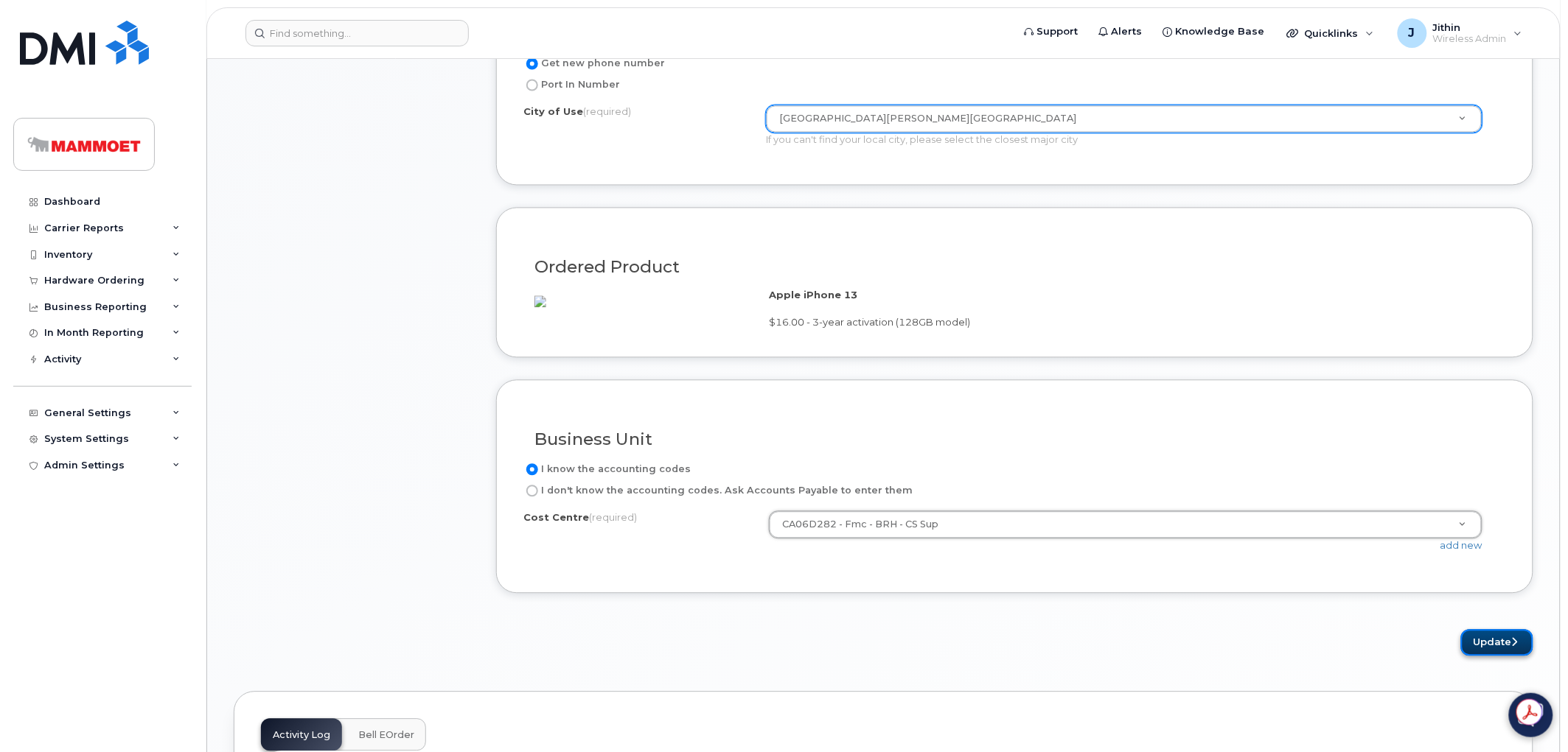
click at [1482, 657] on button "Update" at bounding box center [1497, 644] width 73 height 27
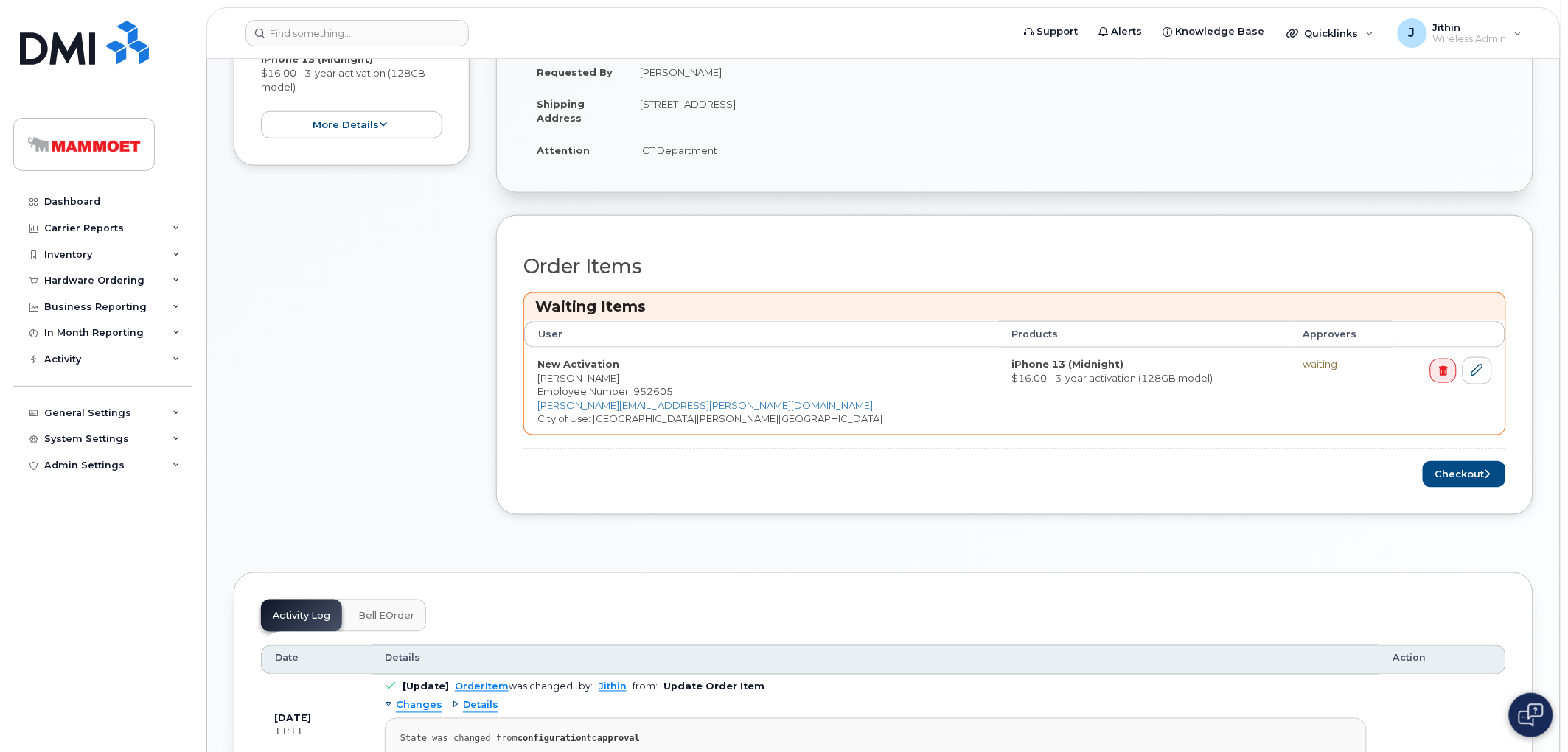
scroll to position [491, 0]
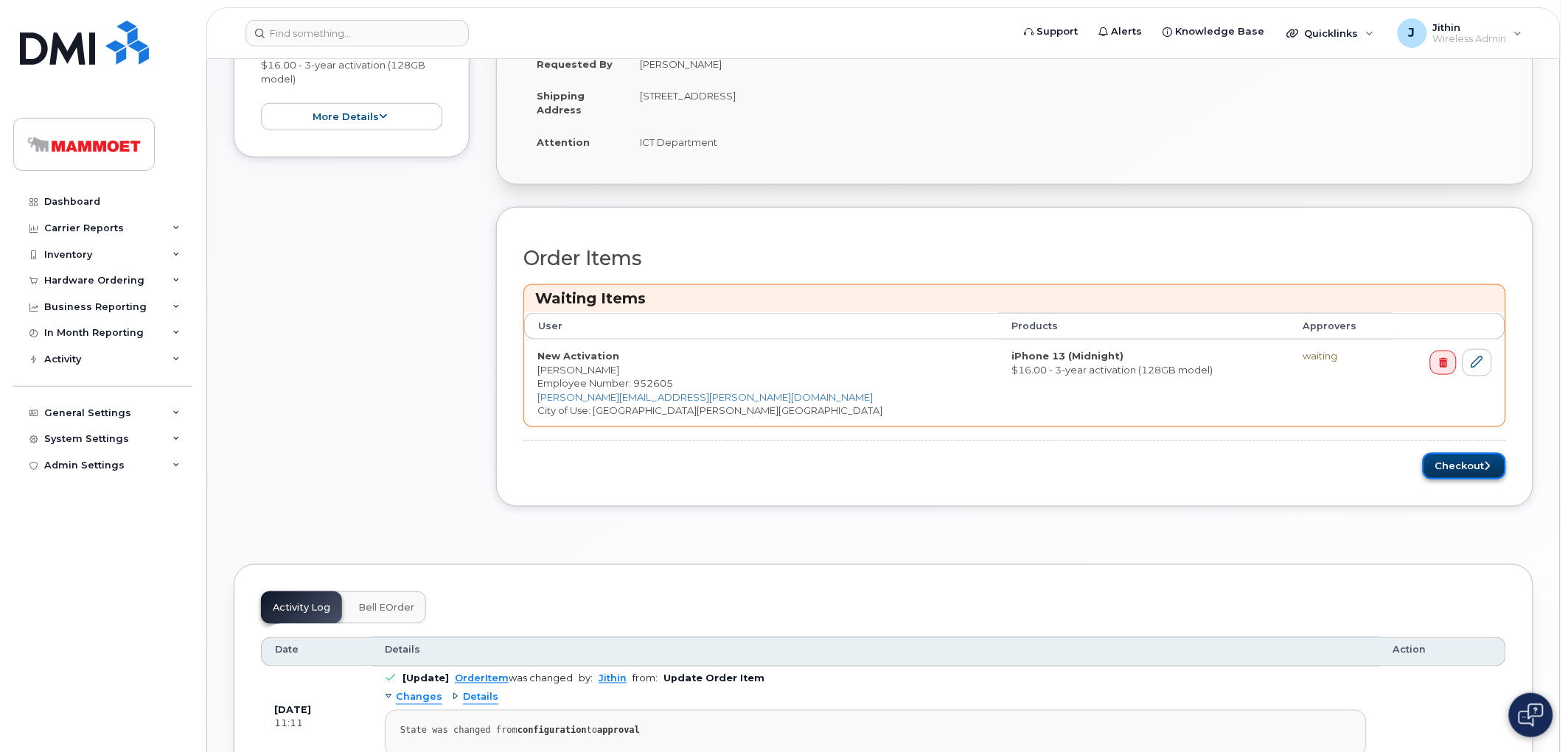
click at [1456, 466] on button "Checkout" at bounding box center [1464, 467] width 83 height 27
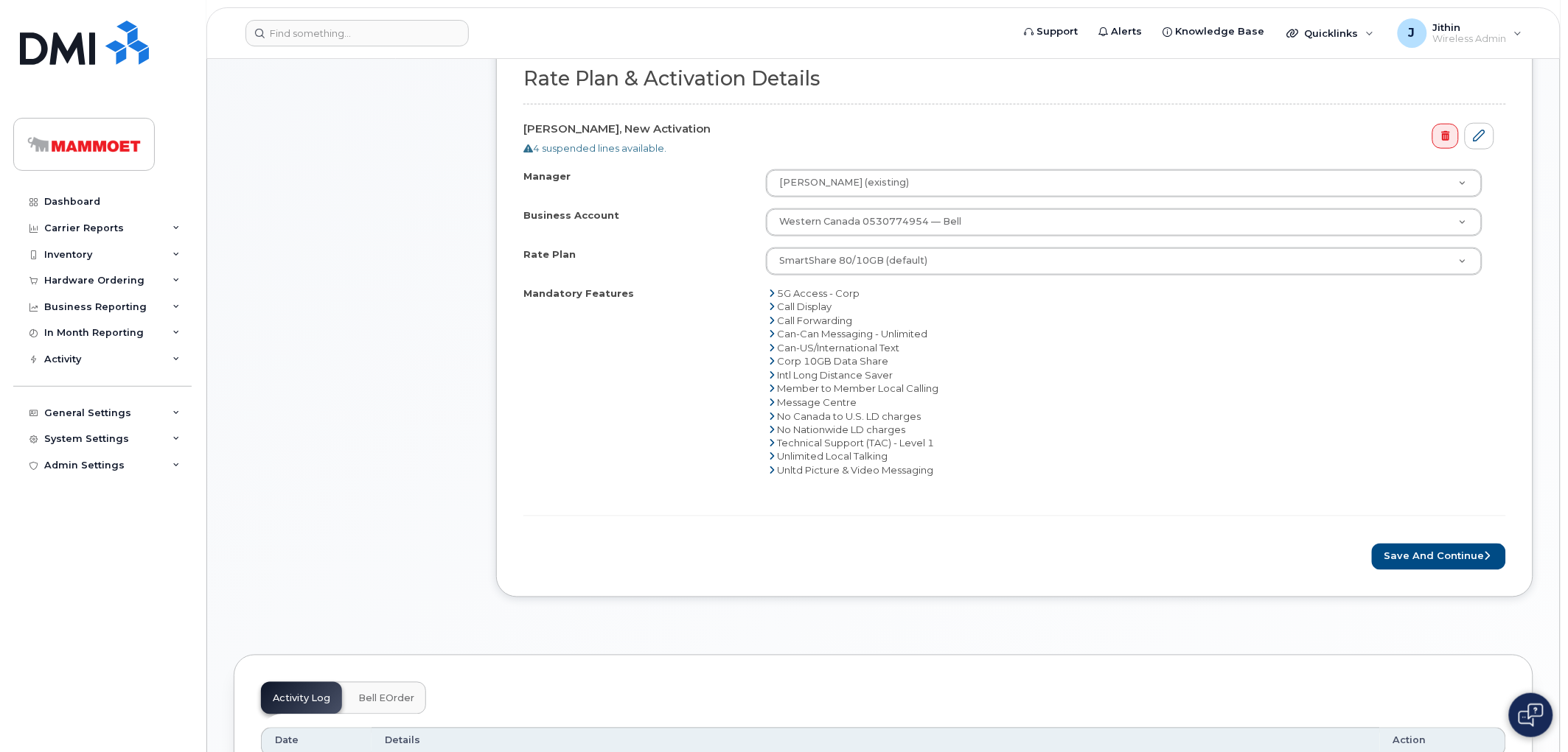
scroll to position [572, 0]
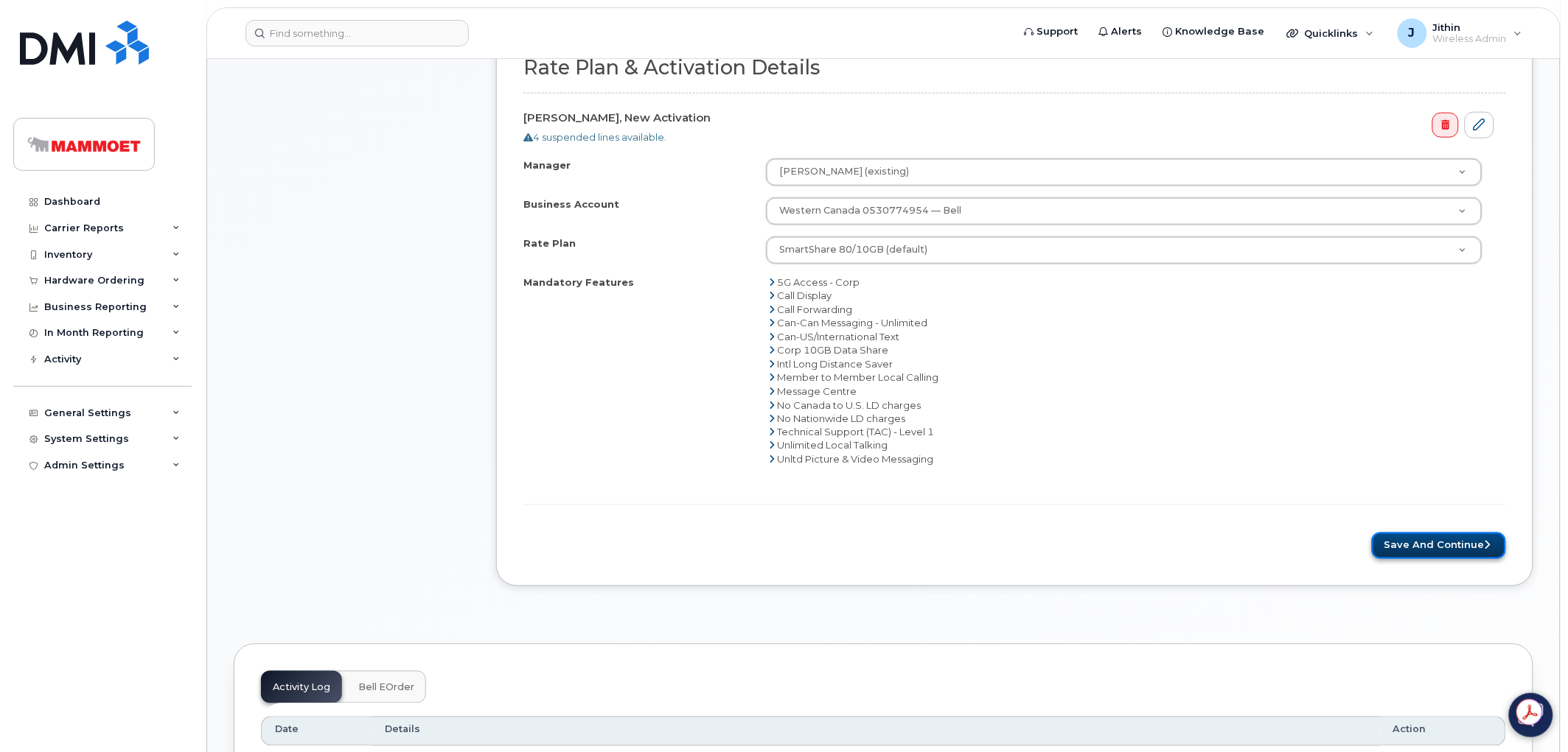
click at [1430, 540] on button "Save and Continue" at bounding box center [1439, 546] width 134 height 27
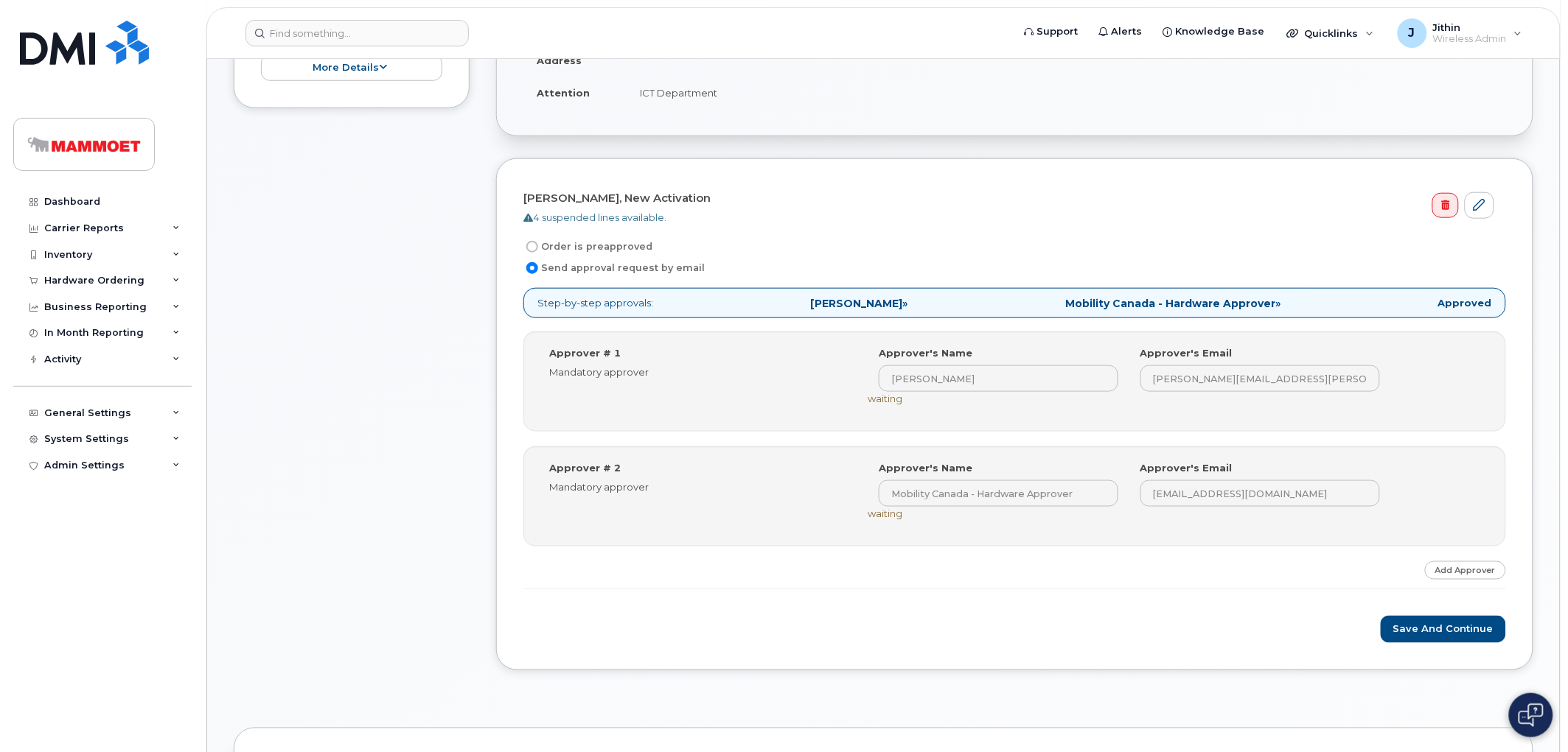
scroll to position [572, 0]
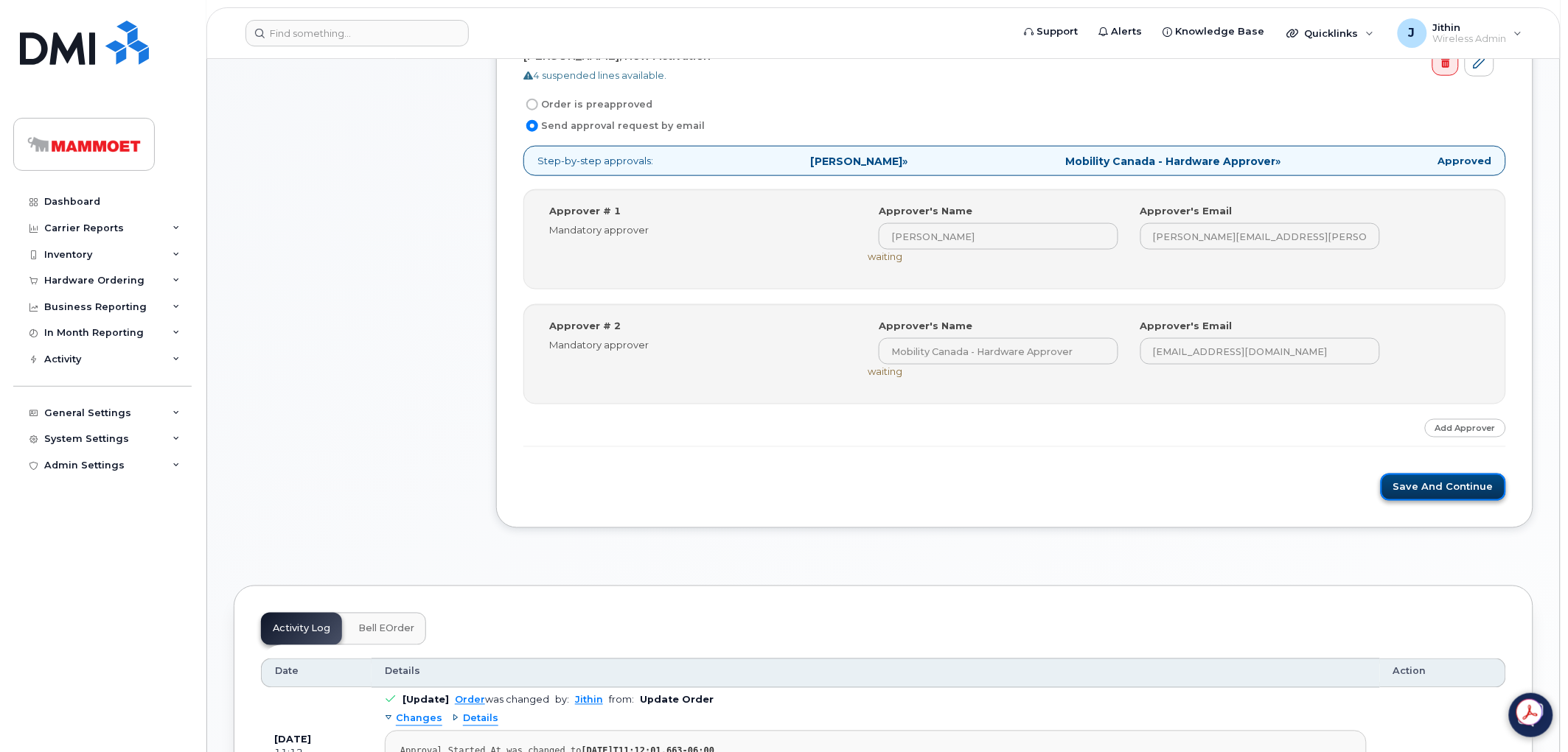
click at [1454, 480] on button "Save and Continue" at bounding box center [1443, 487] width 125 height 27
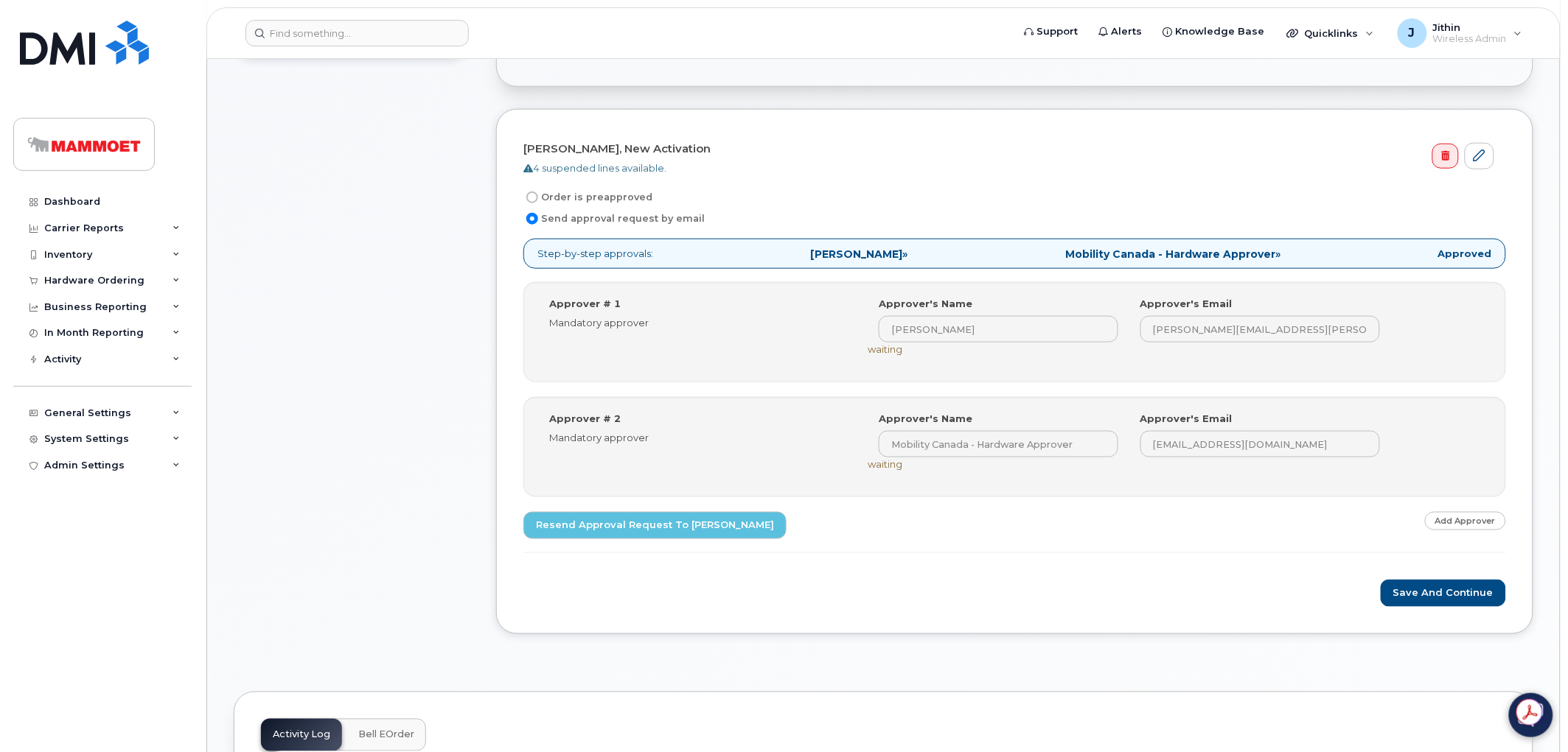
scroll to position [491, 0]
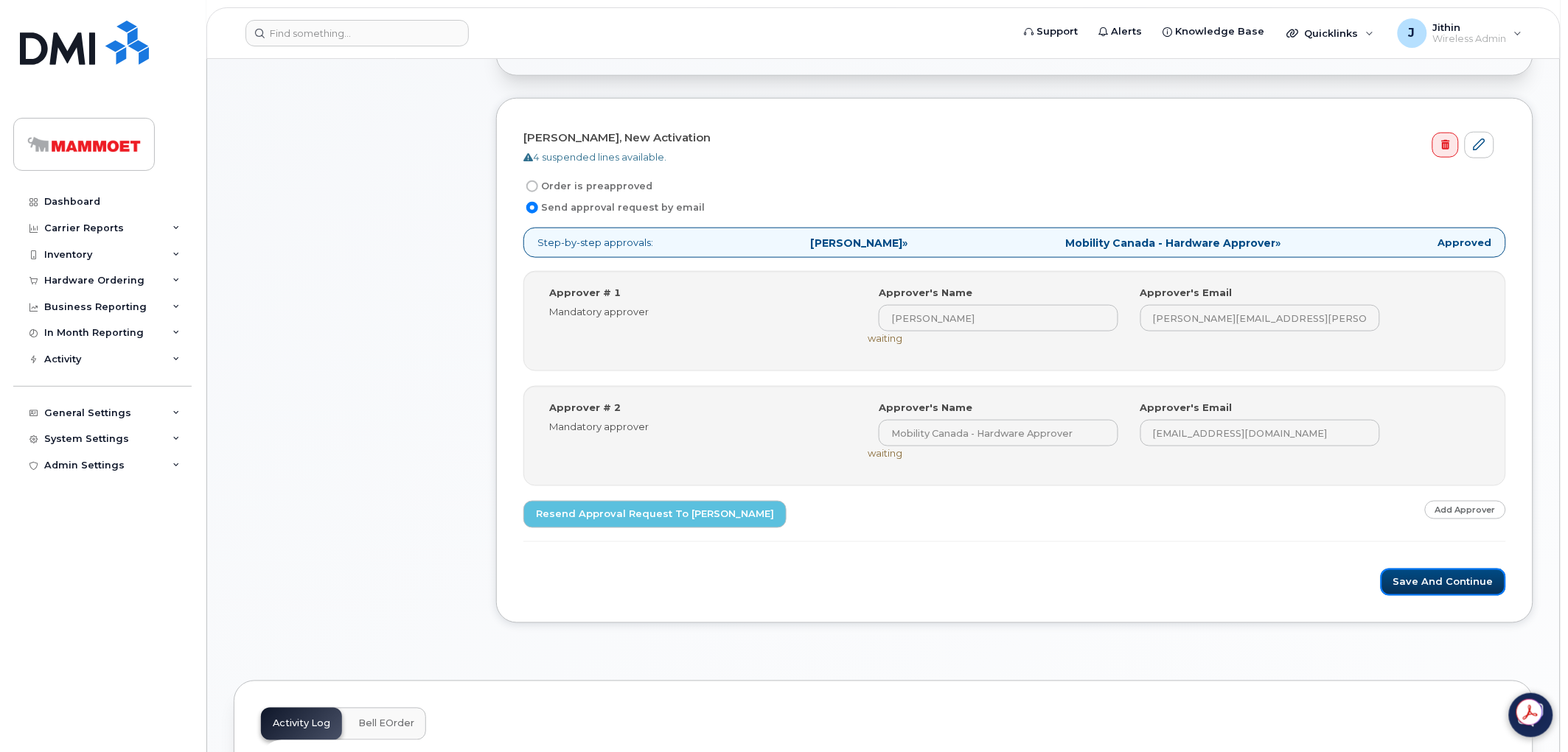
click at [1427, 584] on button "Save and Continue" at bounding box center [1443, 582] width 125 height 27
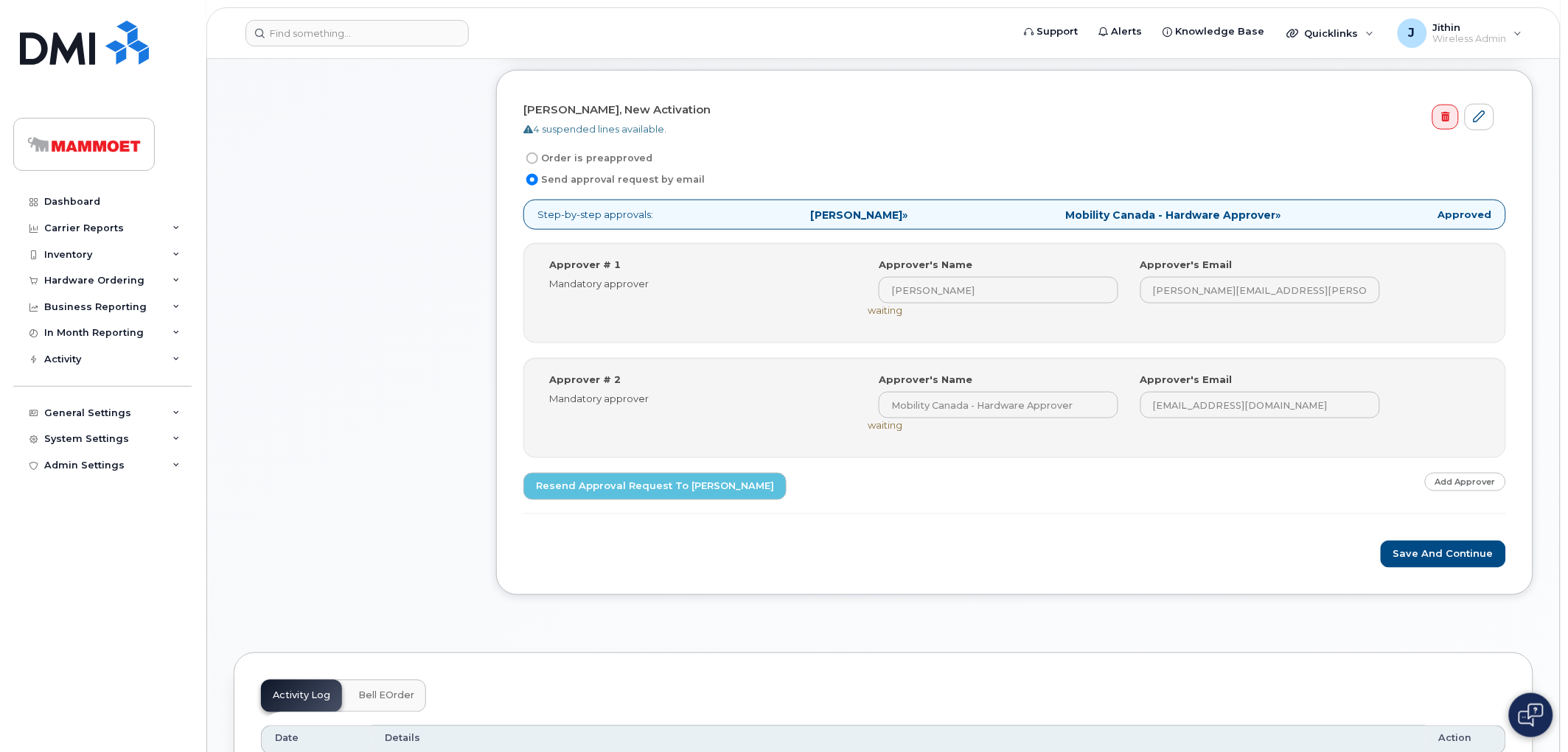
scroll to position [491, 0]
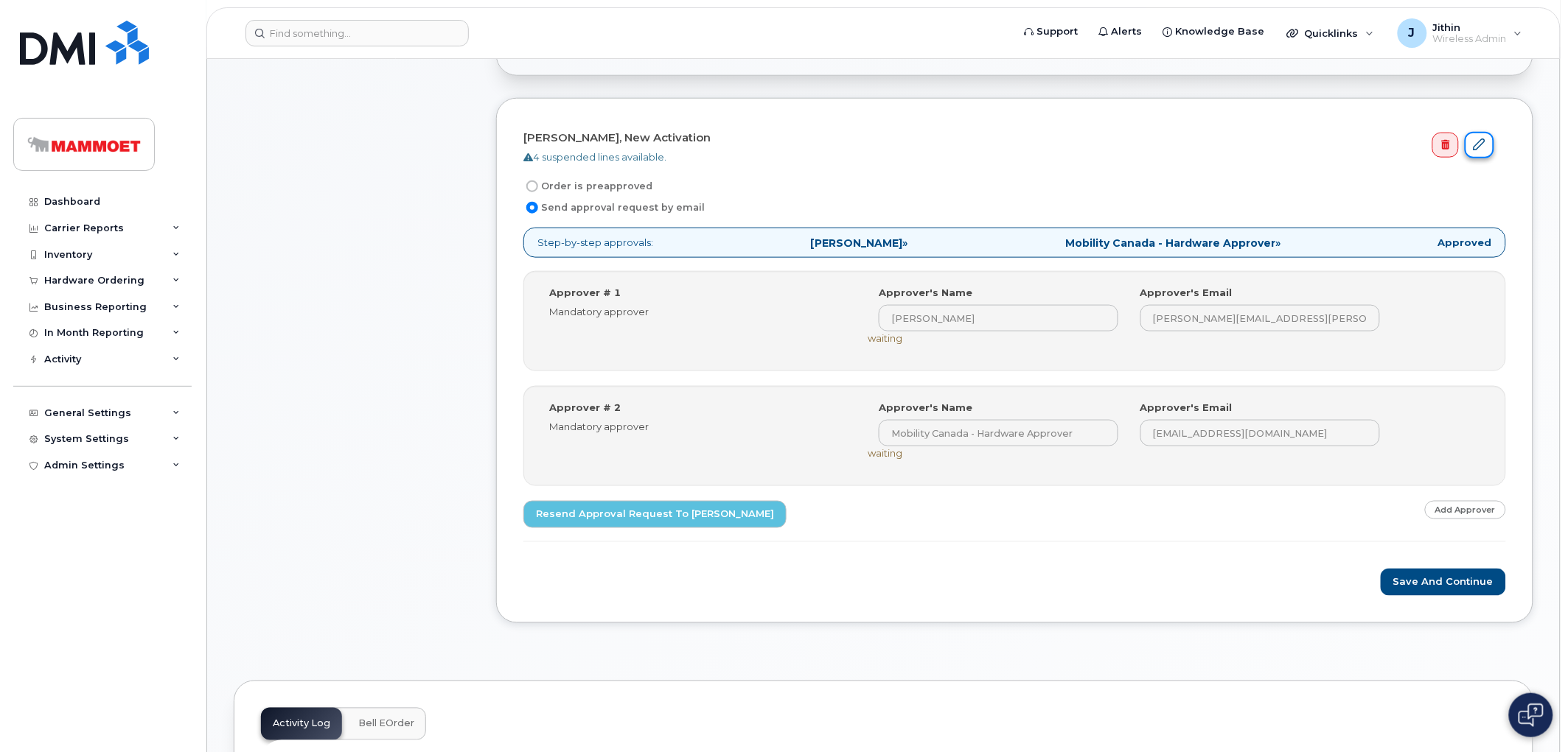
click at [1476, 136] on link at bounding box center [1479, 145] width 29 height 27
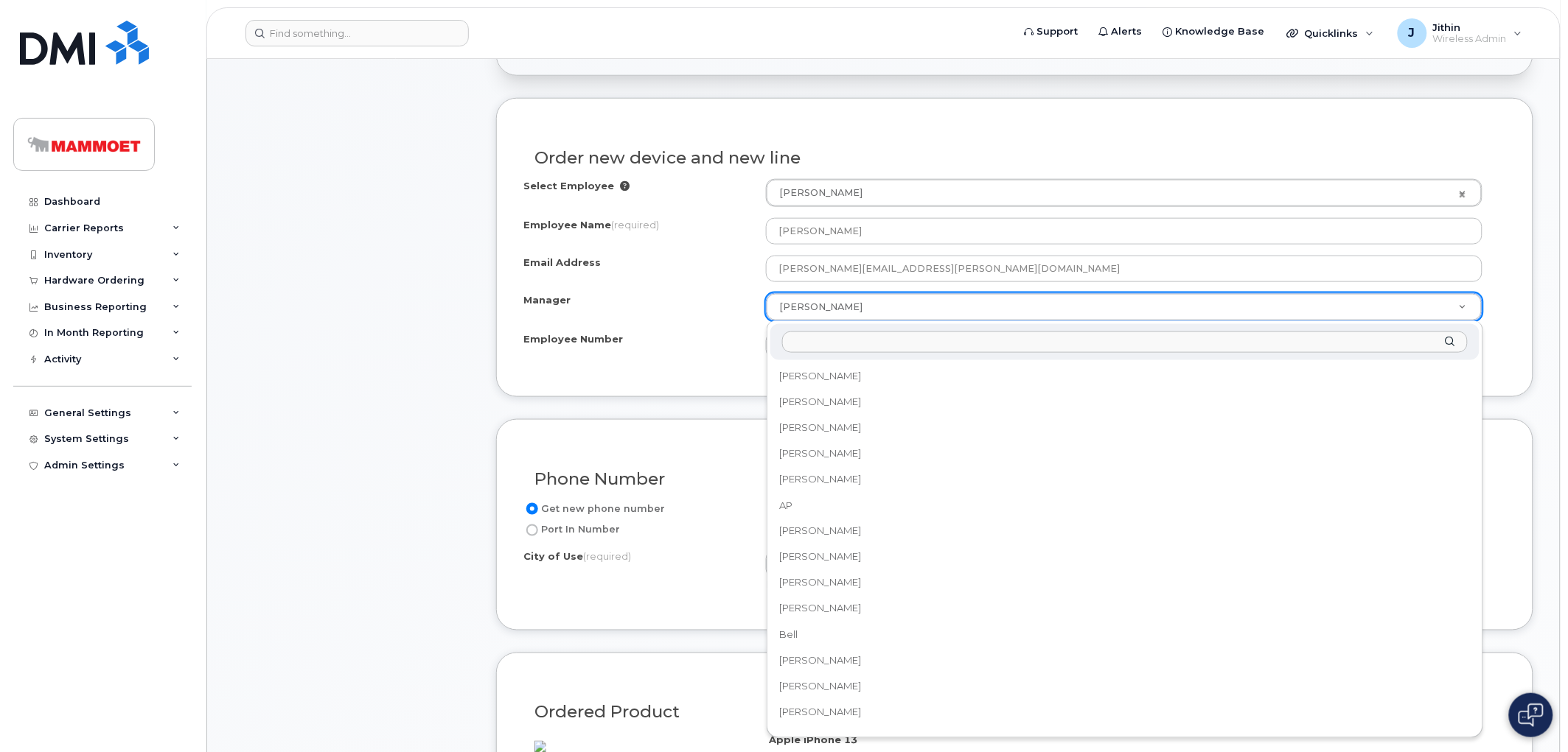
scroll to position [782, 0]
select select "161071"
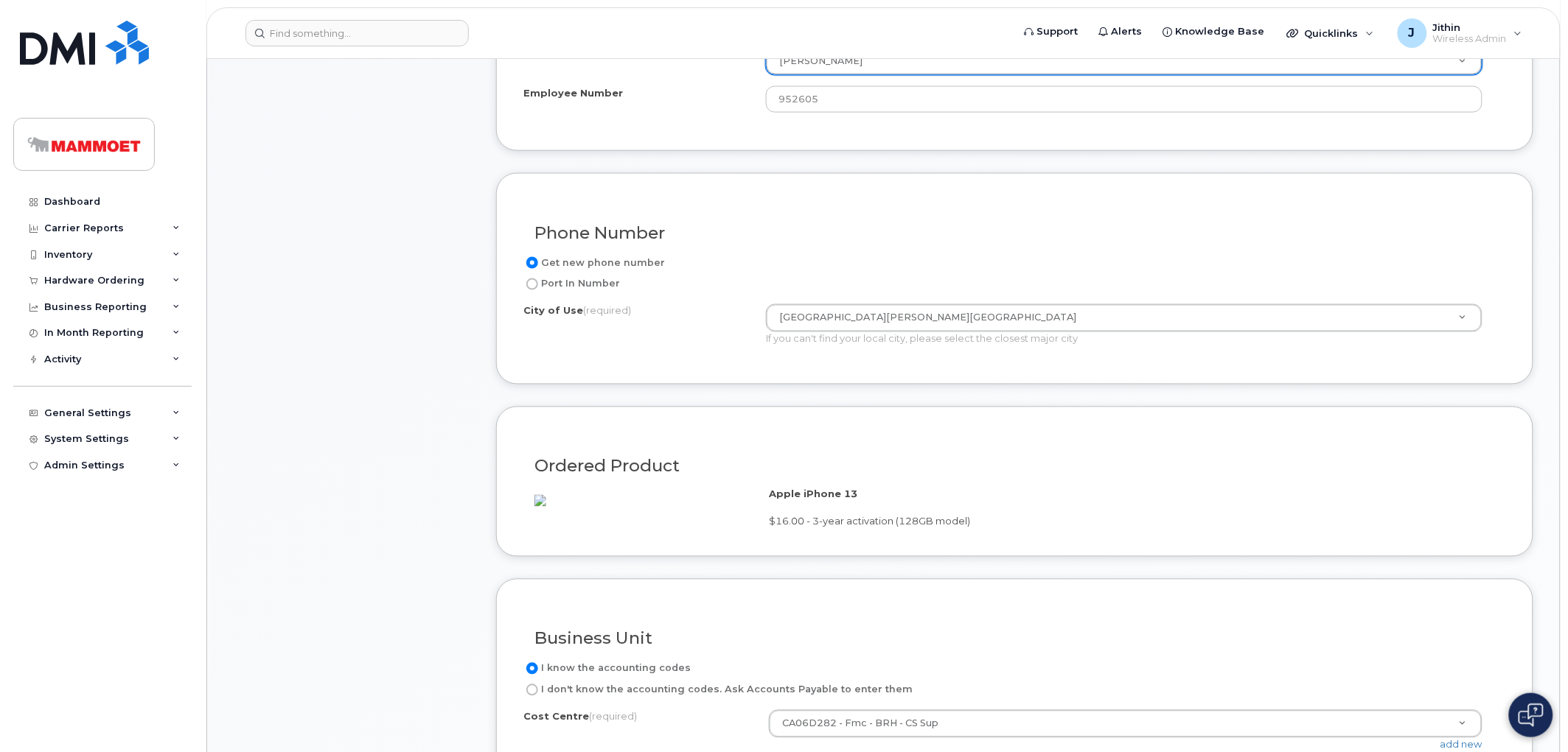
scroll to position [1064, 0]
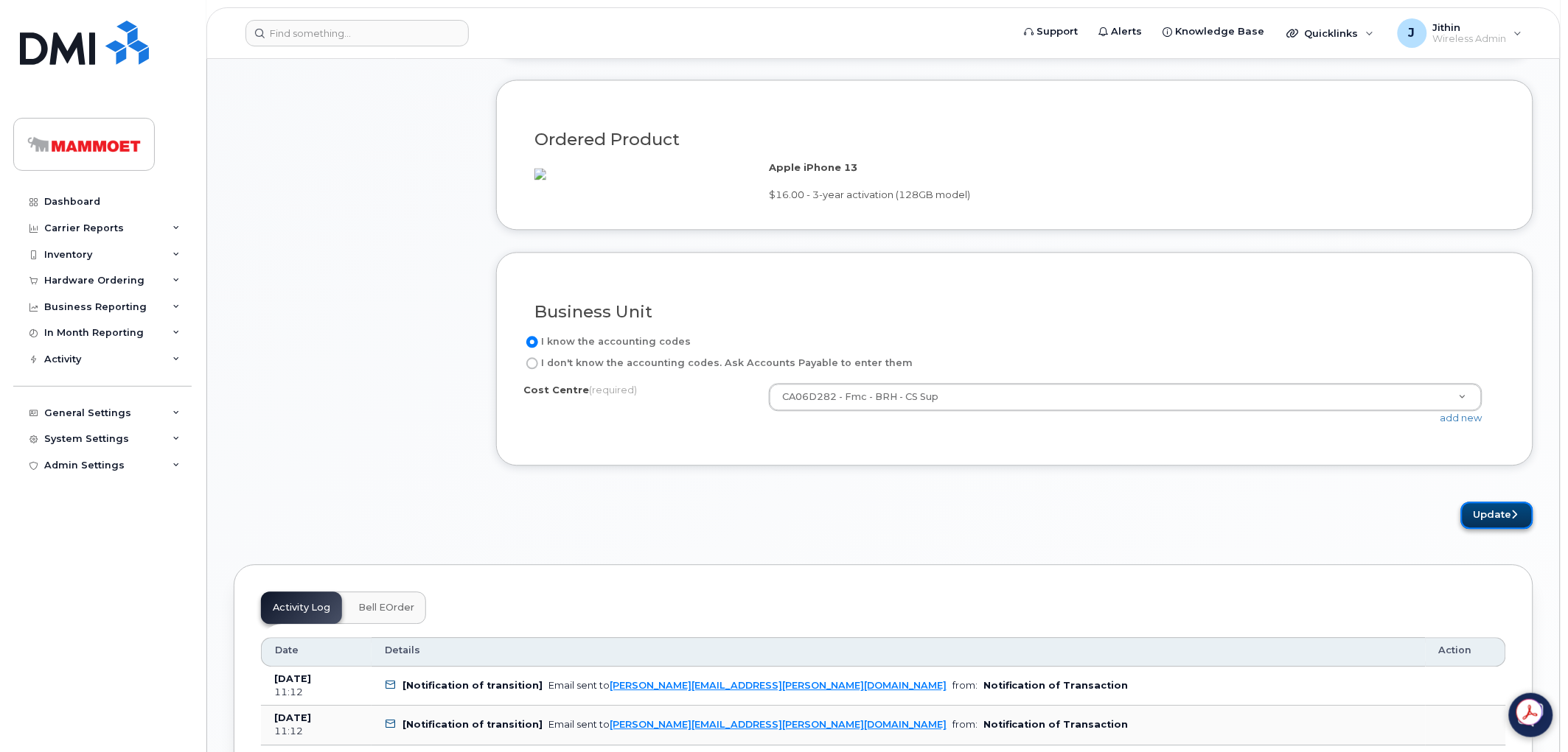
click at [1498, 525] on button "Update" at bounding box center [1497, 516] width 73 height 27
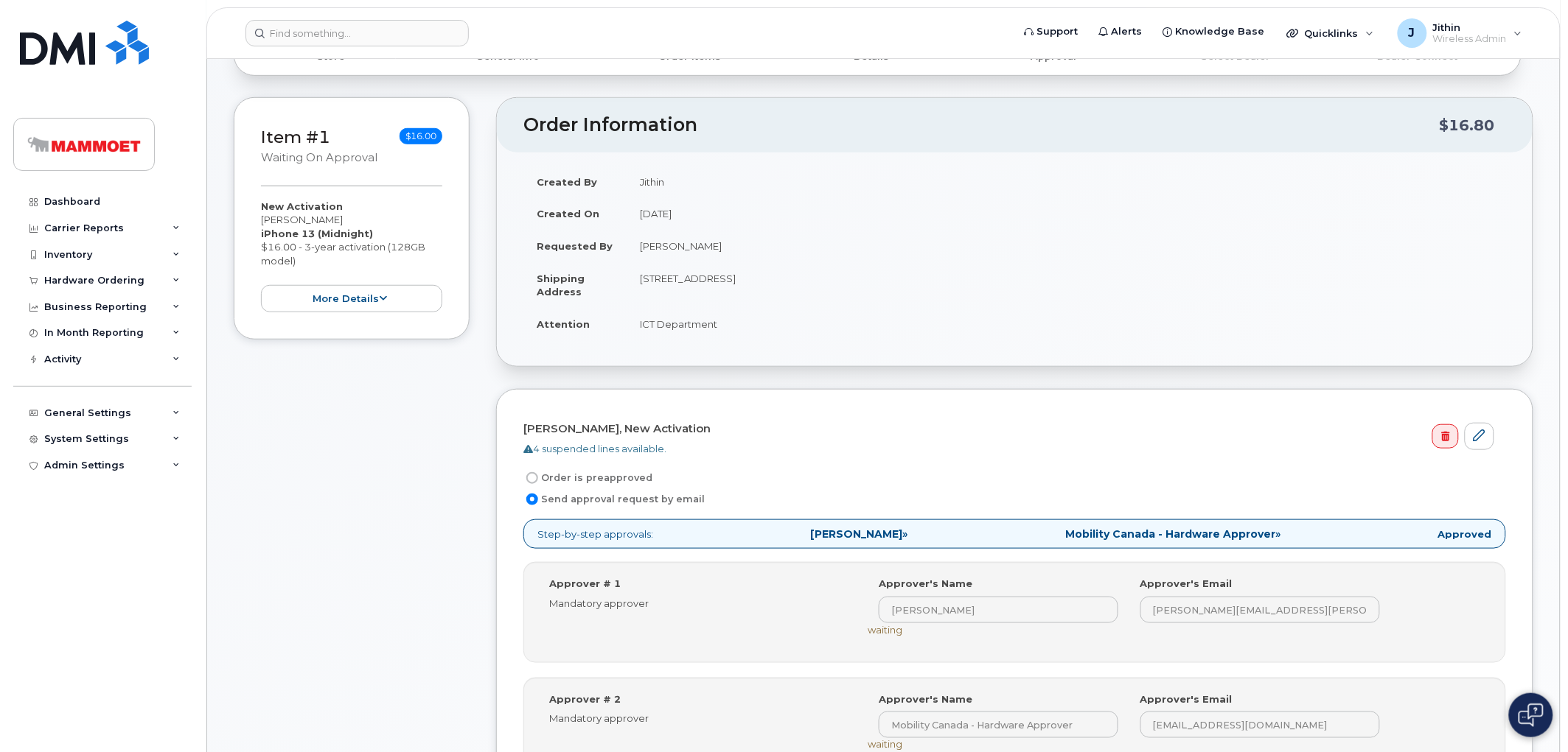
scroll to position [409, 0]
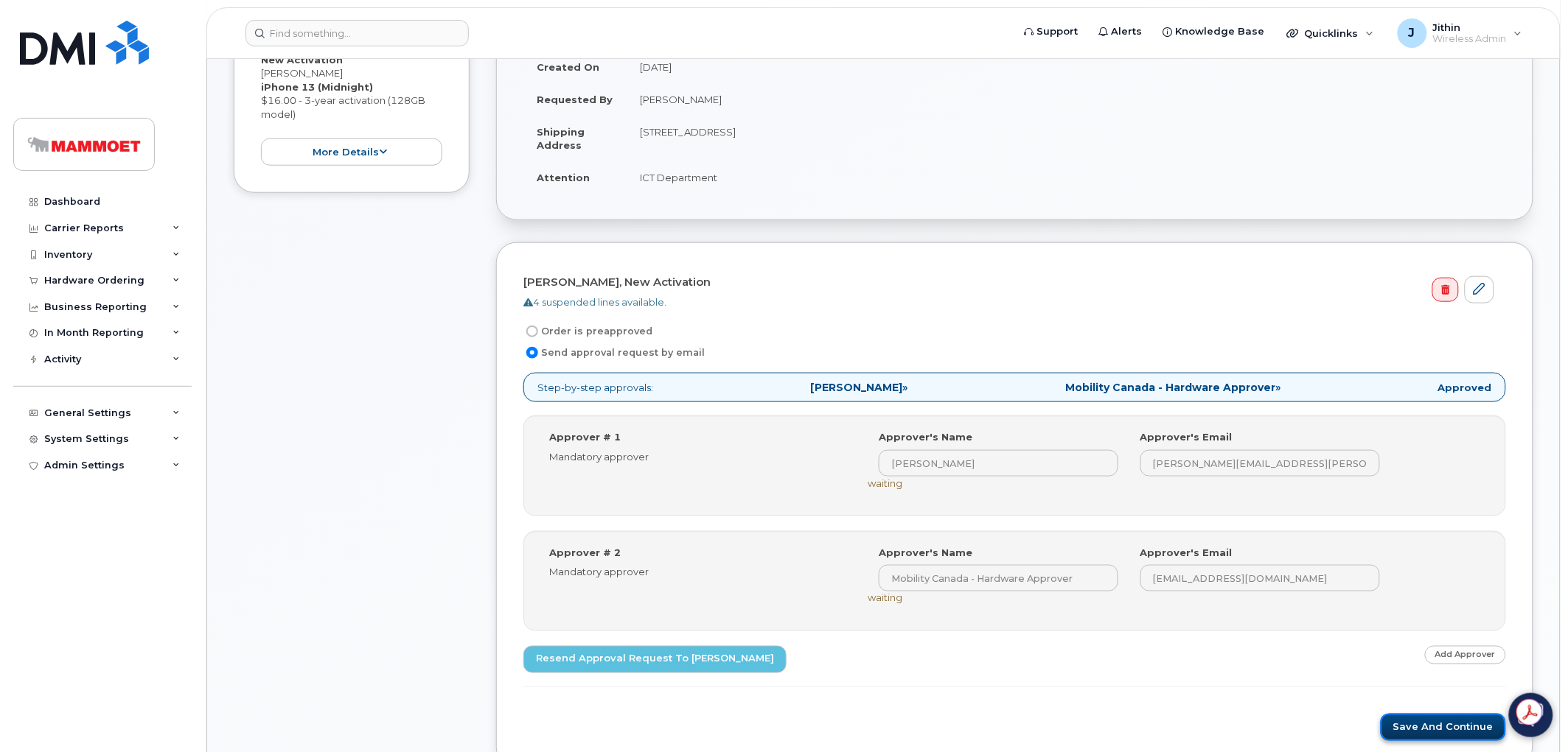
click at [1428, 721] on button "Save and Continue" at bounding box center [1443, 727] width 125 height 27
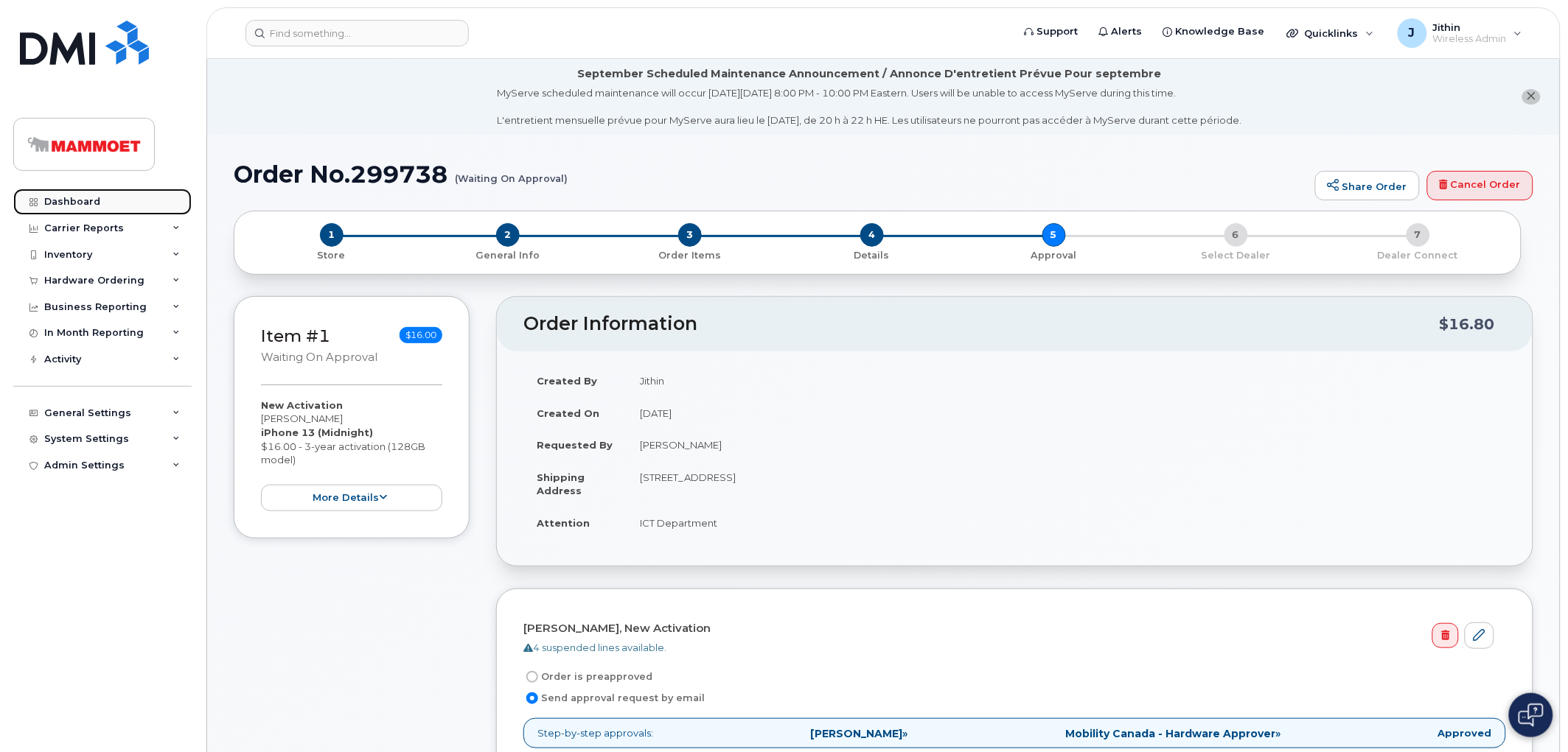
click at [70, 199] on div "Dashboard" at bounding box center [72, 202] width 56 height 12
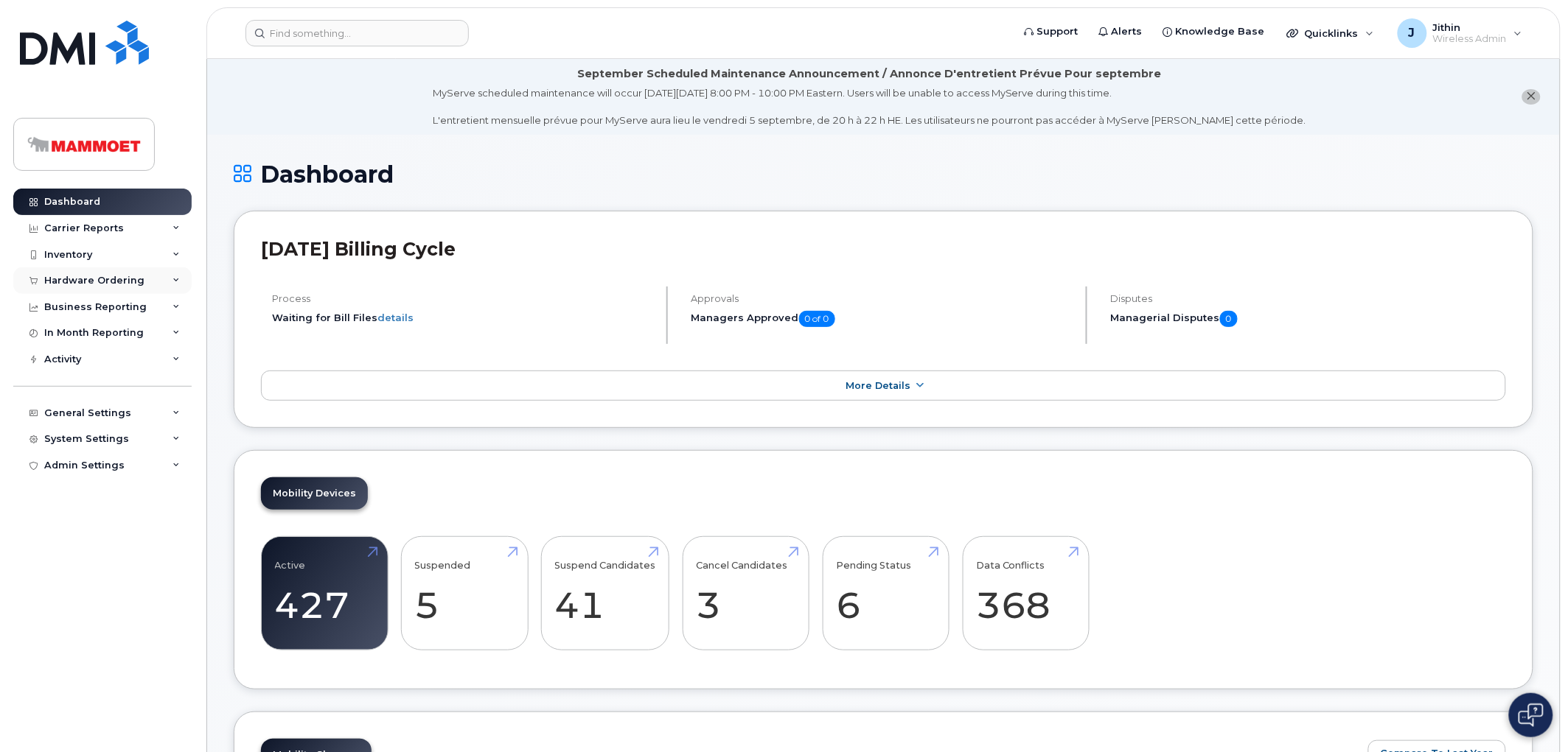
click at [94, 276] on div "Hardware Ordering" at bounding box center [94, 281] width 100 height 12
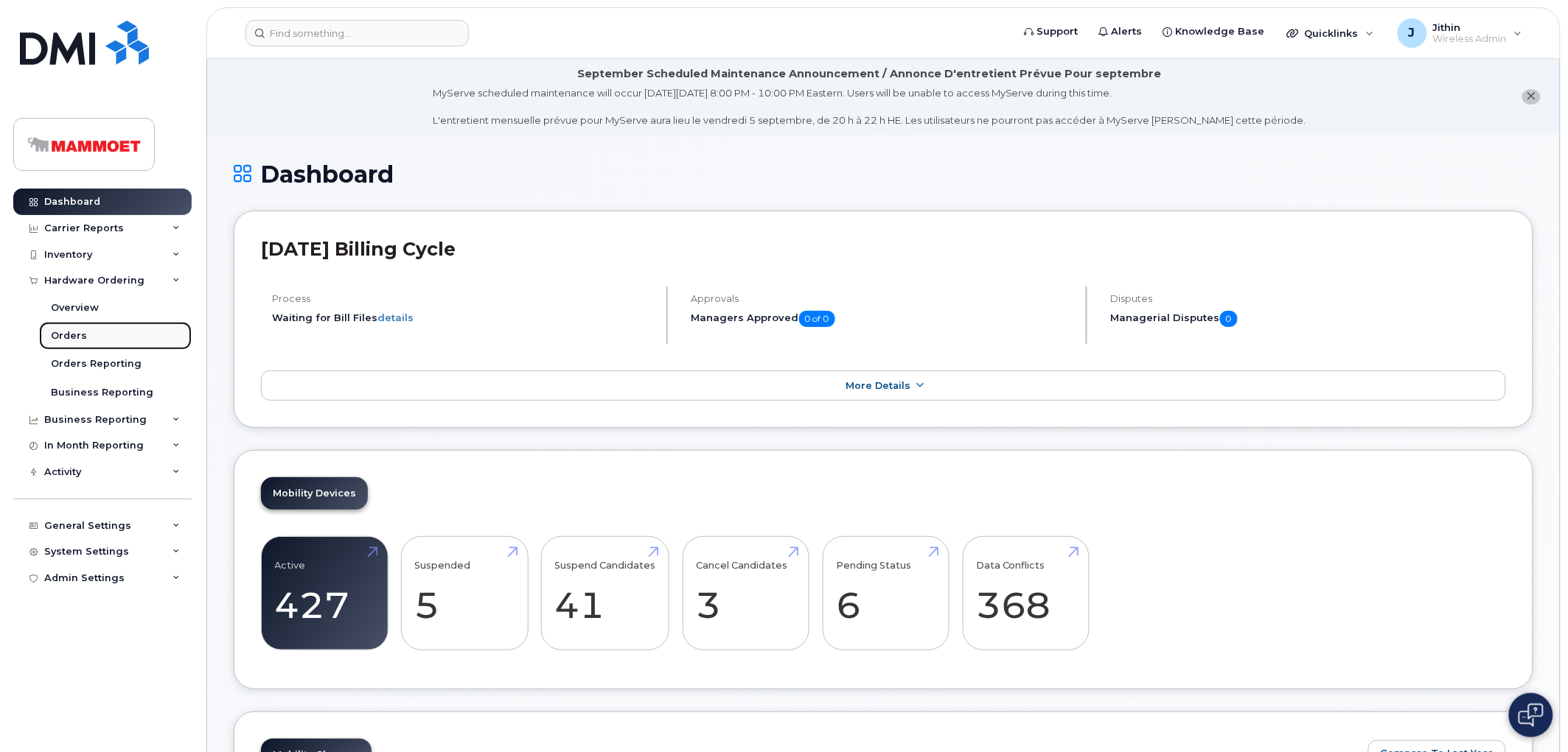
click at [70, 329] on div "Orders" at bounding box center [69, 336] width 36 height 13
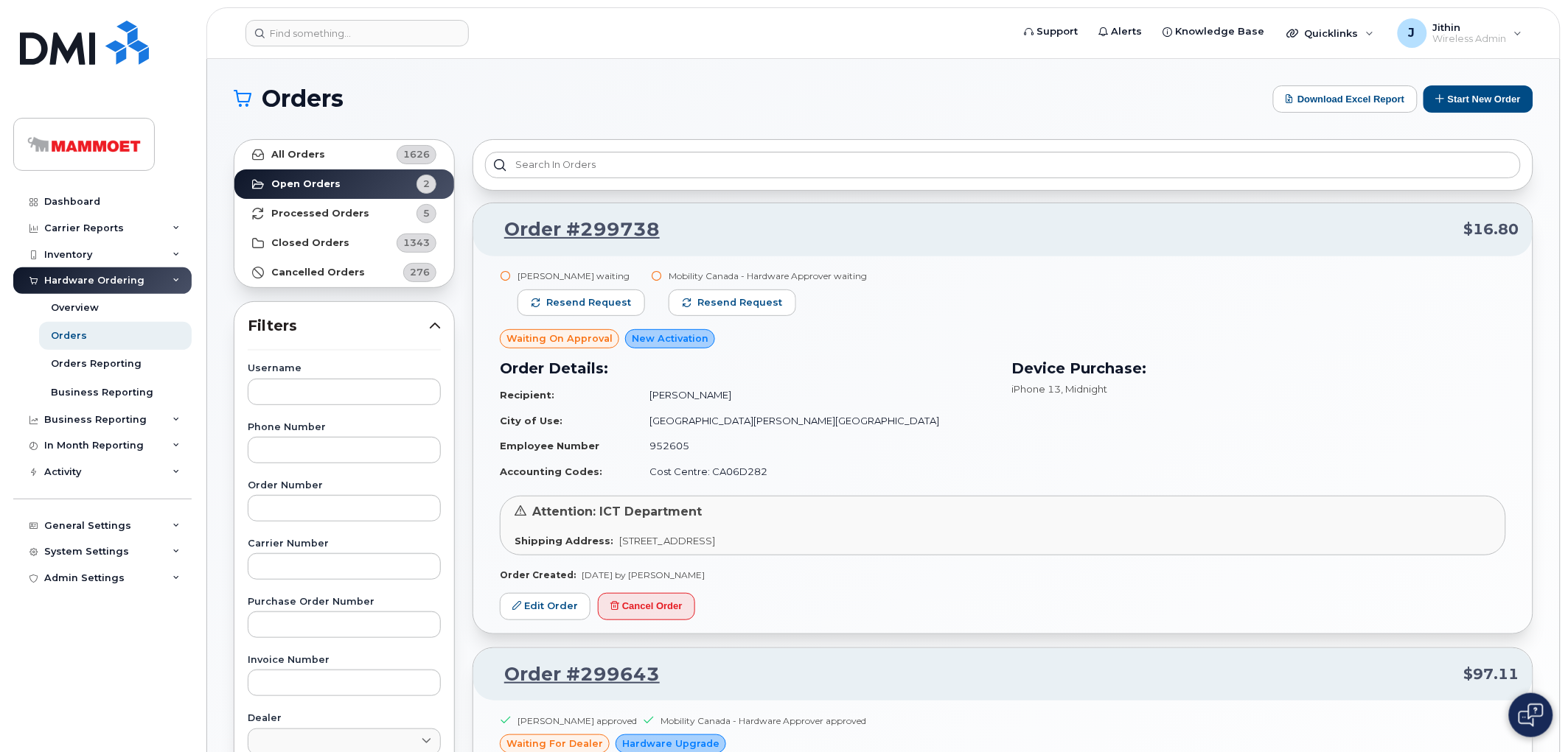
click at [626, 751] on span "Hardware Upgrade" at bounding box center [671, 744] width 97 height 14
click at [81, 196] on div "Dashboard" at bounding box center [72, 202] width 56 height 12
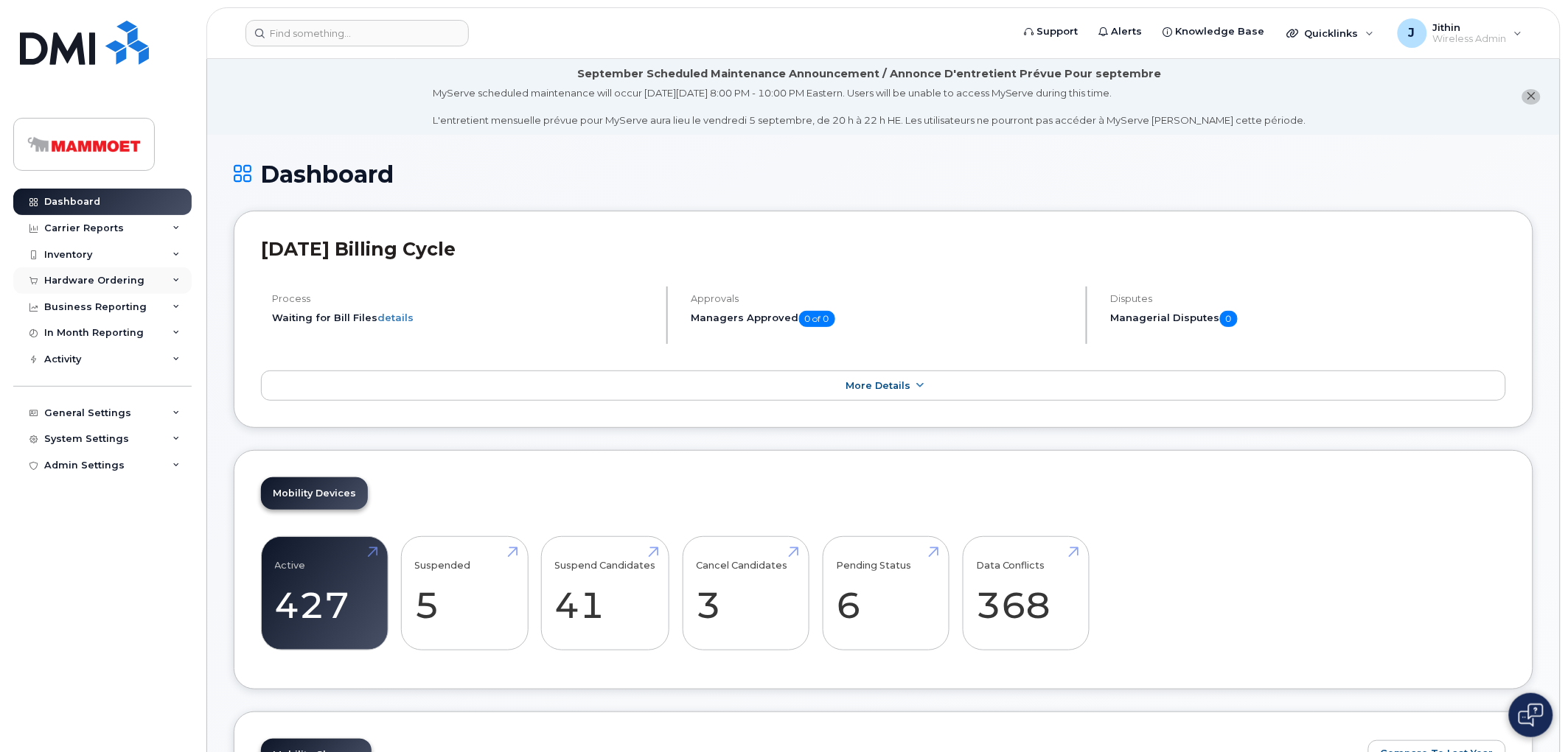
click at [63, 274] on div "Hardware Ordering" at bounding box center [103, 280] width 178 height 26
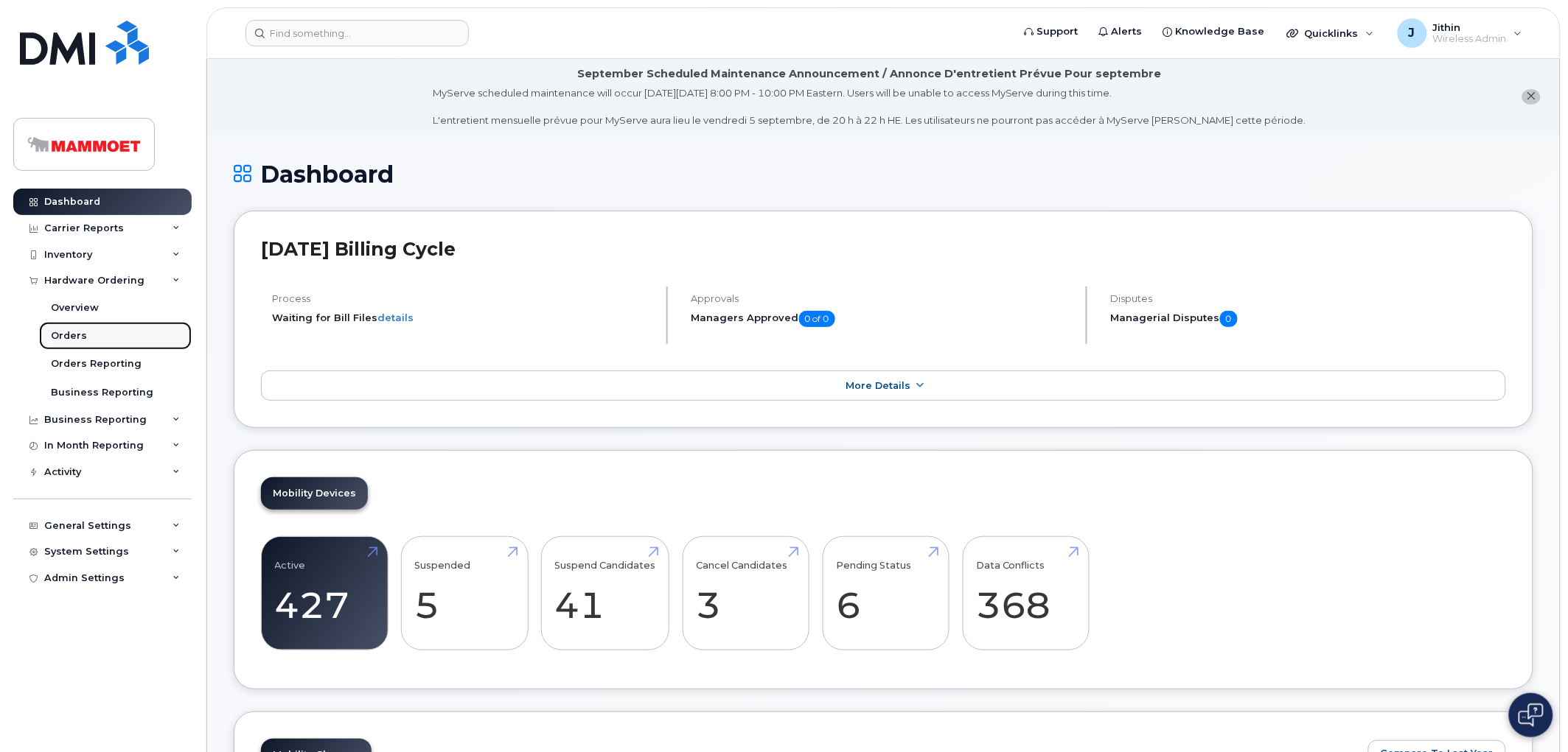
click at [77, 337] on div "Orders" at bounding box center [69, 336] width 36 height 13
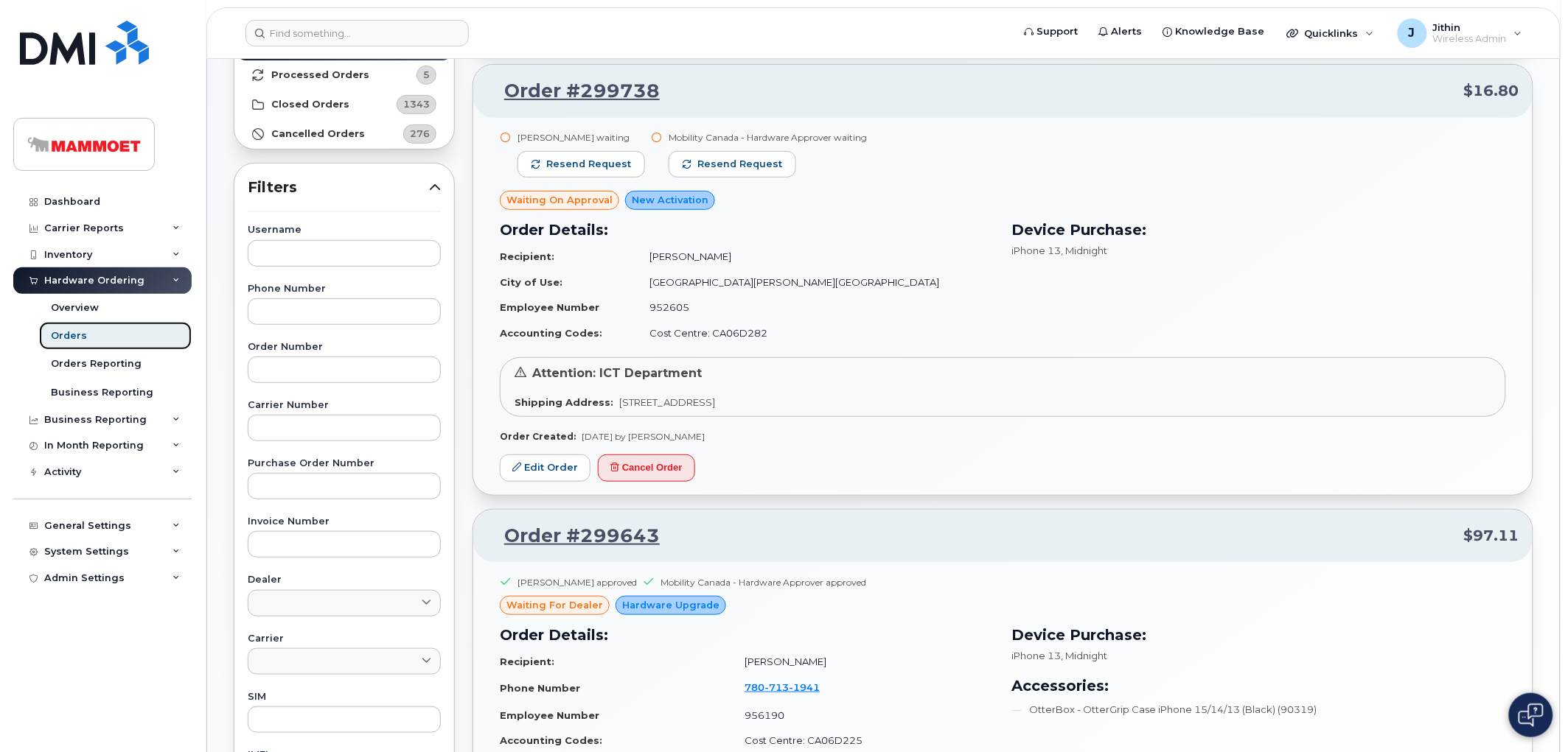
scroll to position [164, 0]
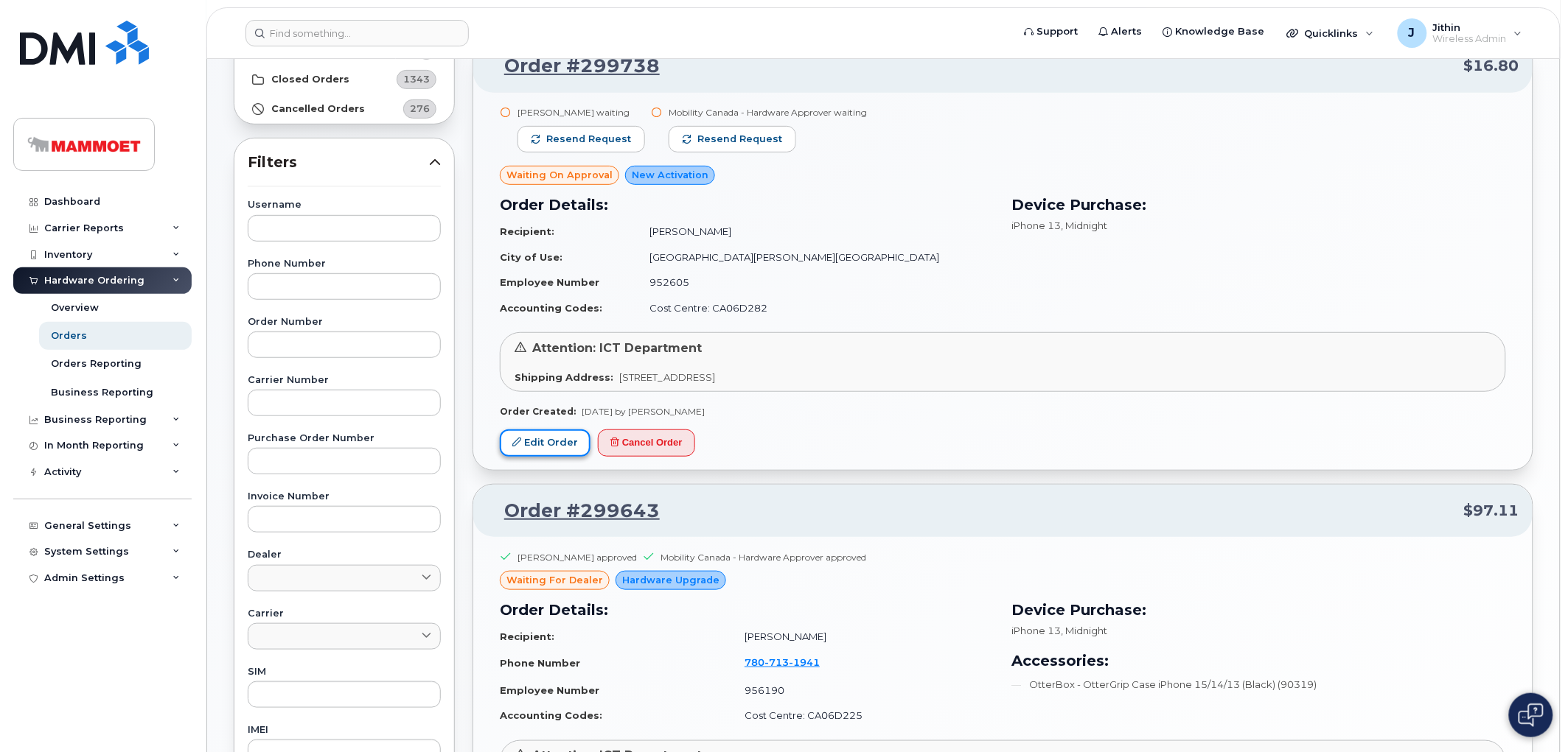
click at [543, 437] on link "Edit Order" at bounding box center [545, 443] width 91 height 27
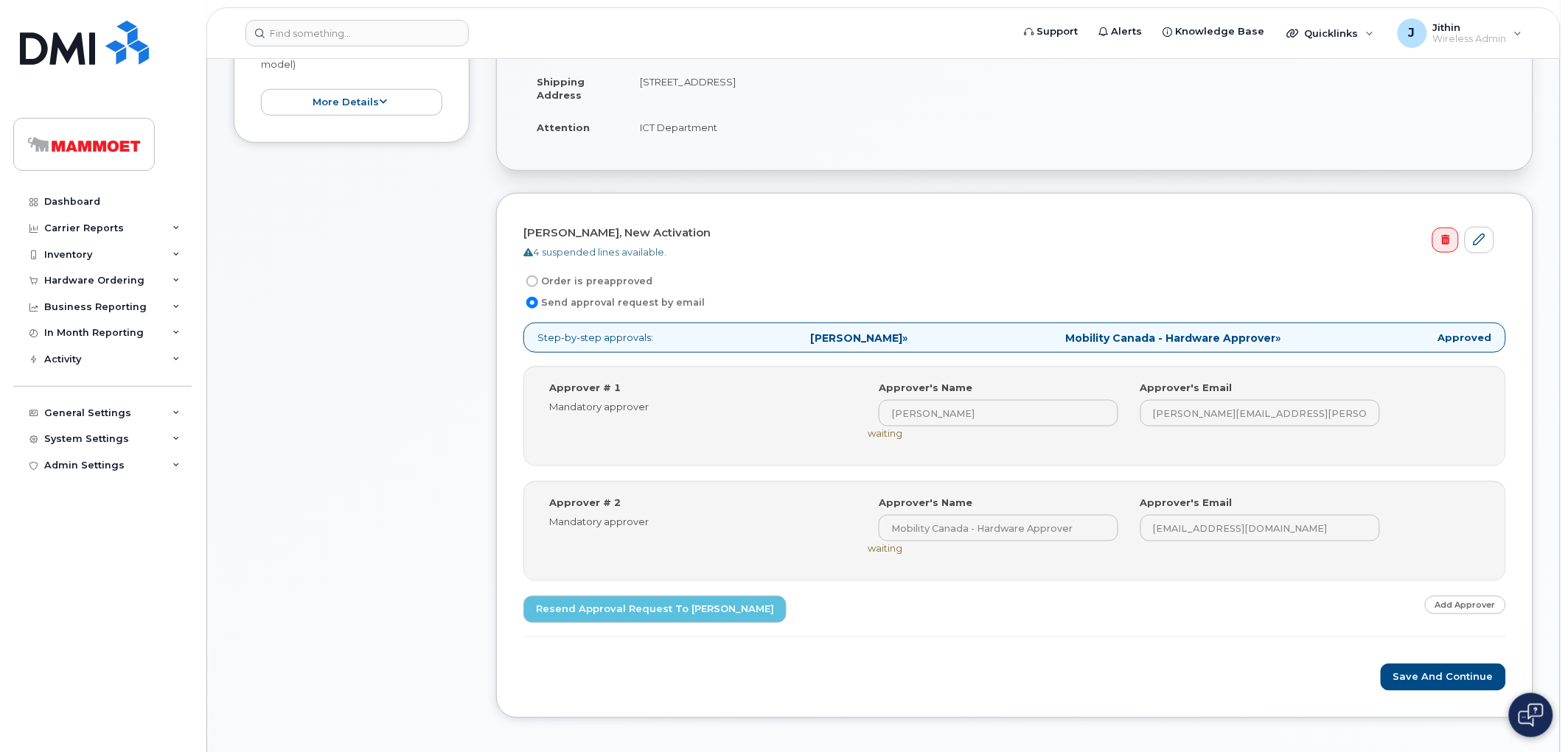
scroll to position [409, 0]
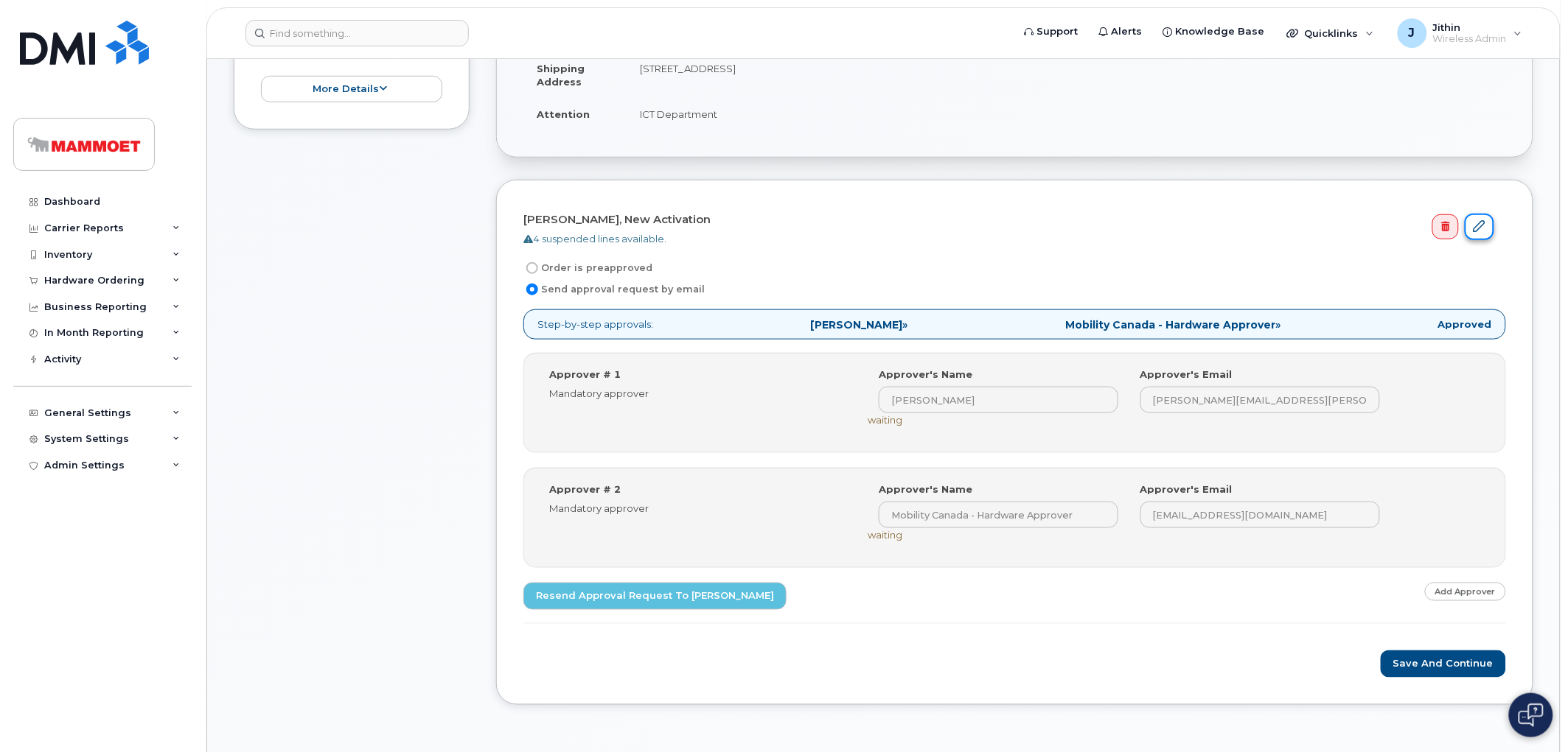
click at [1483, 224] on icon at bounding box center [1480, 226] width 12 height 12
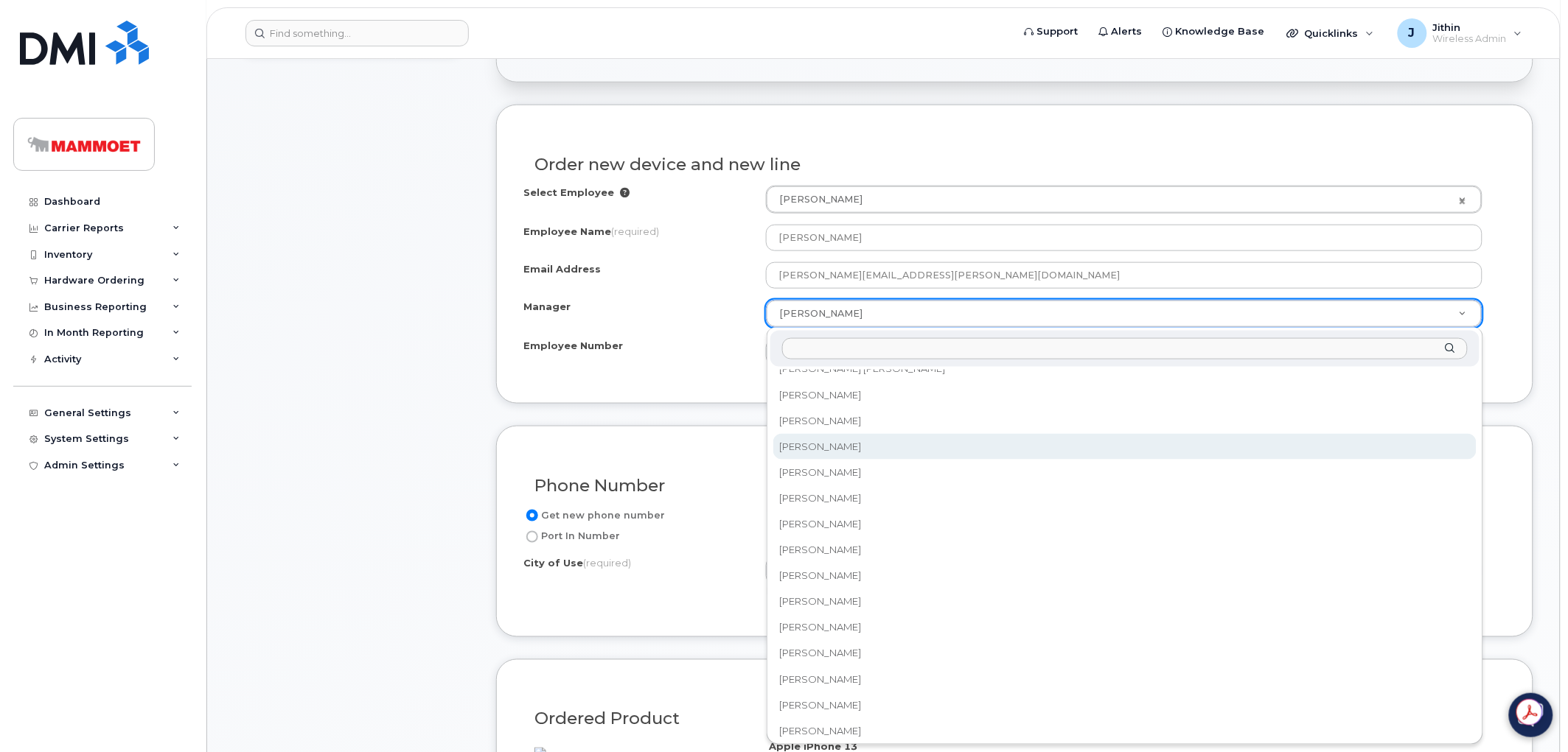
scroll to position [1027, 0]
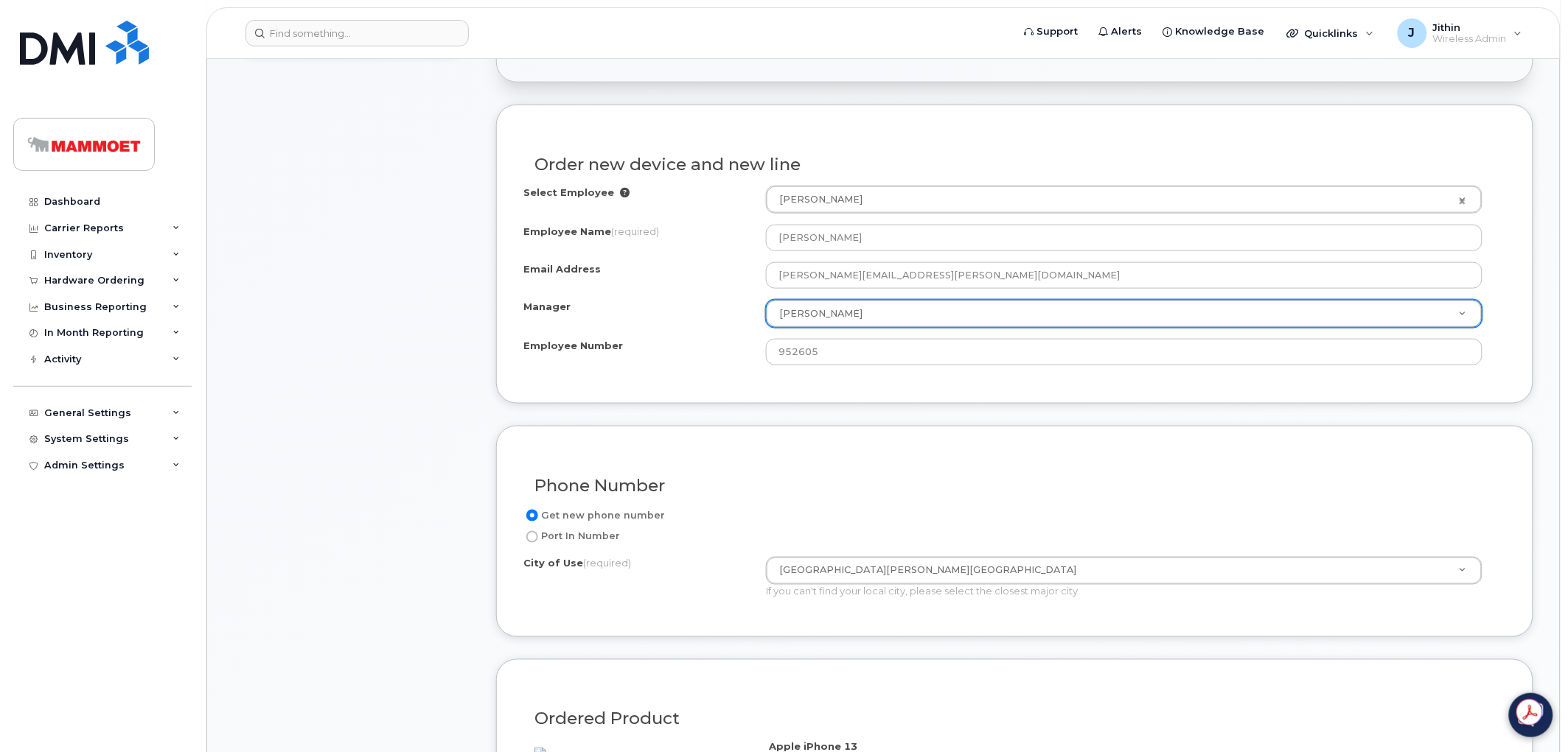
select select "161072"
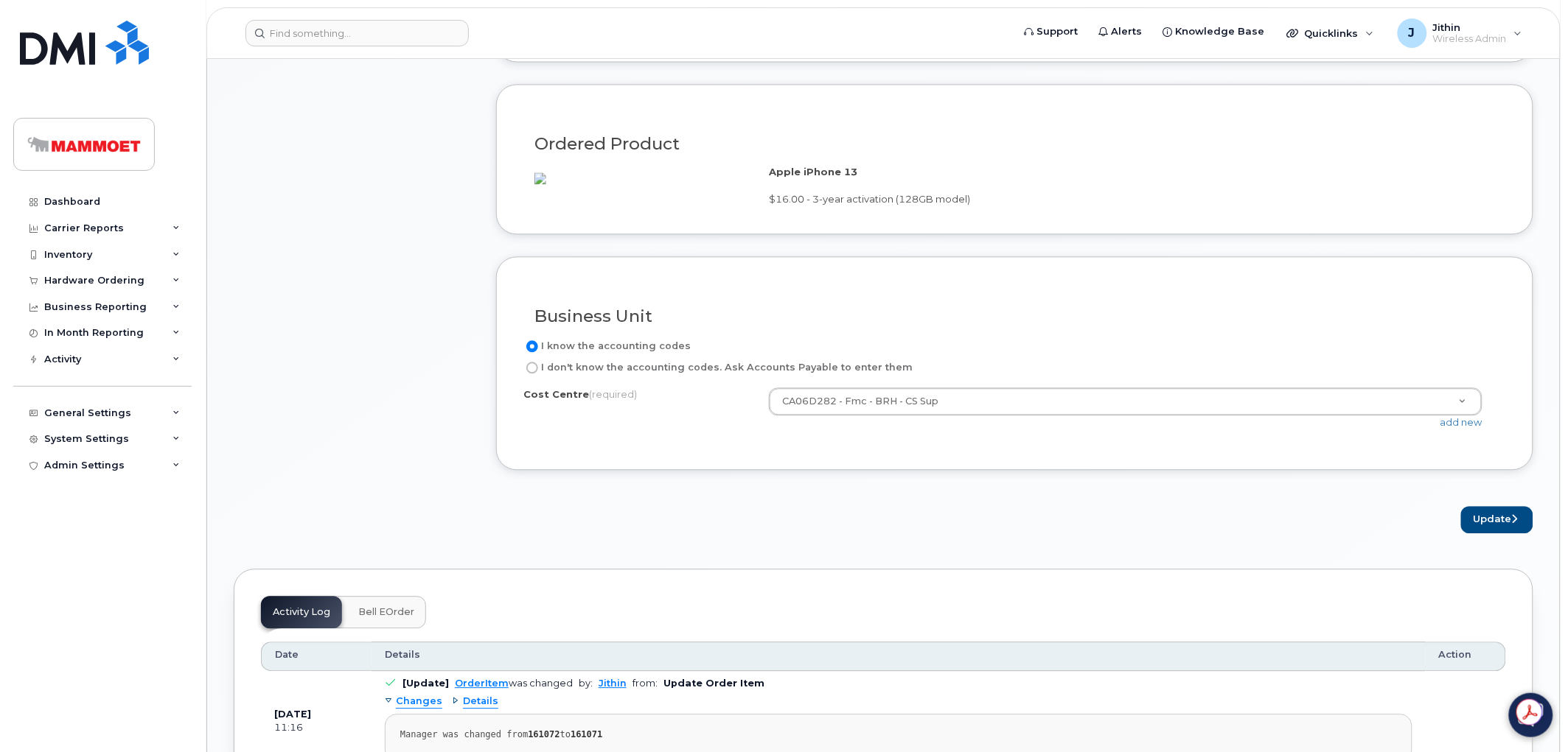
scroll to position [1139, 0]
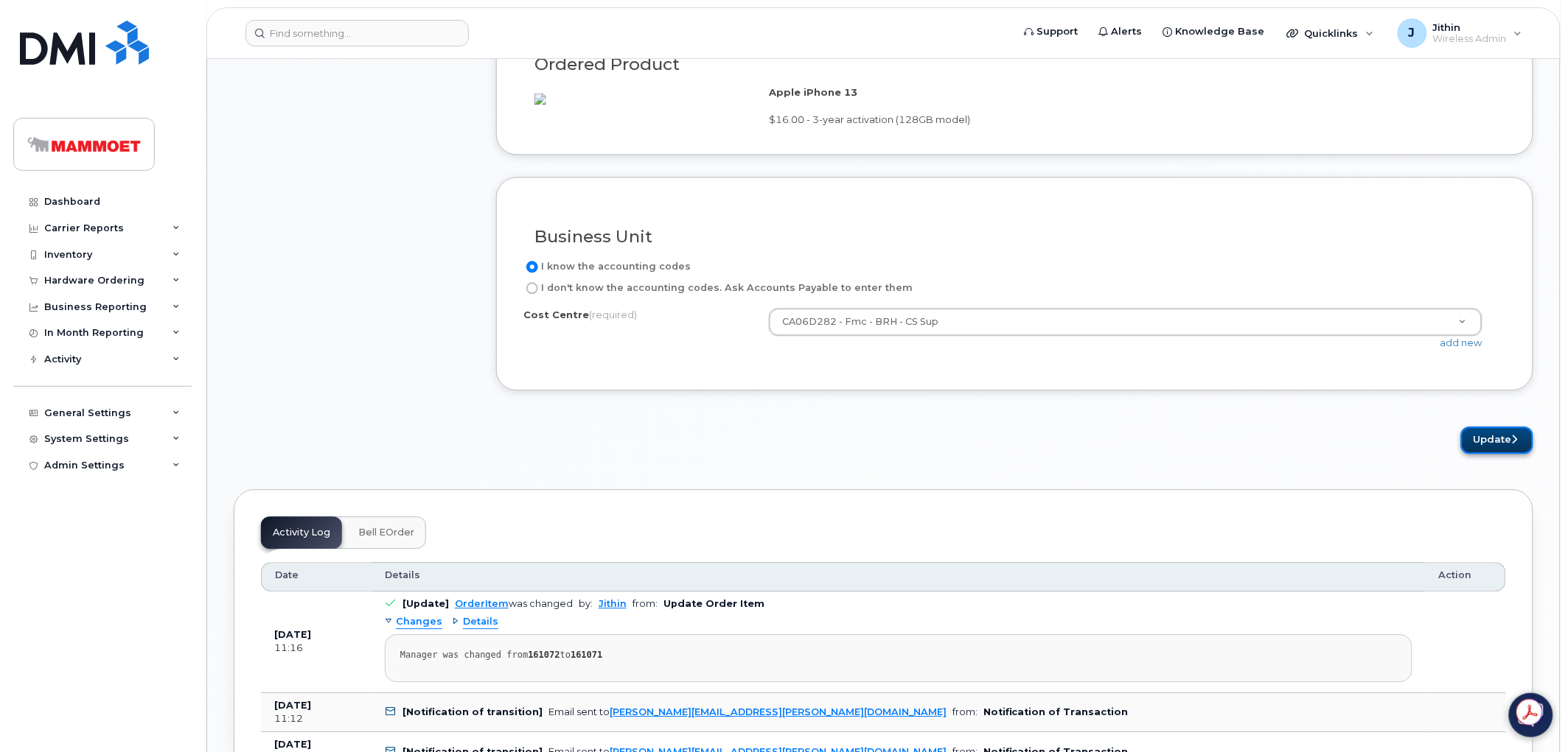
click at [1501, 454] on button "Update" at bounding box center [1497, 440] width 73 height 27
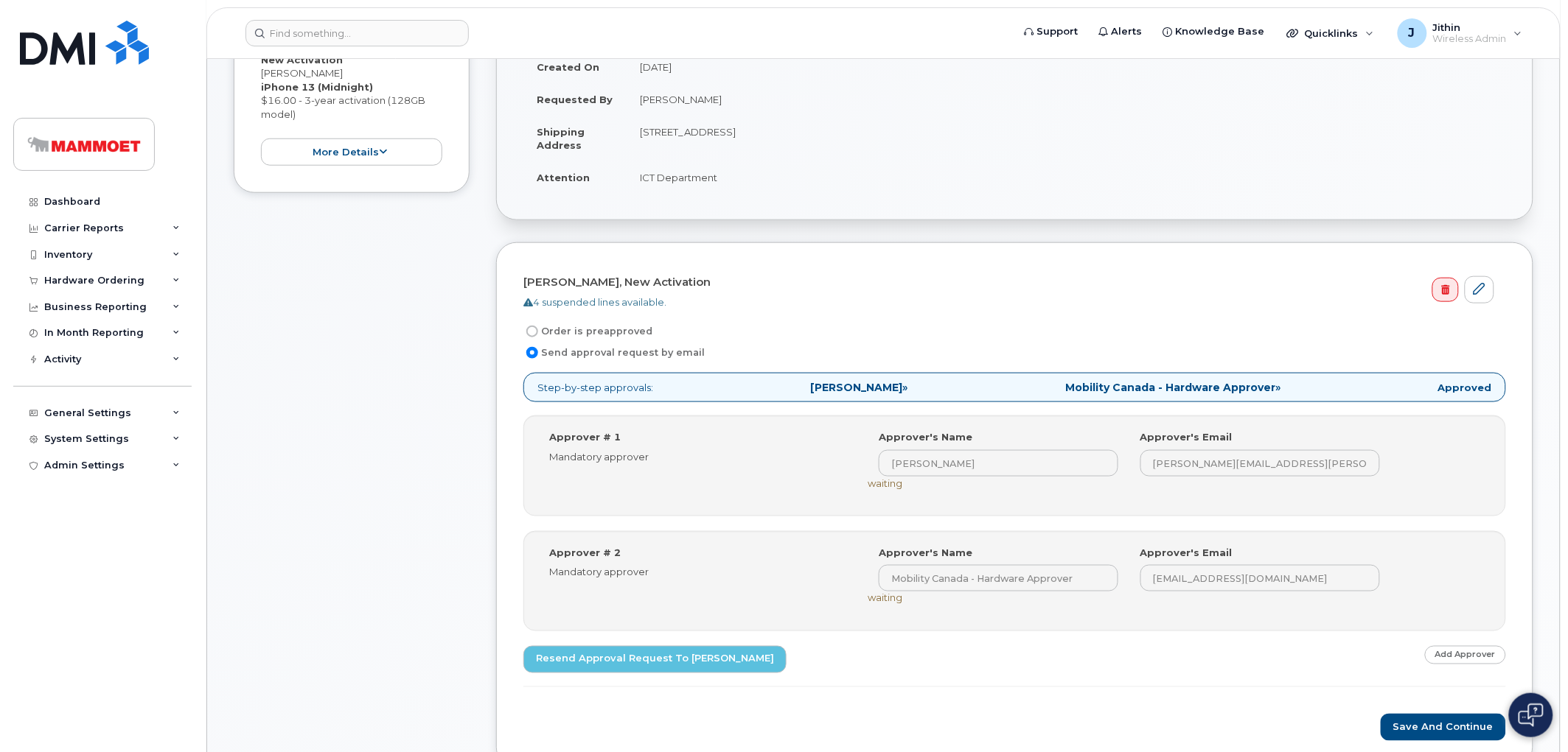
scroll to position [245, 0]
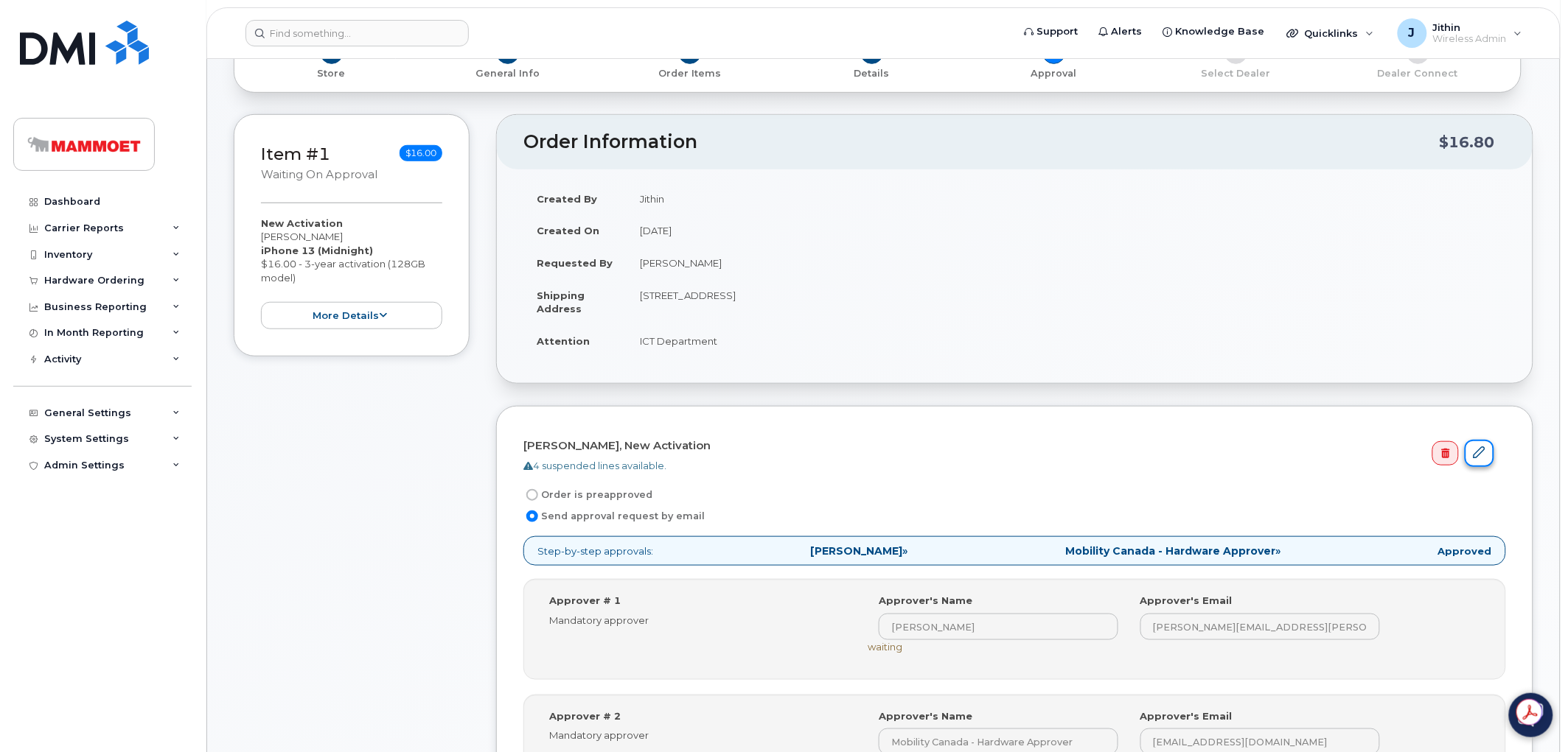
click at [1489, 459] on link at bounding box center [1479, 453] width 29 height 27
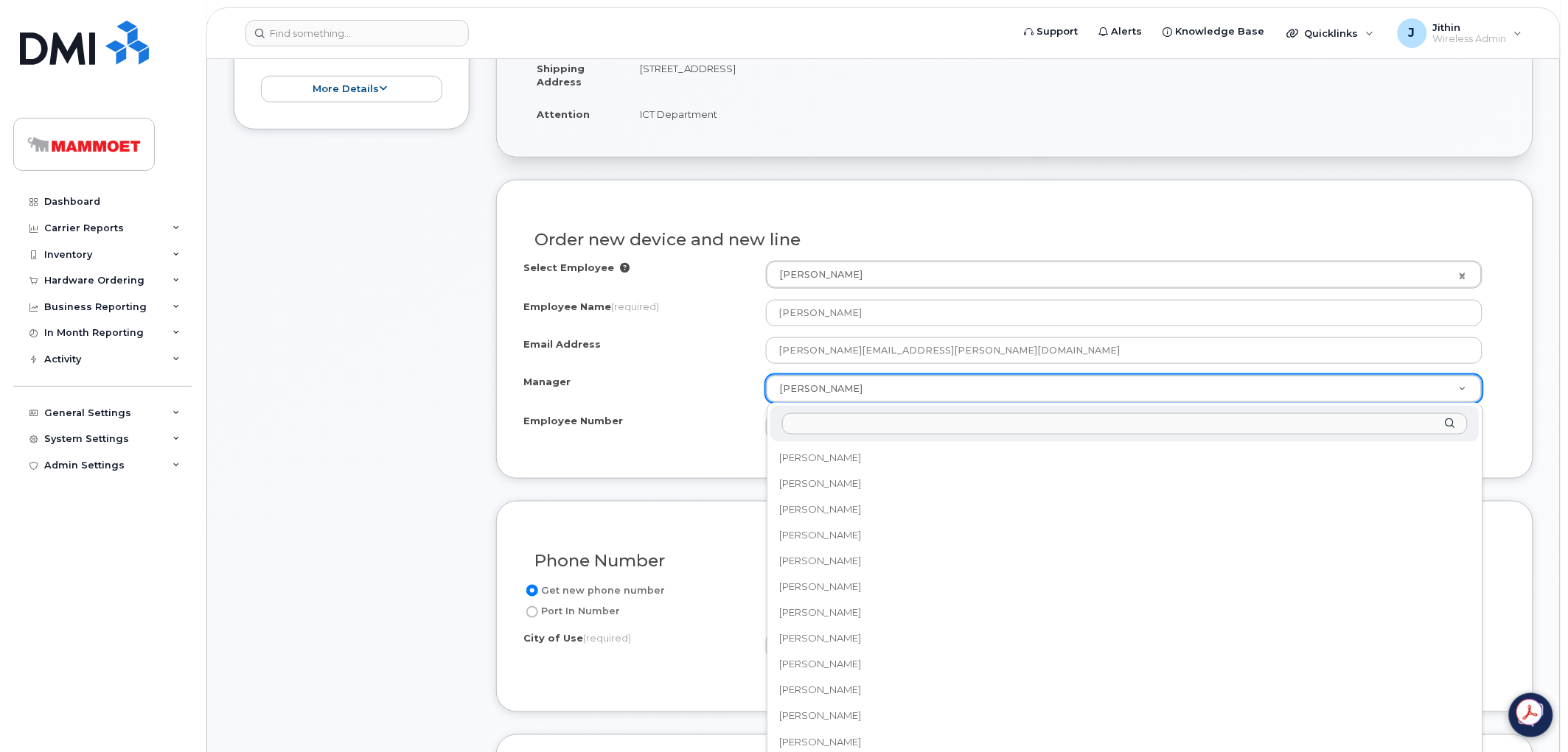
scroll to position [1064, 0]
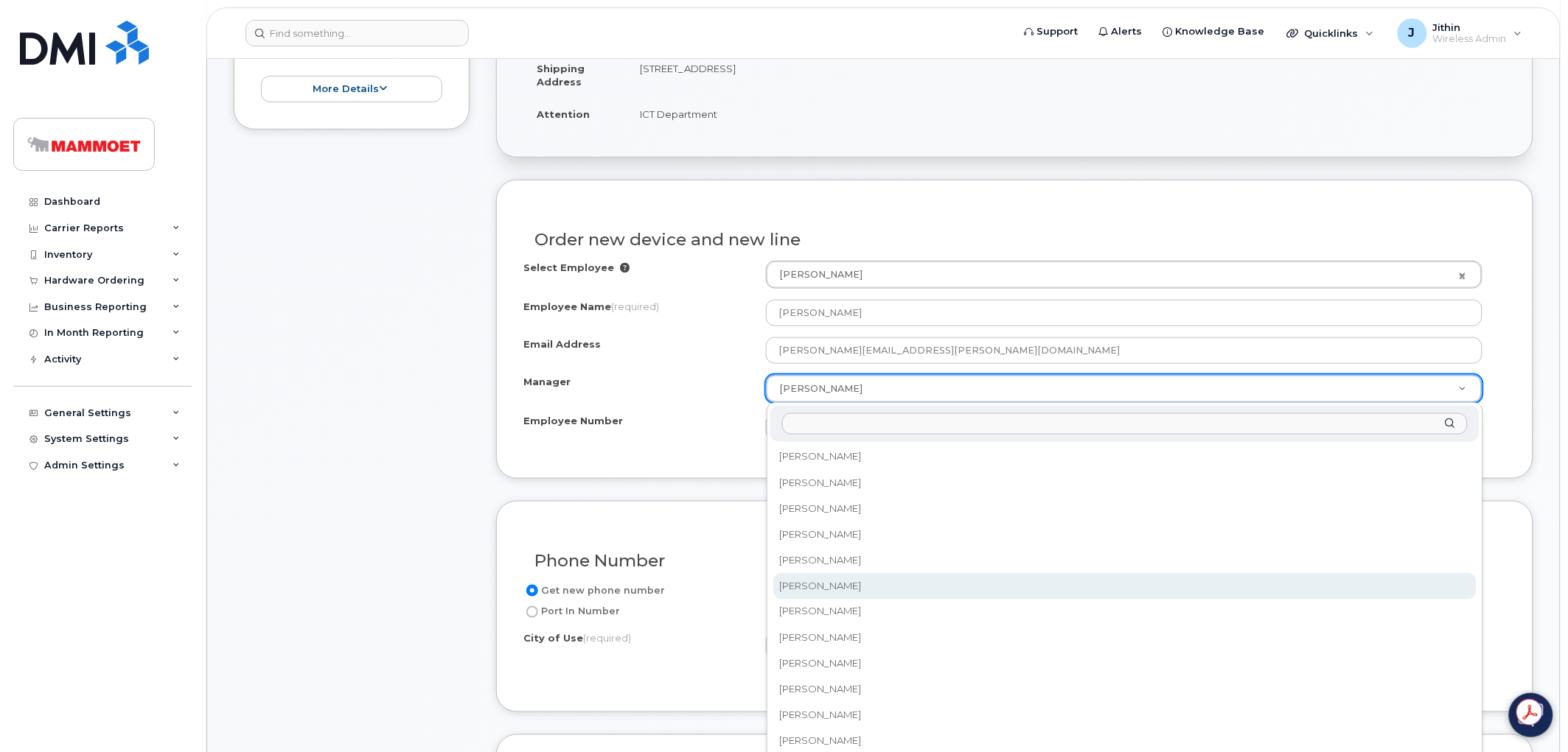
select select "161071"
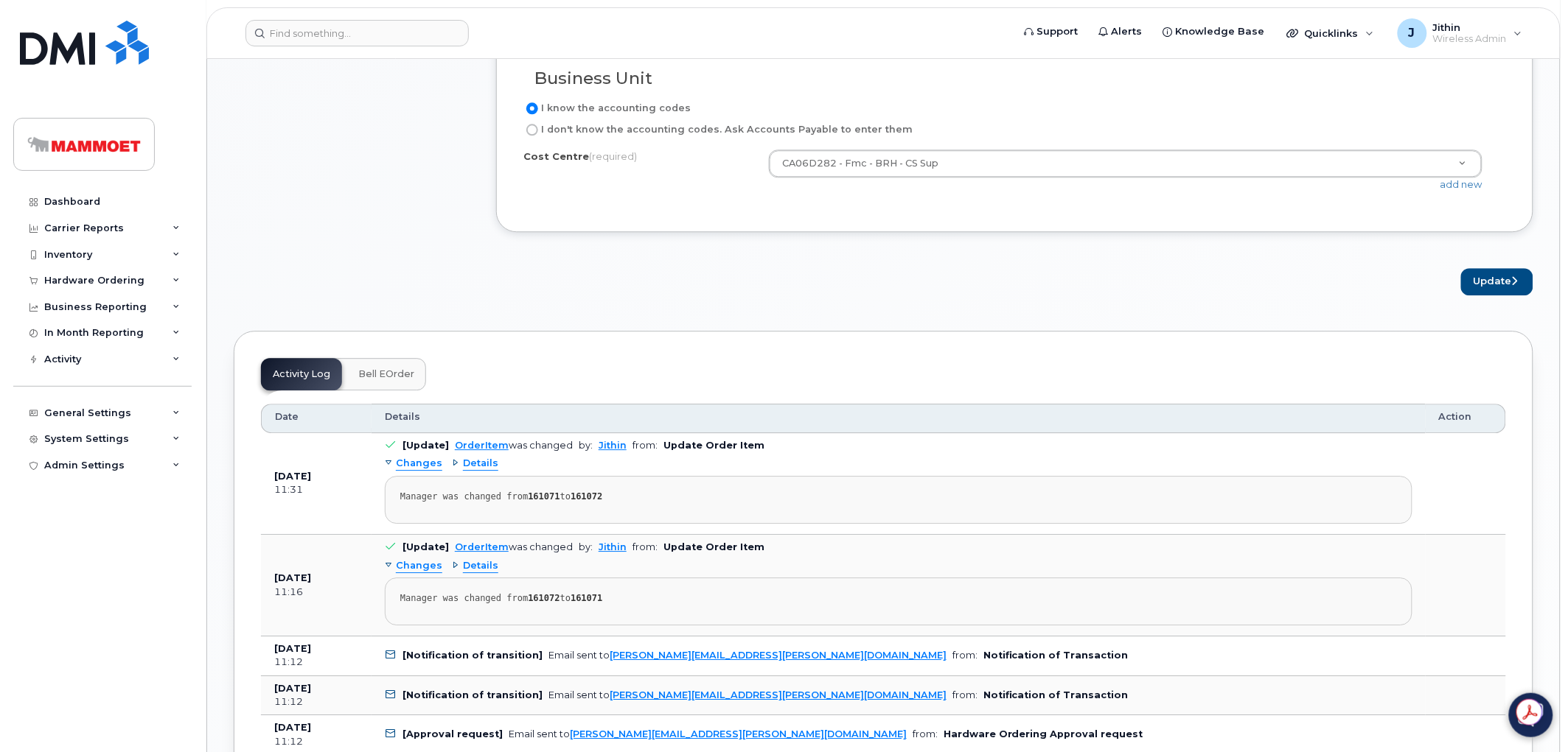
scroll to position [1309, 0]
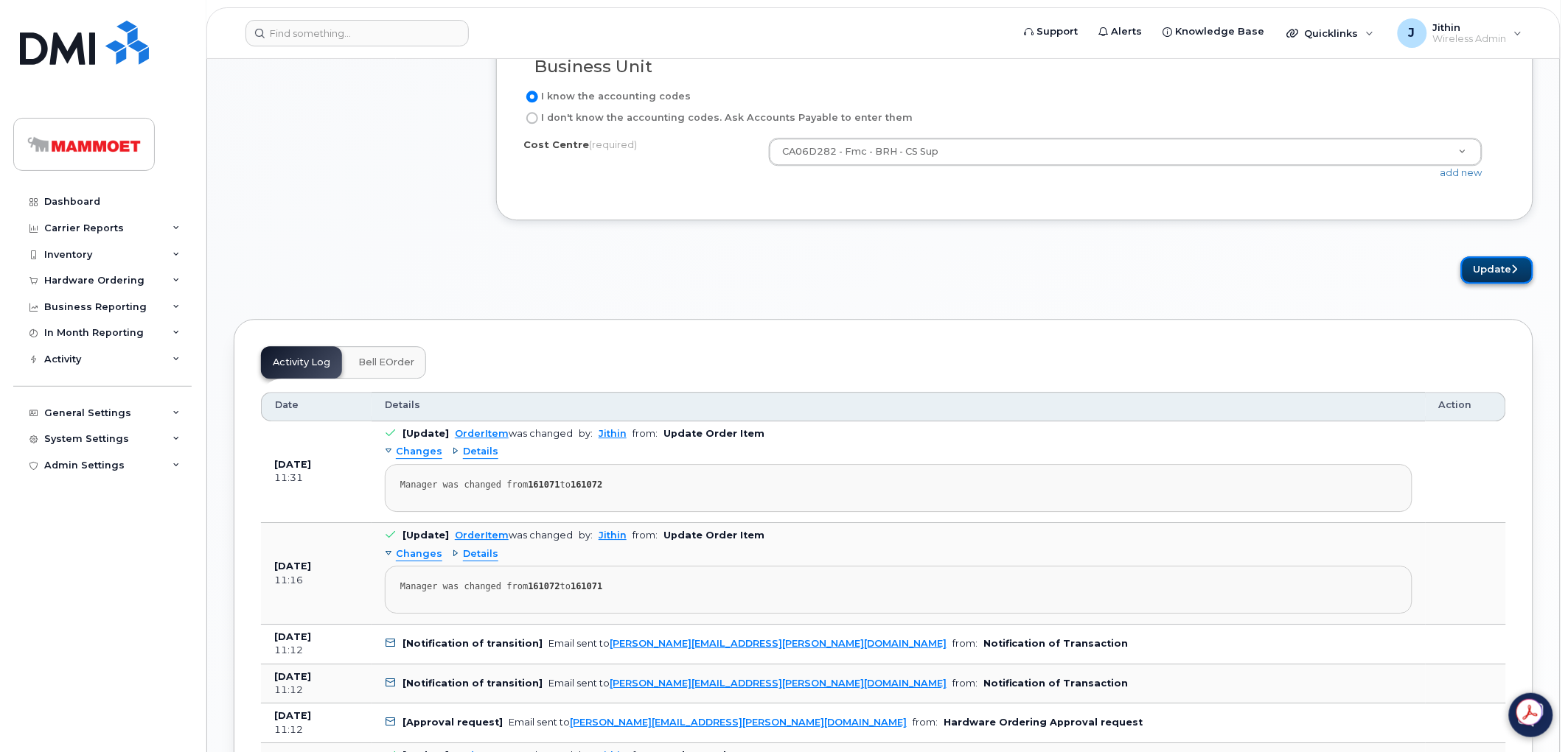
click at [1465, 284] on button "Update" at bounding box center [1497, 270] width 73 height 27
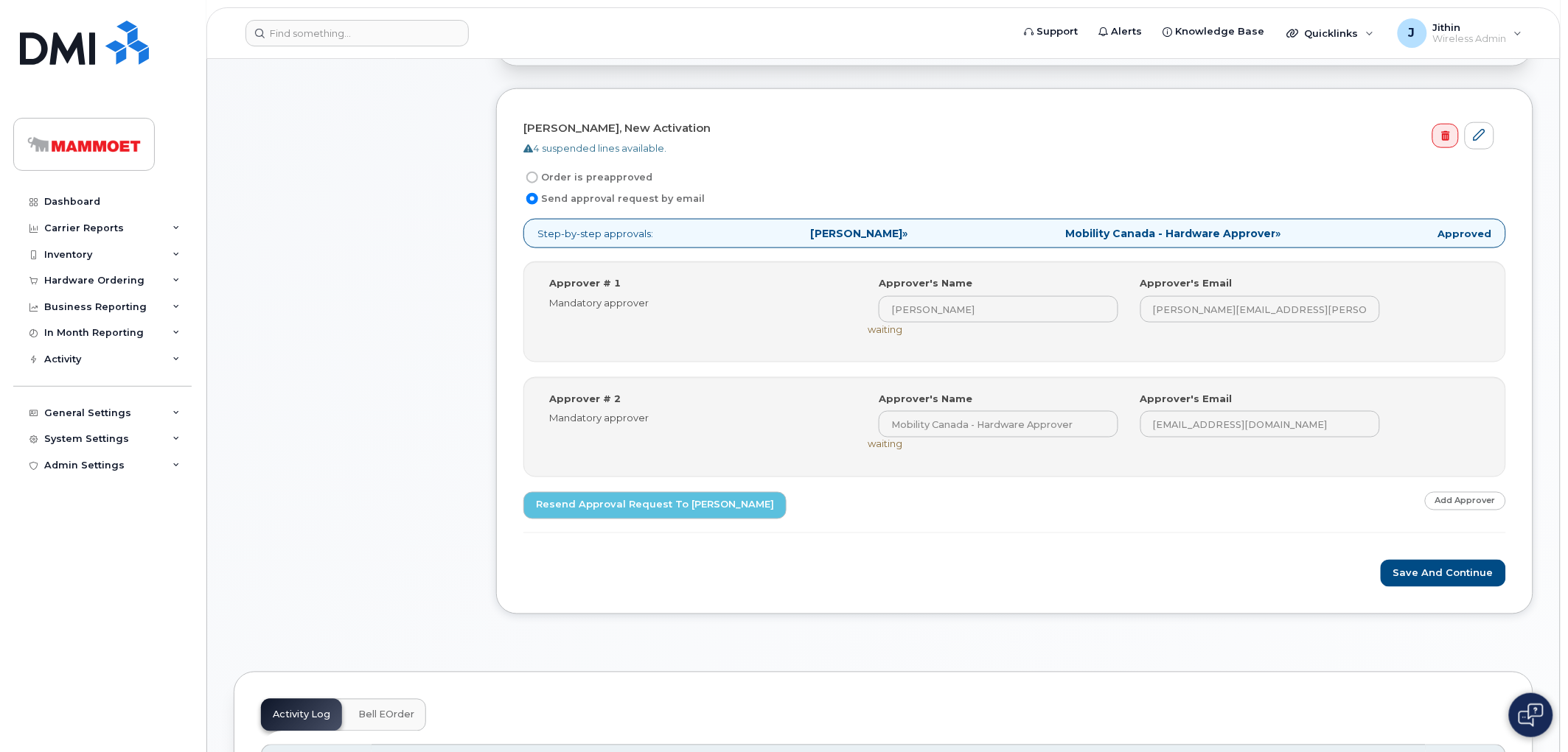
scroll to position [572, 0]
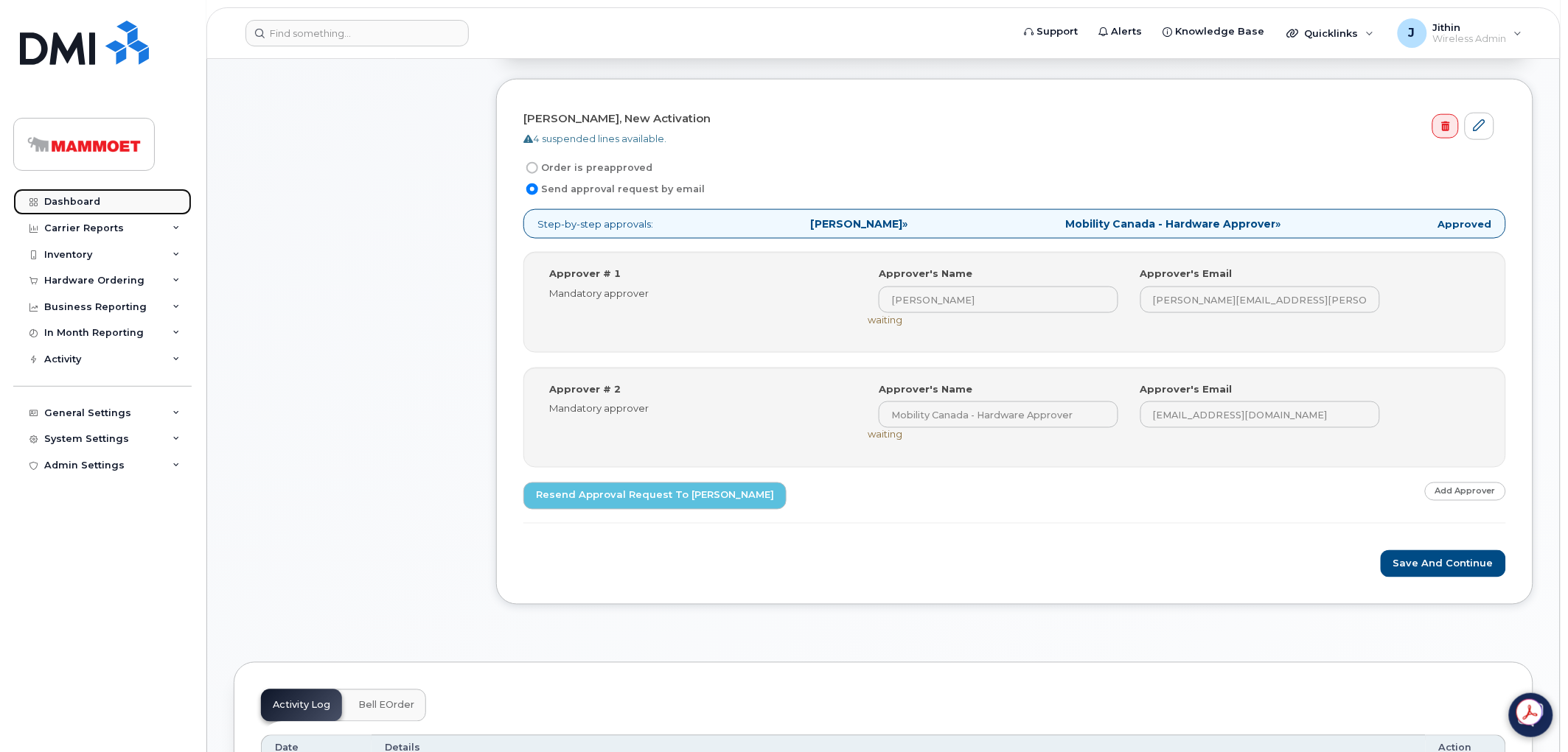
click at [81, 209] on link "Dashboard" at bounding box center [103, 201] width 178 height 26
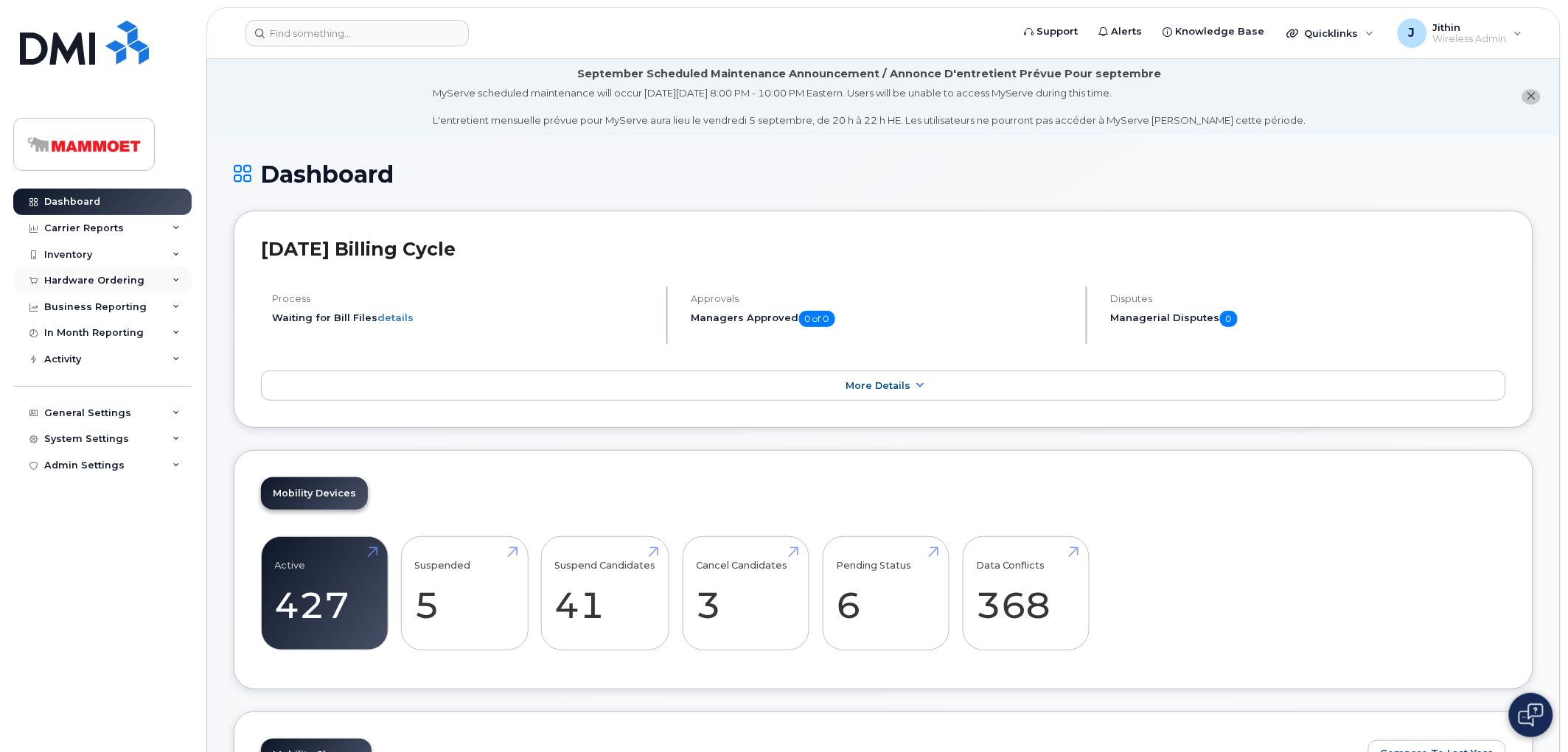
click at [79, 273] on div "Hardware Ordering" at bounding box center [103, 280] width 178 height 26
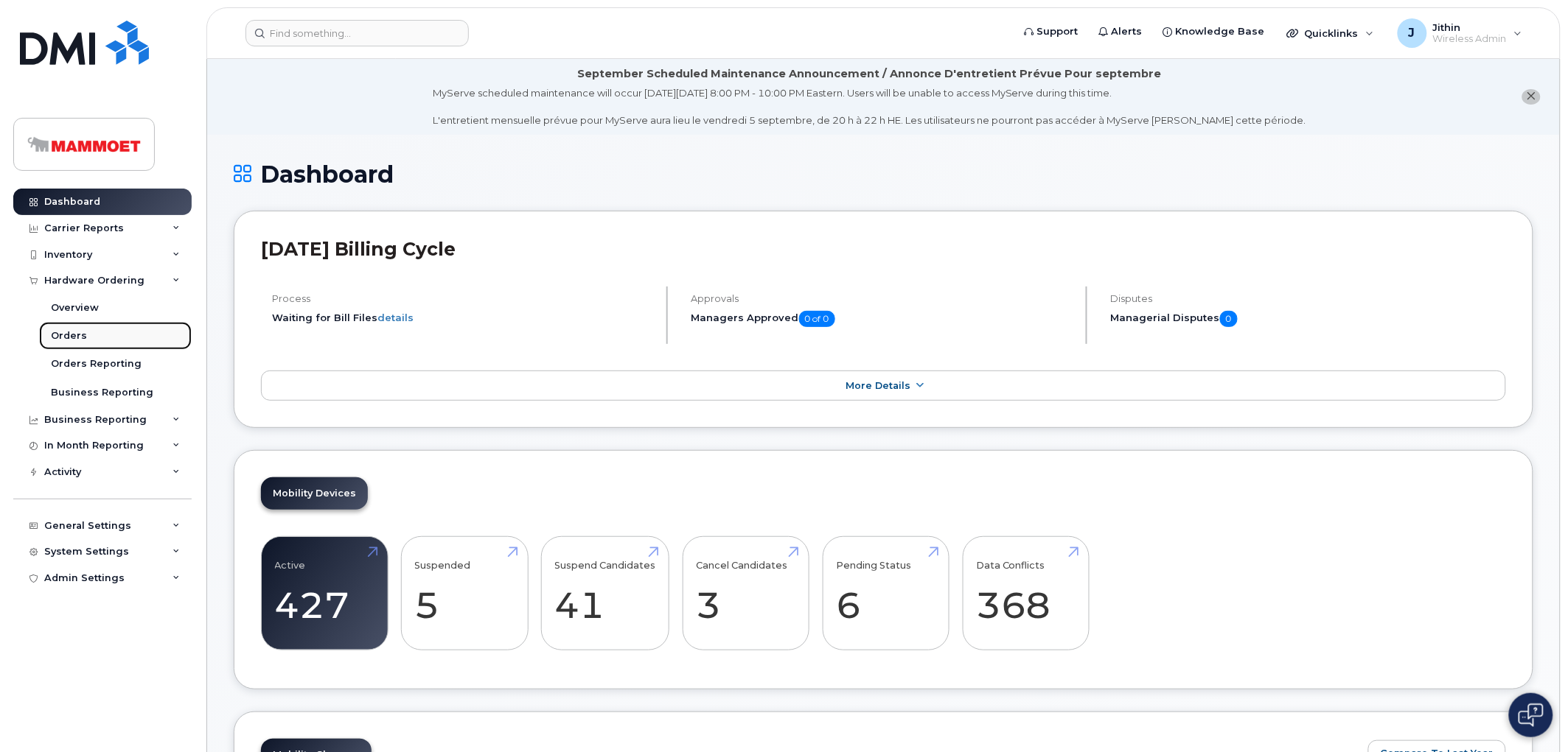
click at [77, 330] on div "Orders" at bounding box center [69, 336] width 36 height 13
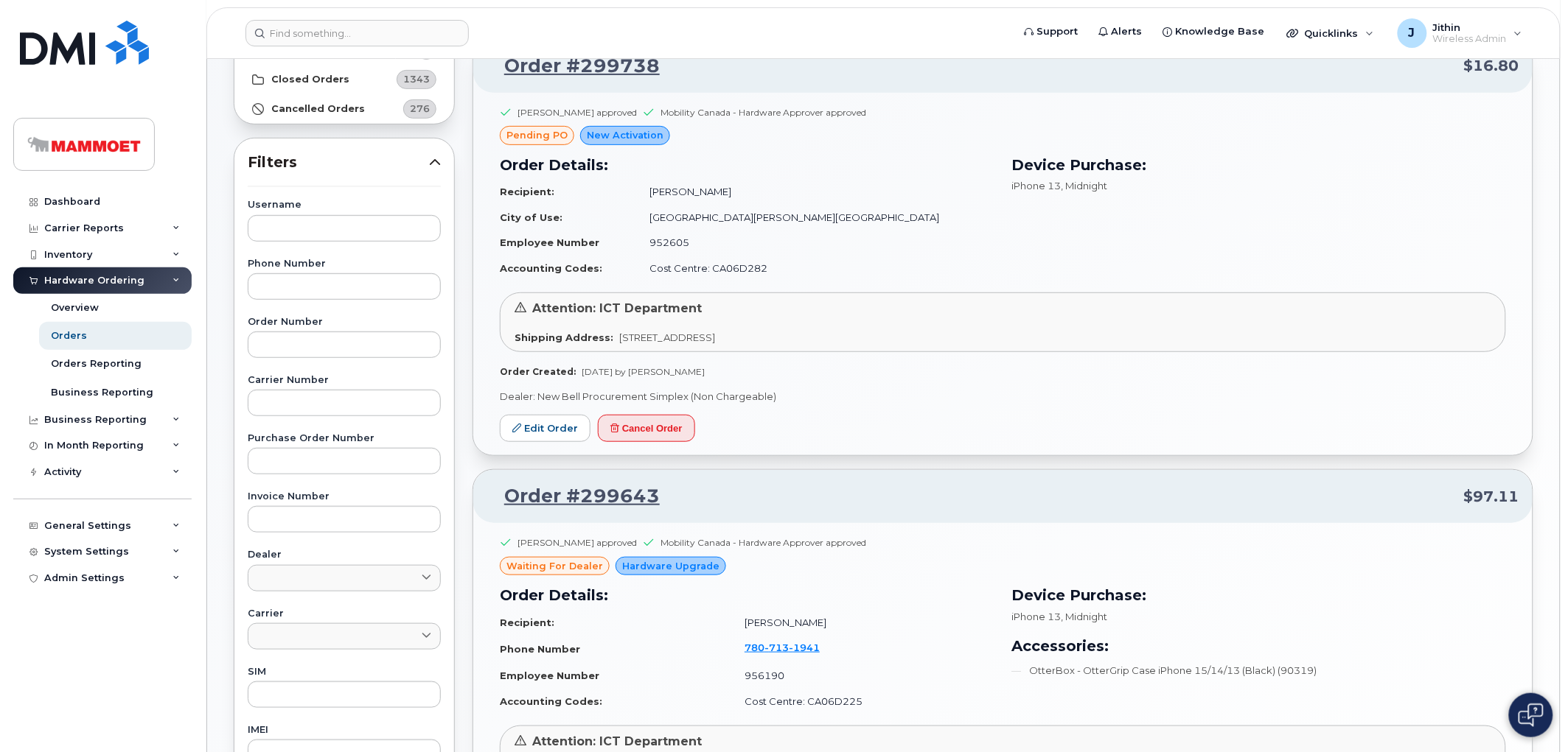
scroll to position [245, 0]
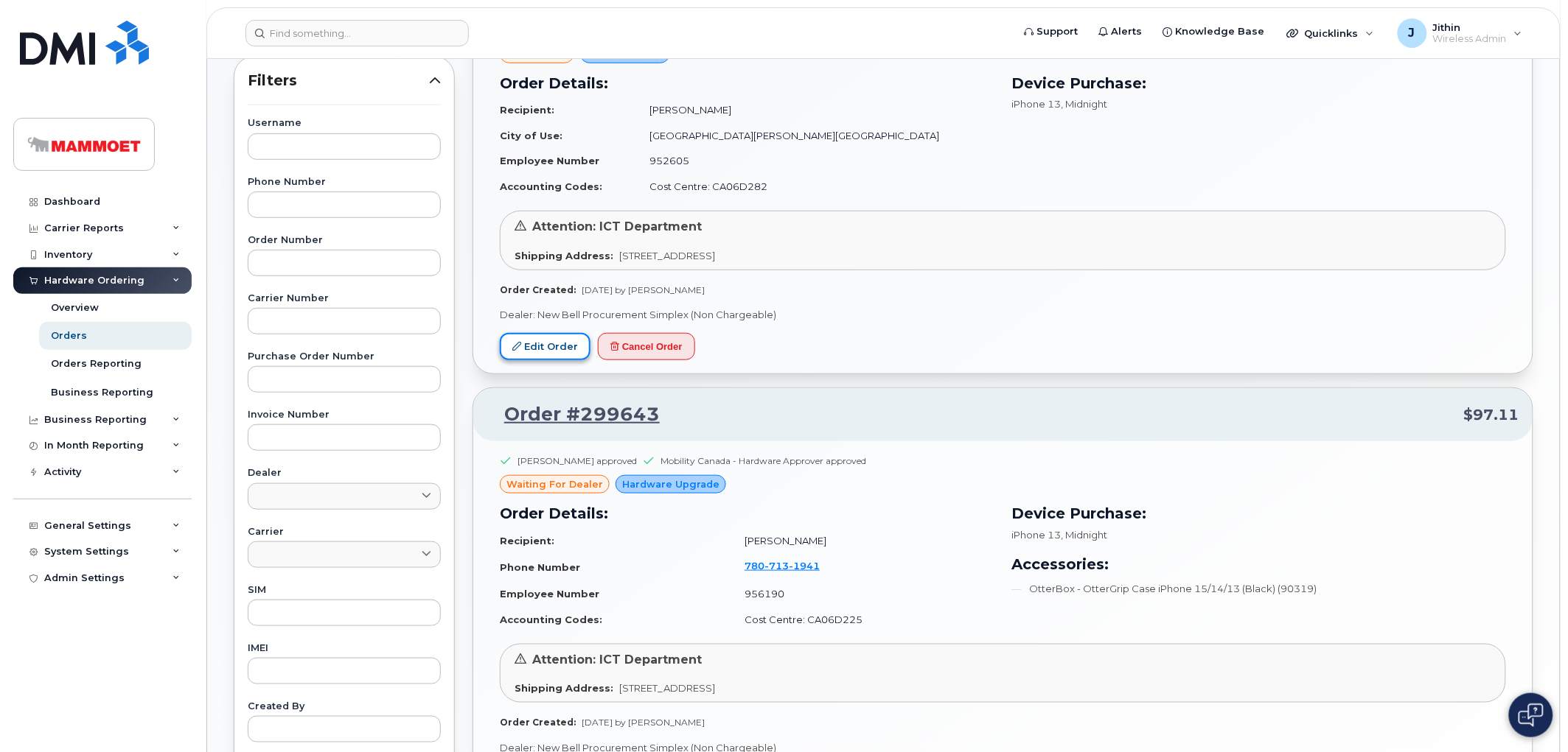
click at [537, 346] on link "Edit Order" at bounding box center [545, 346] width 91 height 27
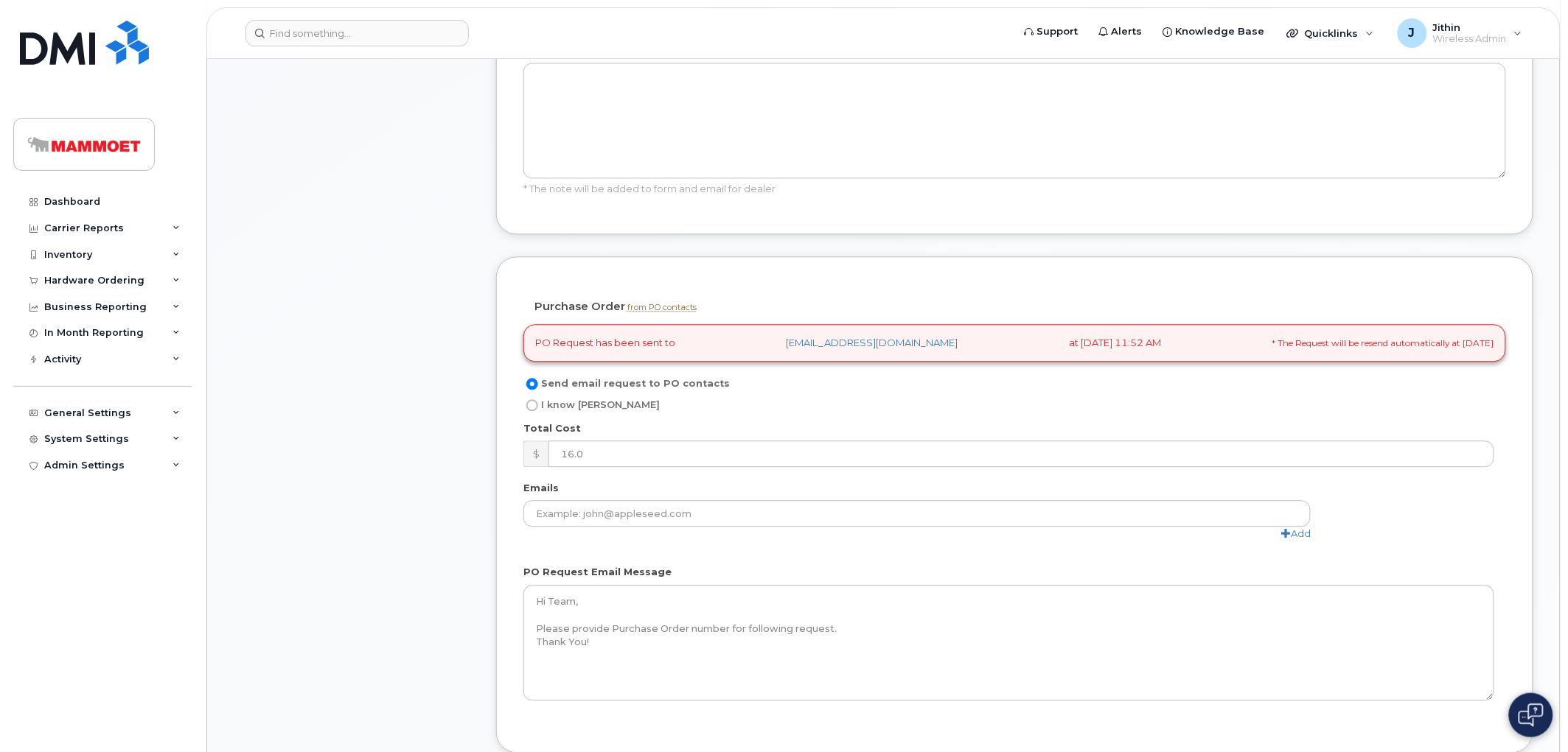
scroll to position [1064, 0]
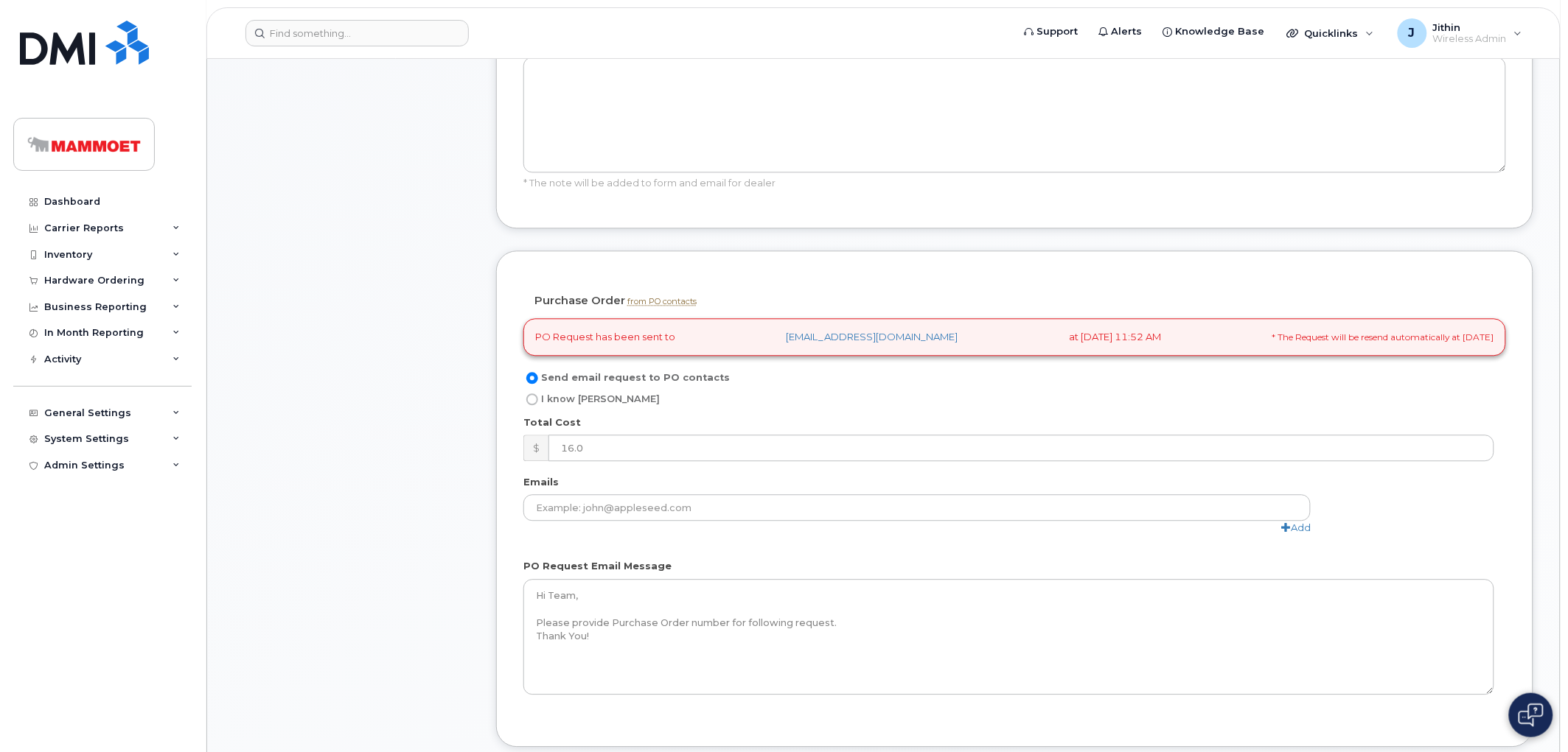
click at [528, 394] on input "I know PO" at bounding box center [532, 400] width 12 height 12
radio input "true"
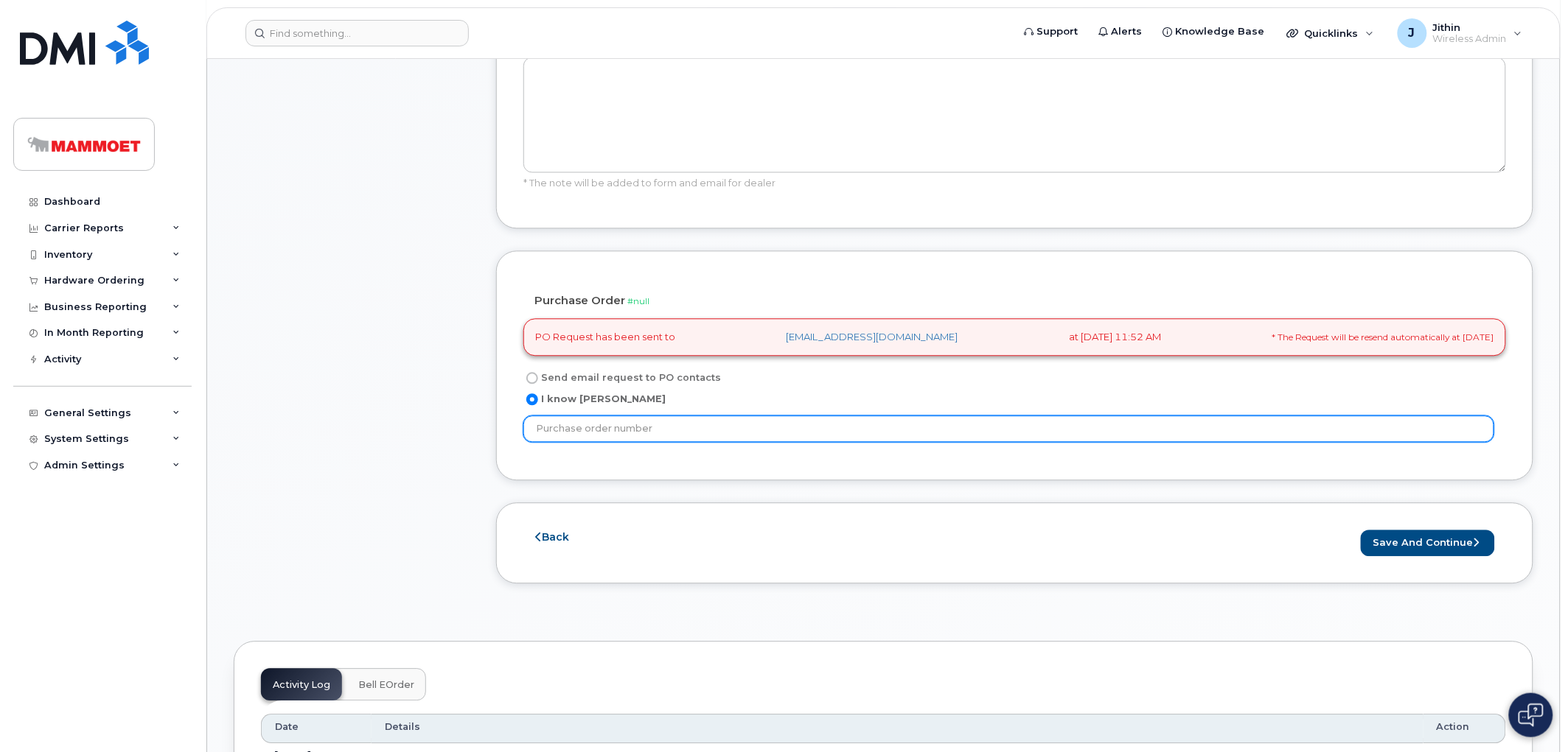
click at [634, 415] on input "text" at bounding box center [1008, 428] width 971 height 26
paste input "4511908175"
type input "4511908175"
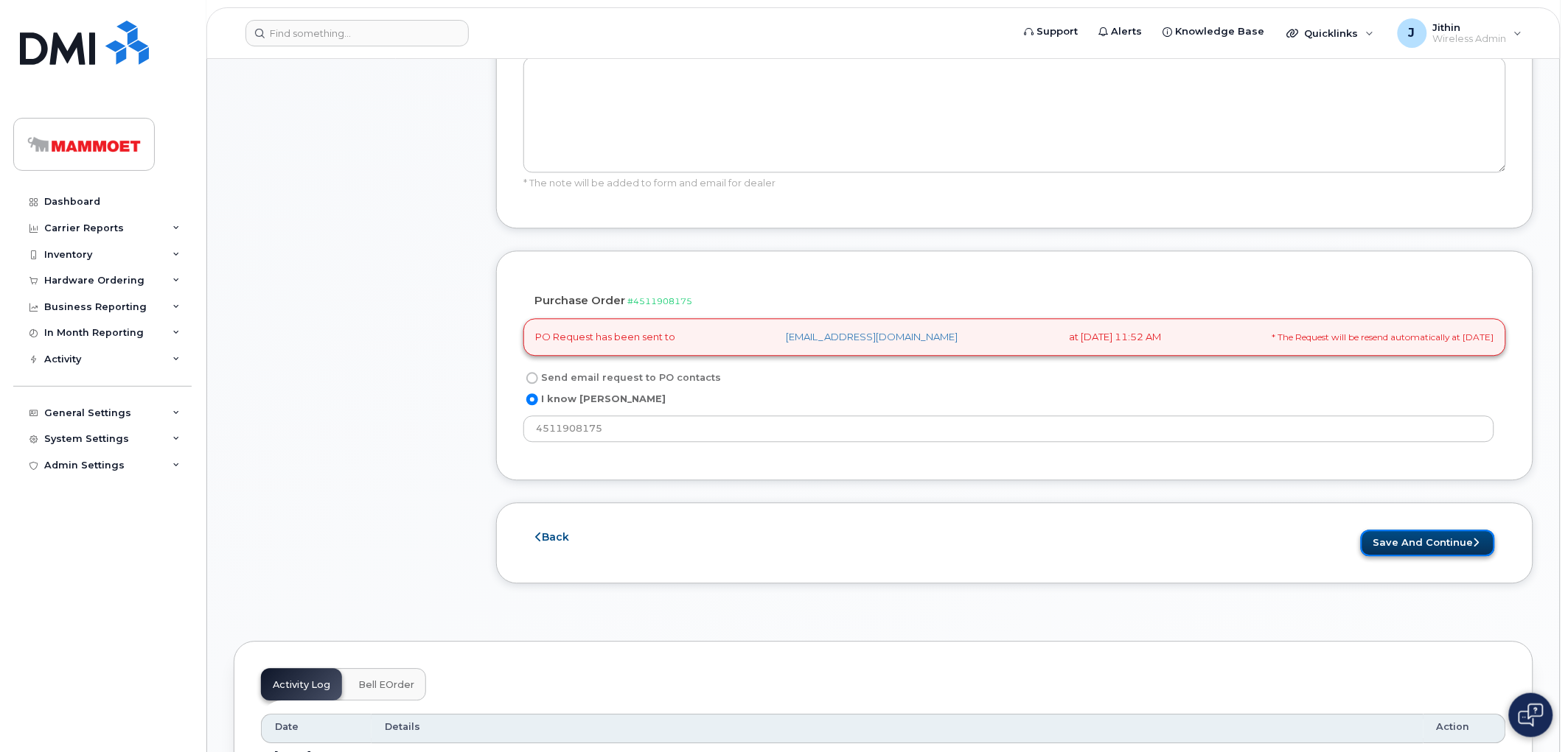
click at [1398, 530] on button "Save and Continue" at bounding box center [1427, 543] width 134 height 27
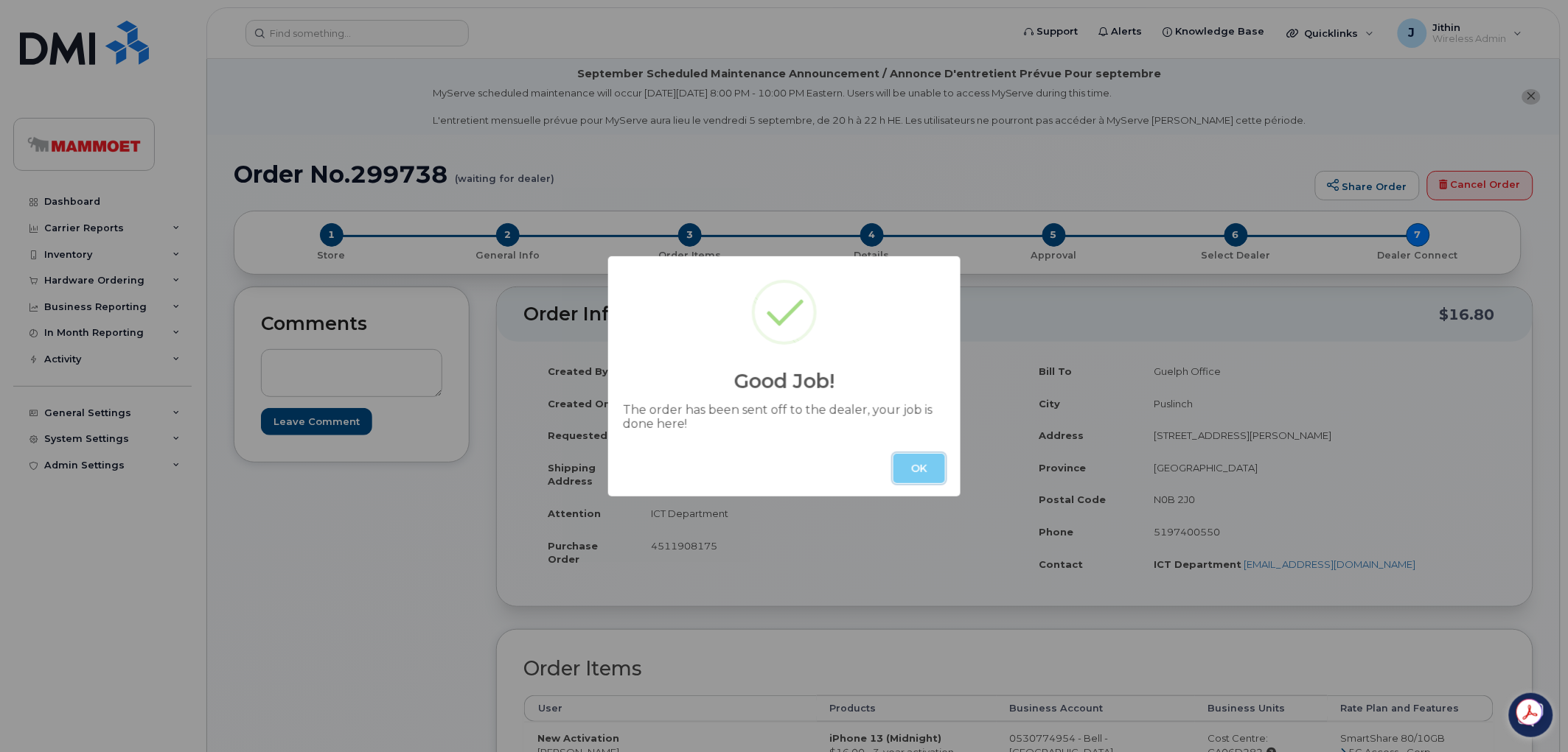
click at [938, 466] on button "OK" at bounding box center [919, 468] width 52 height 29
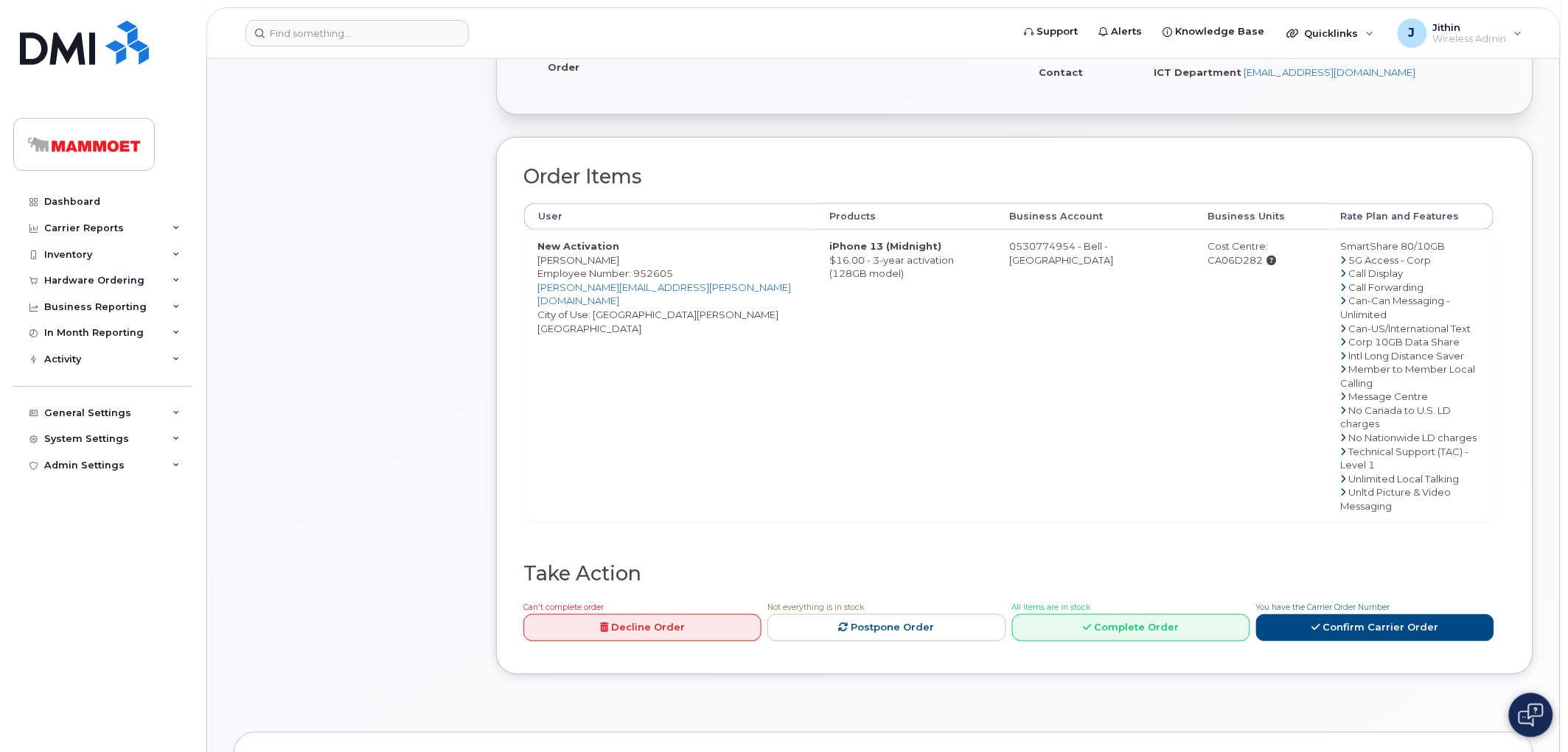
scroll to position [491, 0]
click at [70, 270] on div "Hardware Ordering" at bounding box center [103, 280] width 178 height 26
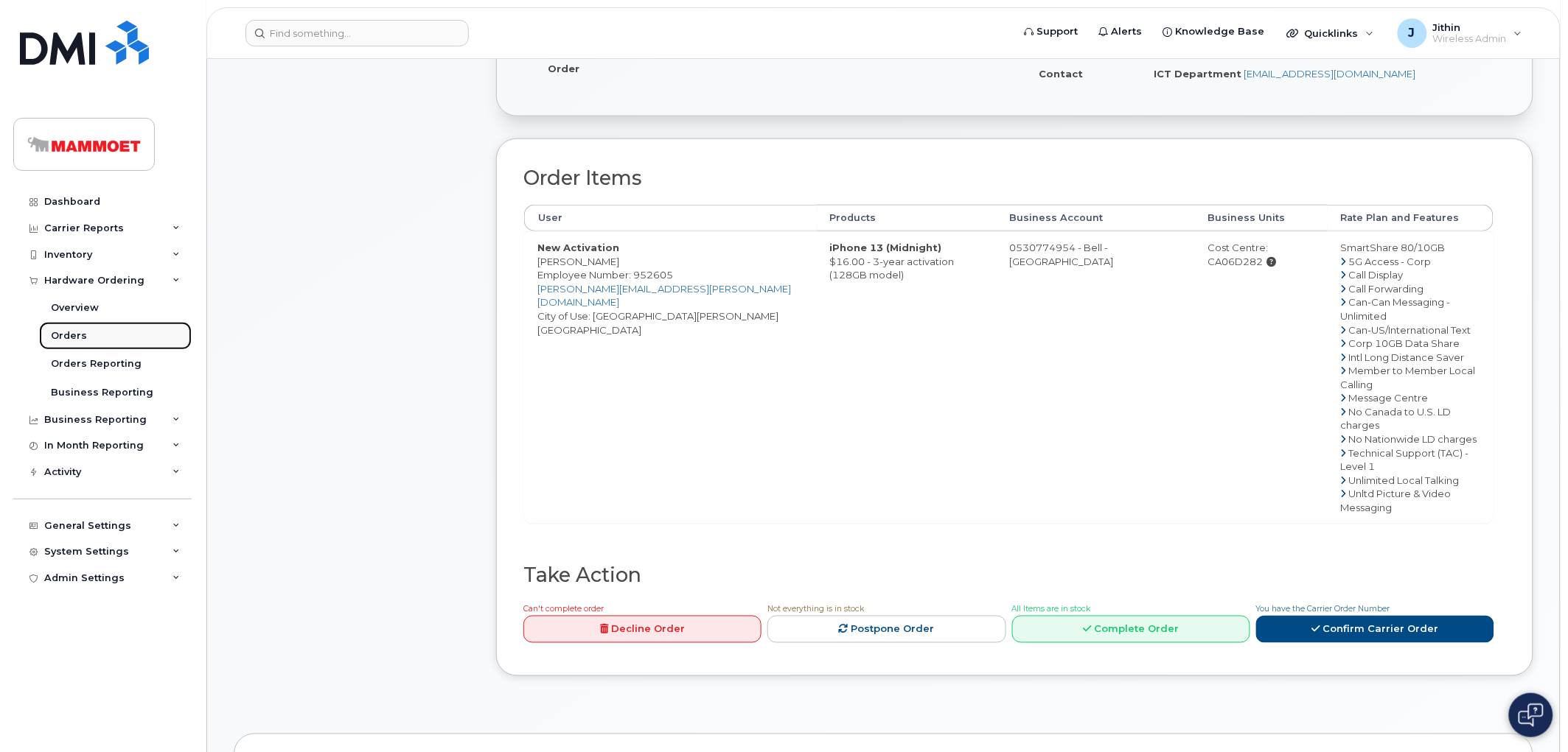
click at [70, 329] on div "Orders" at bounding box center [69, 336] width 36 height 13
